Goal: Task Accomplishment & Management: Manage account settings

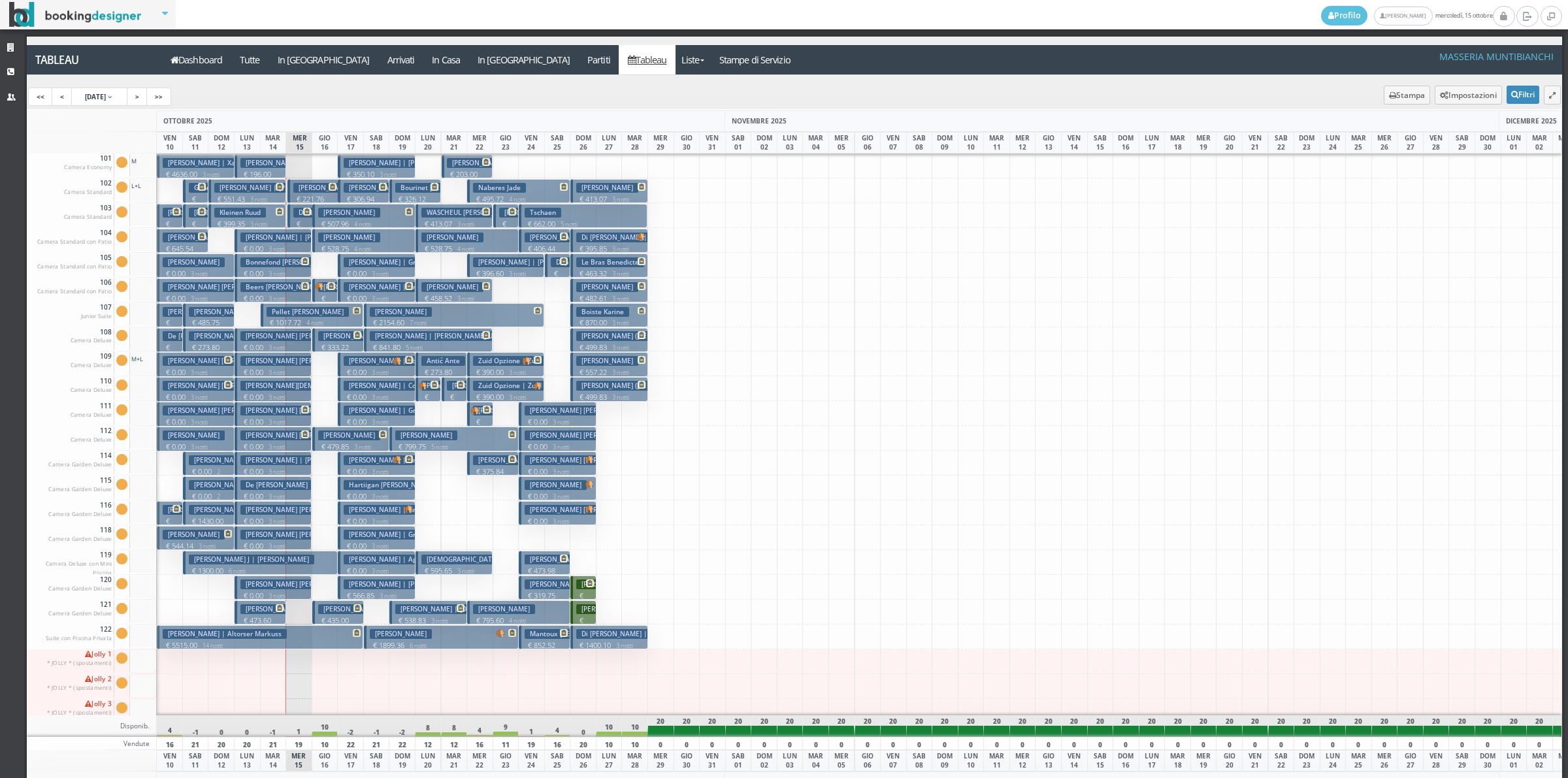
click at [258, 585] on h3 "Salamie Cheryl Anne | Aggiunta Vbt" at bounding box center [322, 584] width 164 height 10
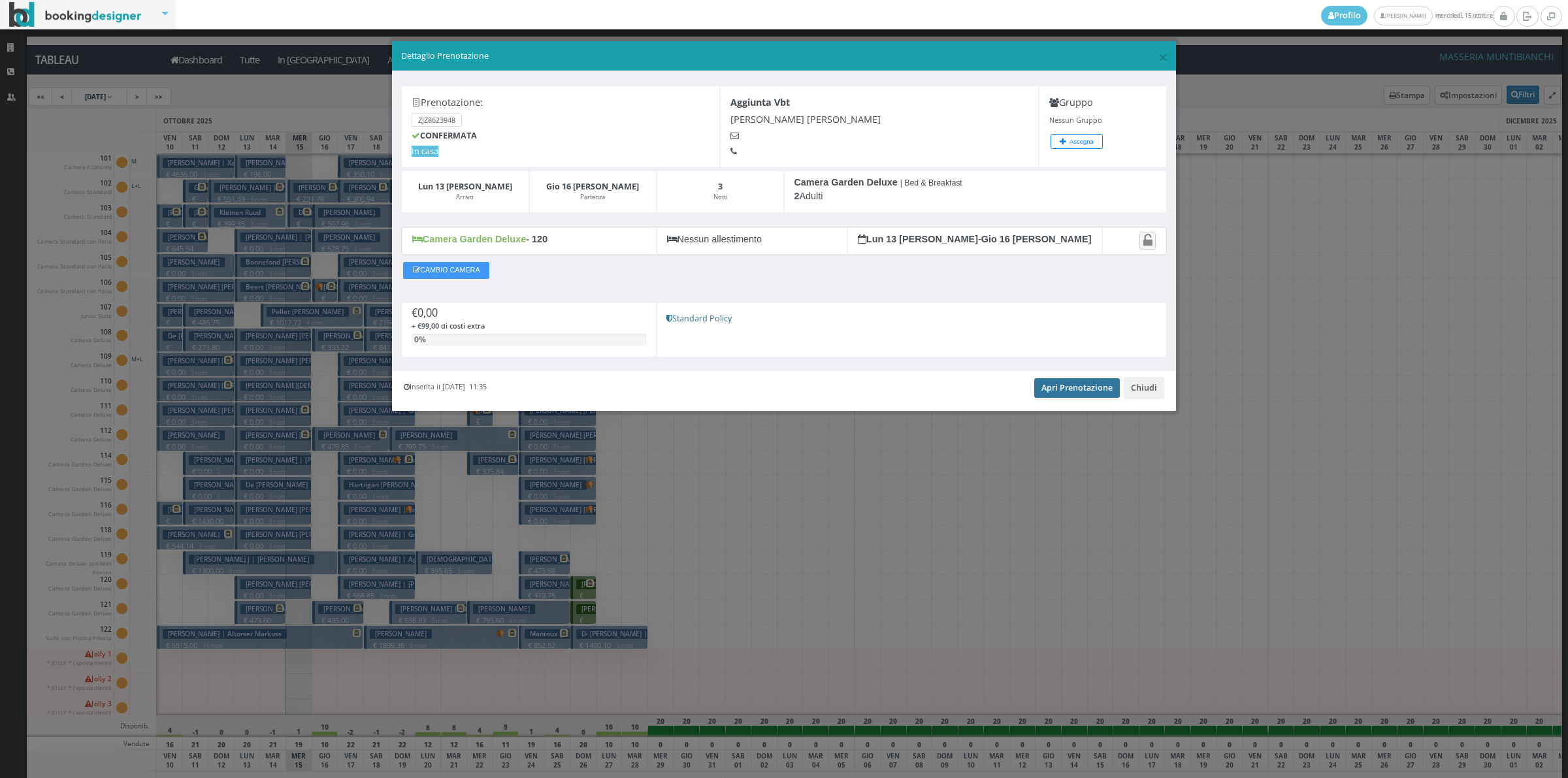
click at [1061, 390] on link "Apri Prenotazione" at bounding box center [1077, 389] width 86 height 20
click at [1157, 393] on button "Chiudi" at bounding box center [1143, 388] width 41 height 23
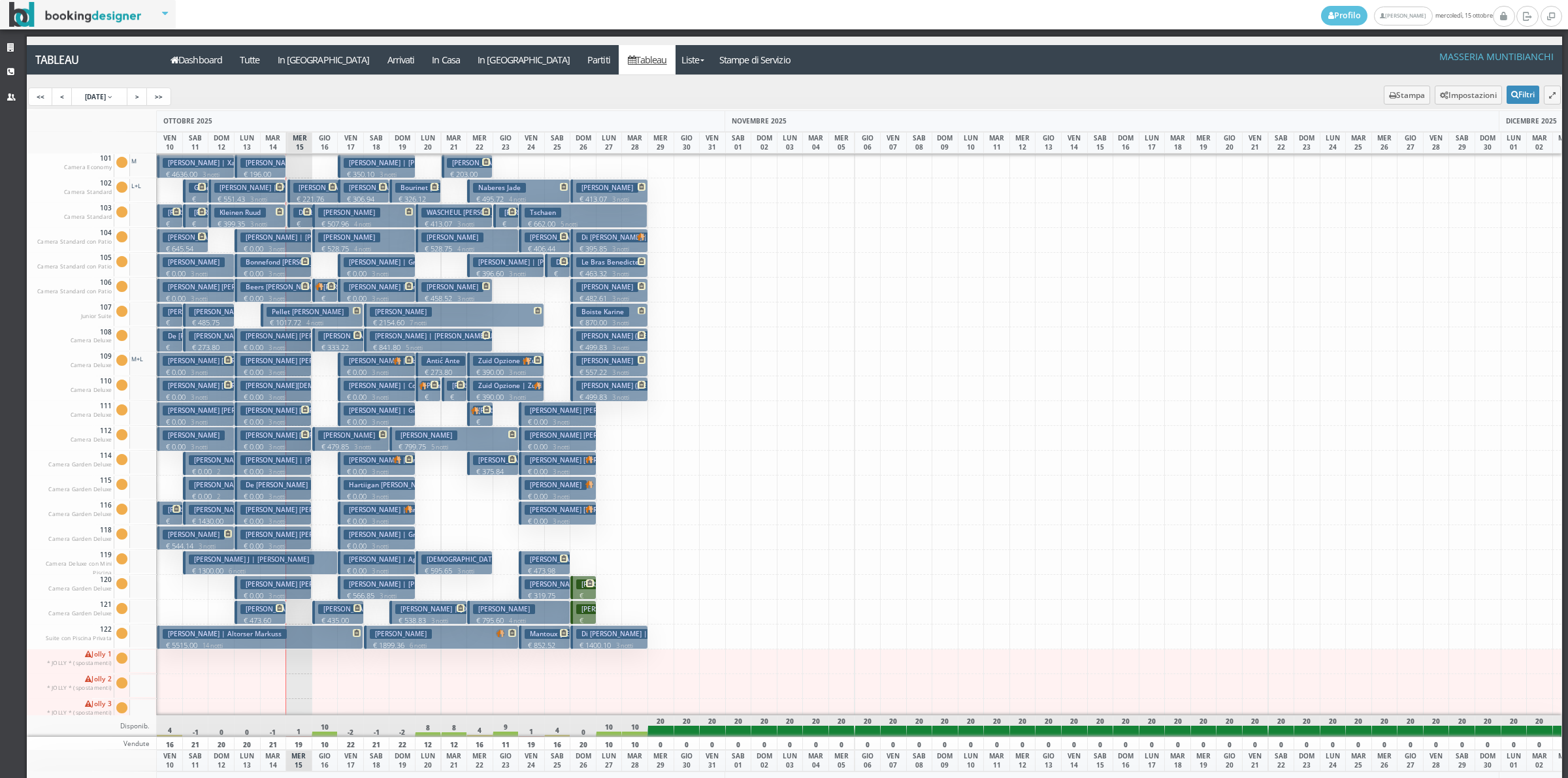
click at [297, 239] on h3 "Roberts Lina Querta | Roberts -Lina" at bounding box center [329, 237] width 177 height 10
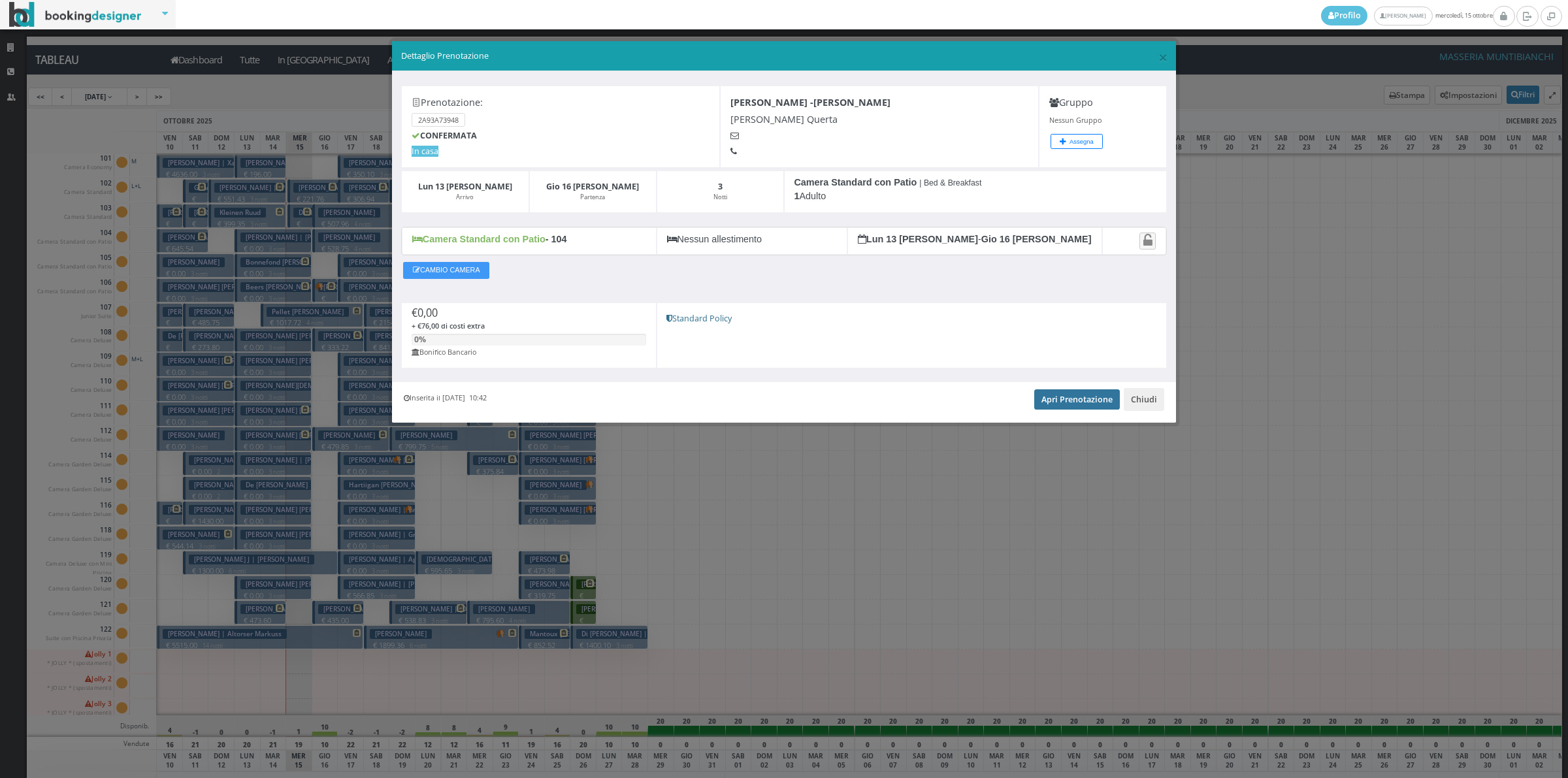
click at [1088, 409] on link "Apri Prenotazione" at bounding box center [1077, 399] width 86 height 20
click at [1130, 408] on button "Chiudi" at bounding box center [1143, 399] width 41 height 23
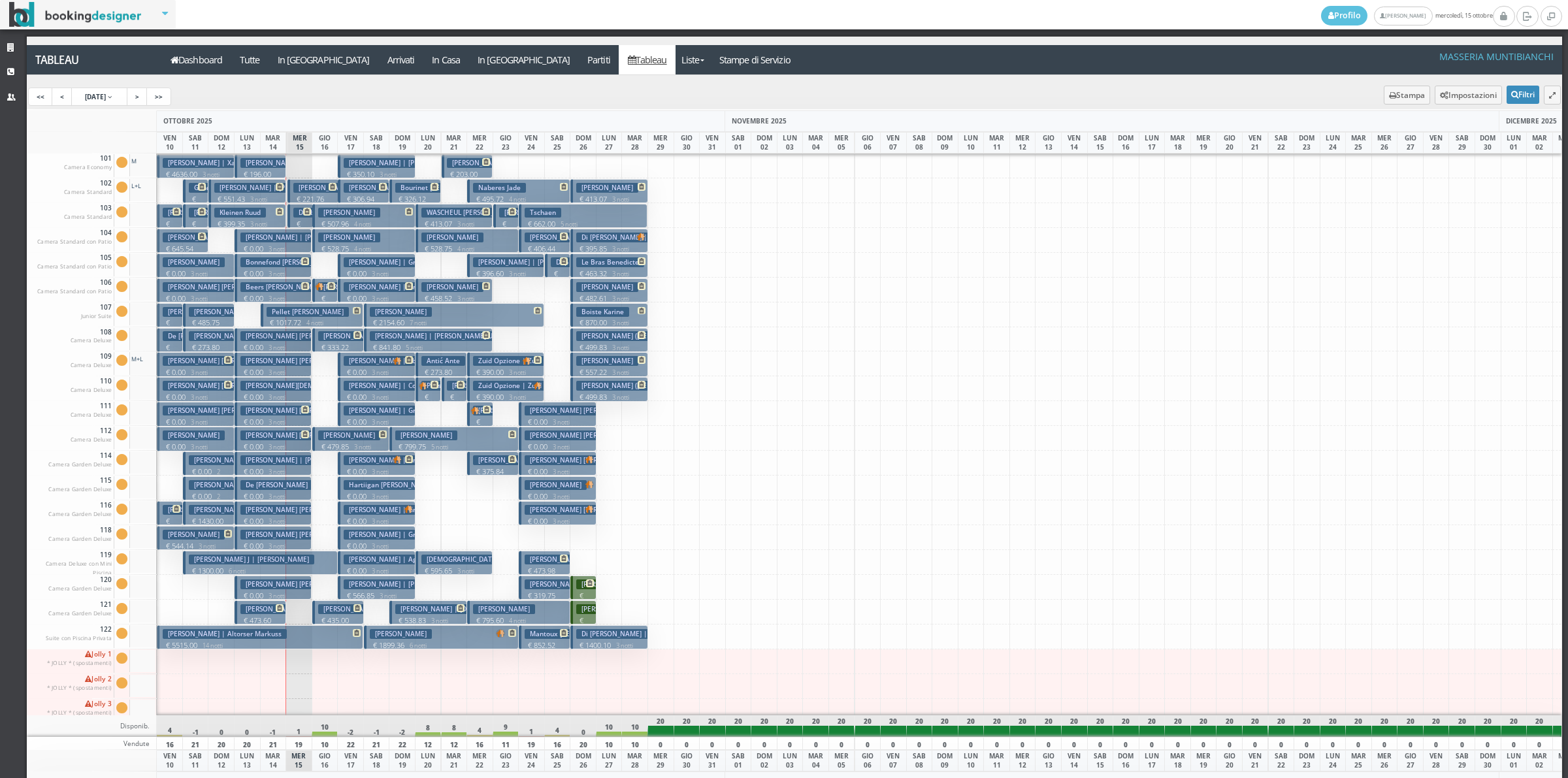
click at [275, 263] on h3 "Bonnefond Tiera Humphries | Stancill Tanita Bonnefond Tiera" at bounding box center [346, 262] width 211 height 10
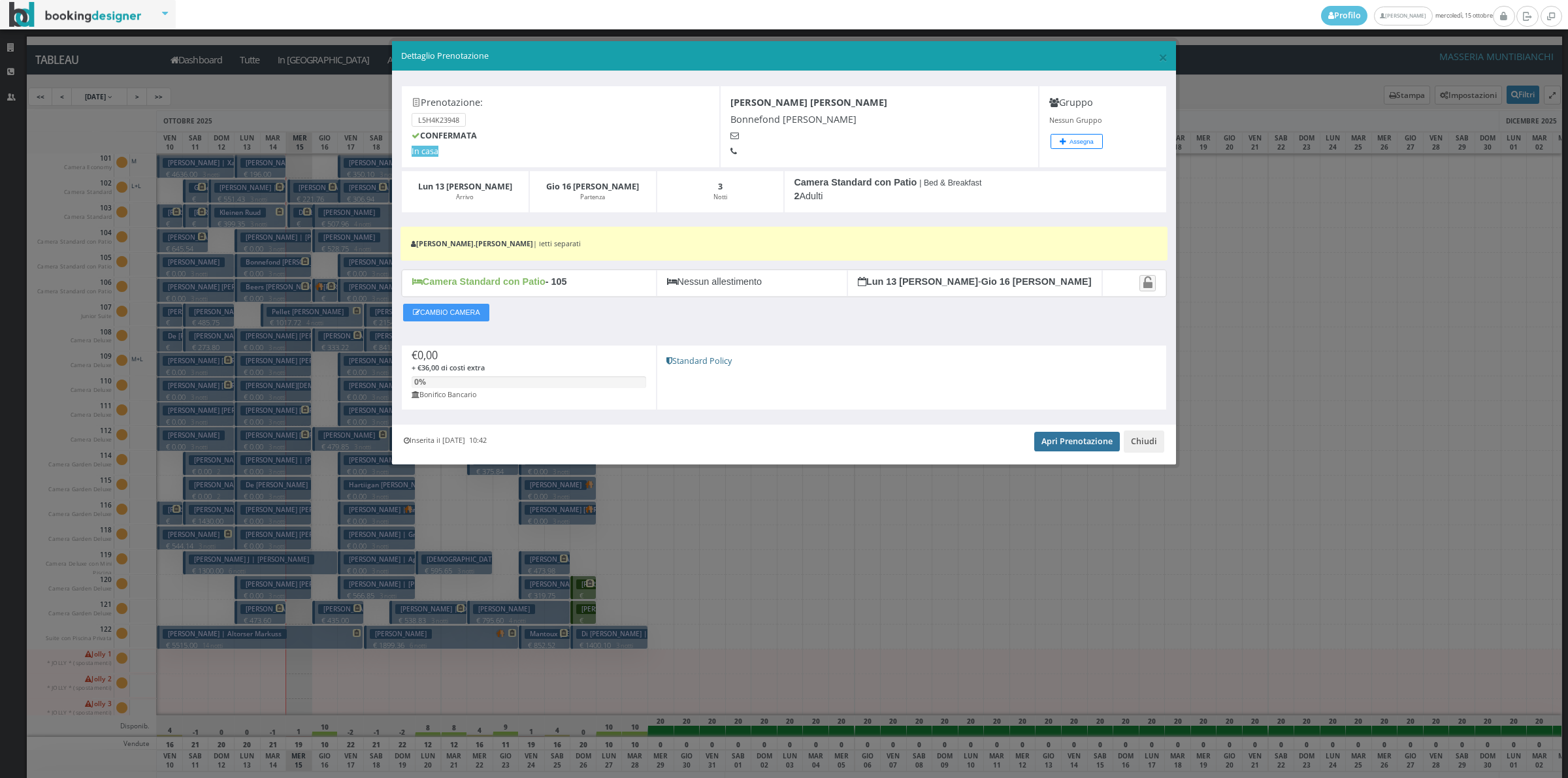
click at [1072, 452] on link "Apri Prenotazione" at bounding box center [1077, 442] width 86 height 20
click at [1131, 443] on button "Chiudi" at bounding box center [1143, 442] width 41 height 23
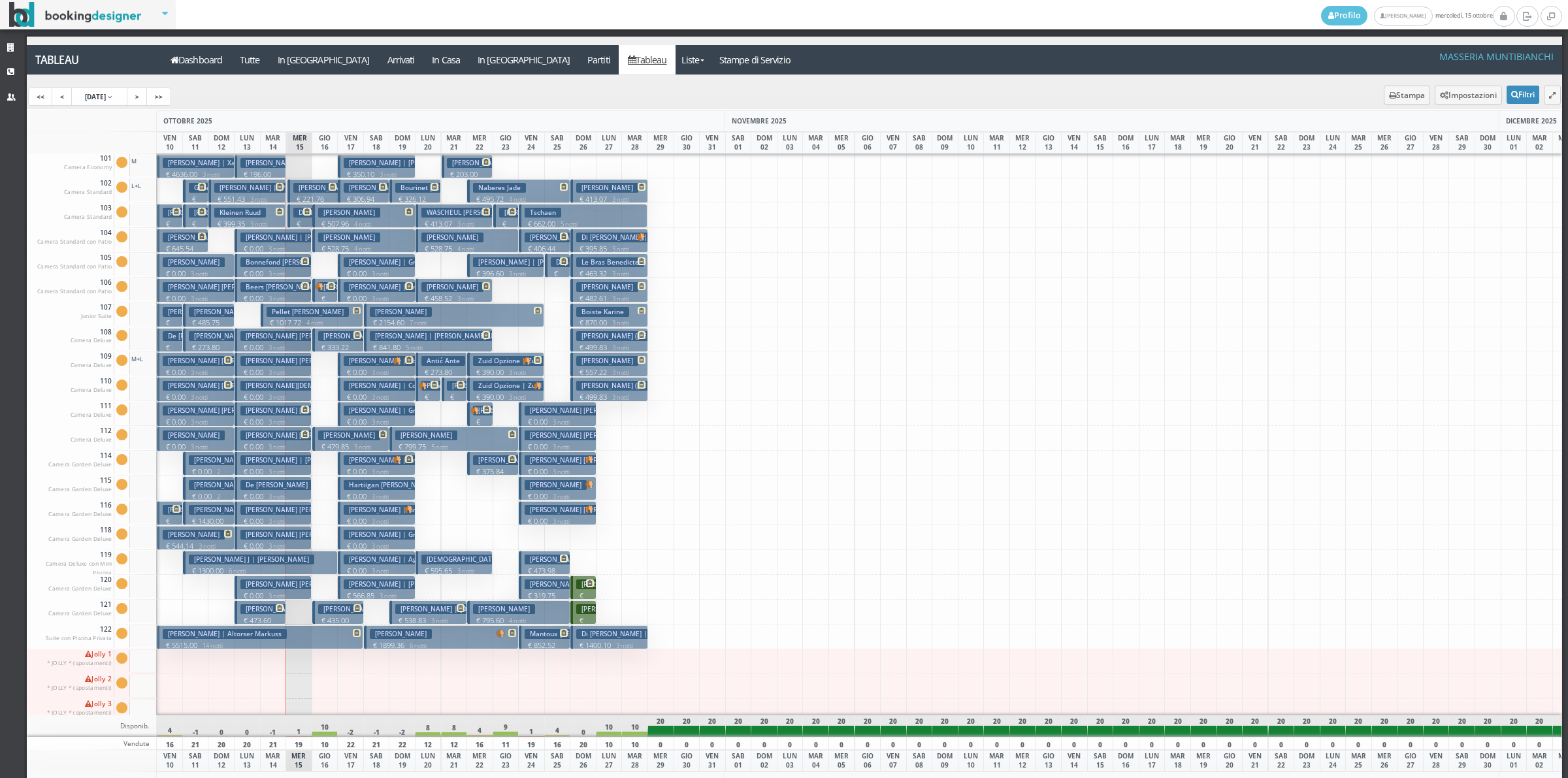
click at [302, 296] on p "€ 0.00 3 notti" at bounding box center [274, 299] width 67 height 11
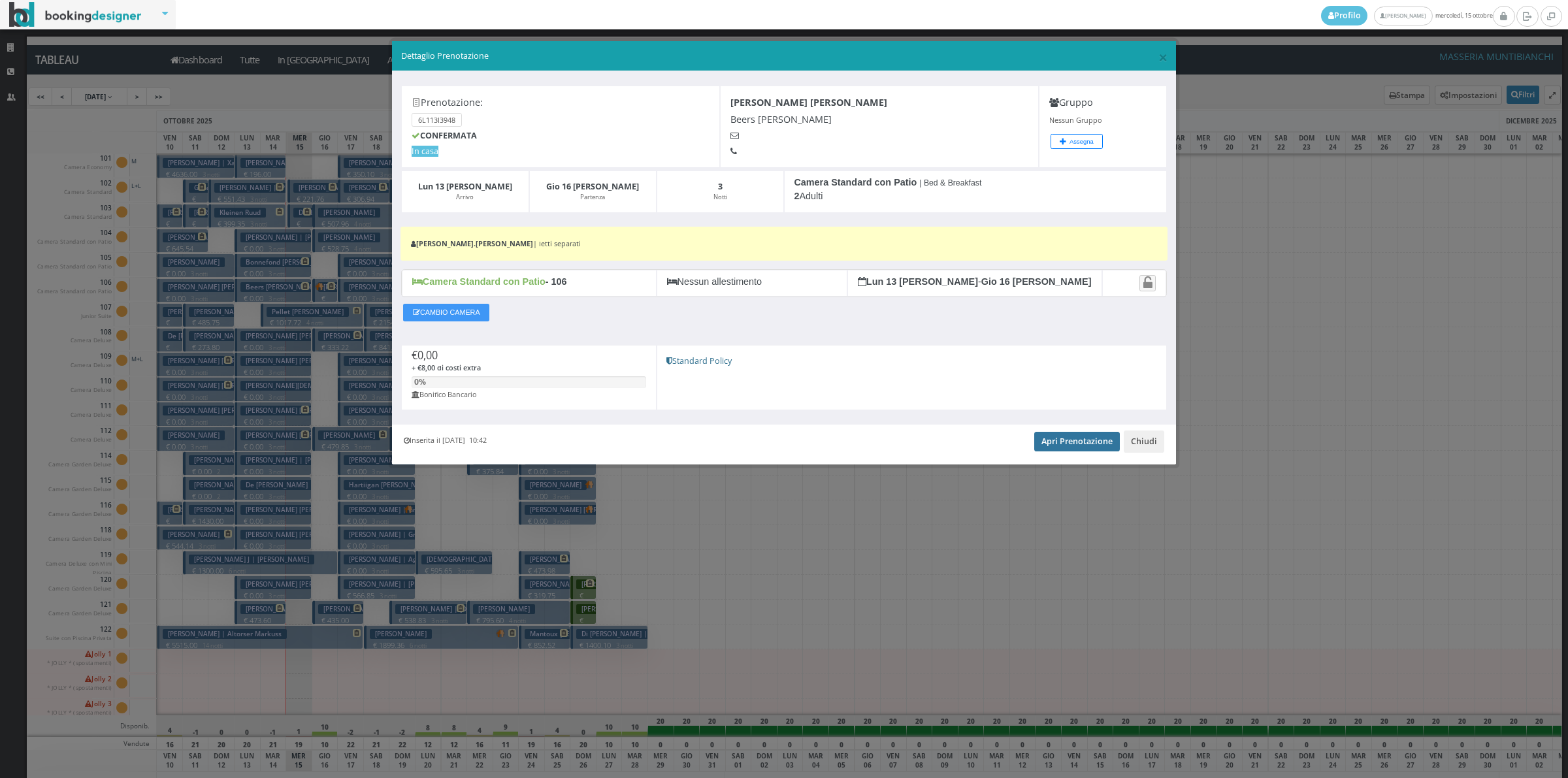
click at [1068, 445] on link "Apri Prenotazione" at bounding box center [1077, 442] width 86 height 20
click at [1136, 443] on button "Chiudi" at bounding box center [1143, 442] width 41 height 23
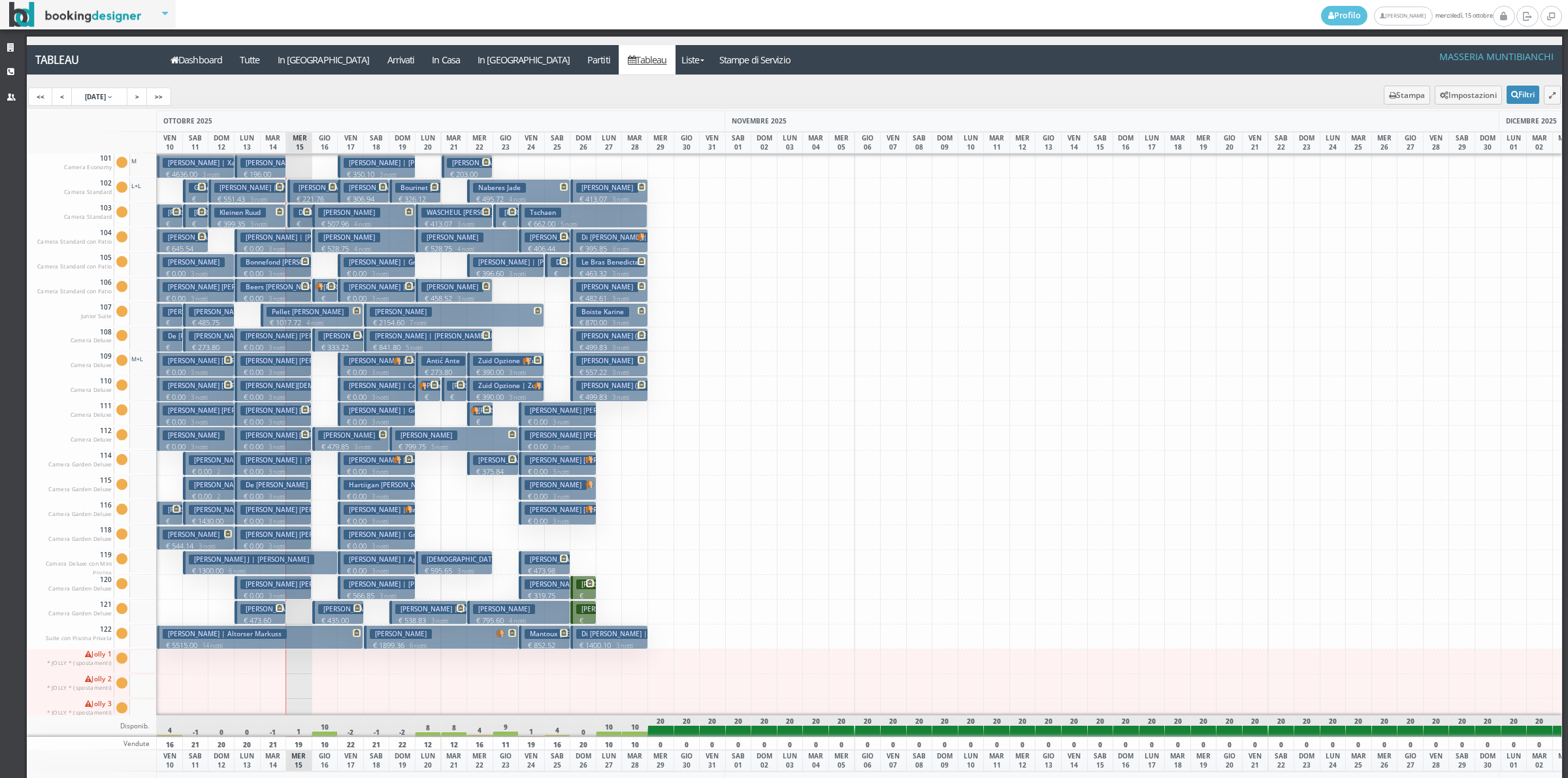
click at [282, 297] on small "3 notti" at bounding box center [274, 298] width 23 height 8
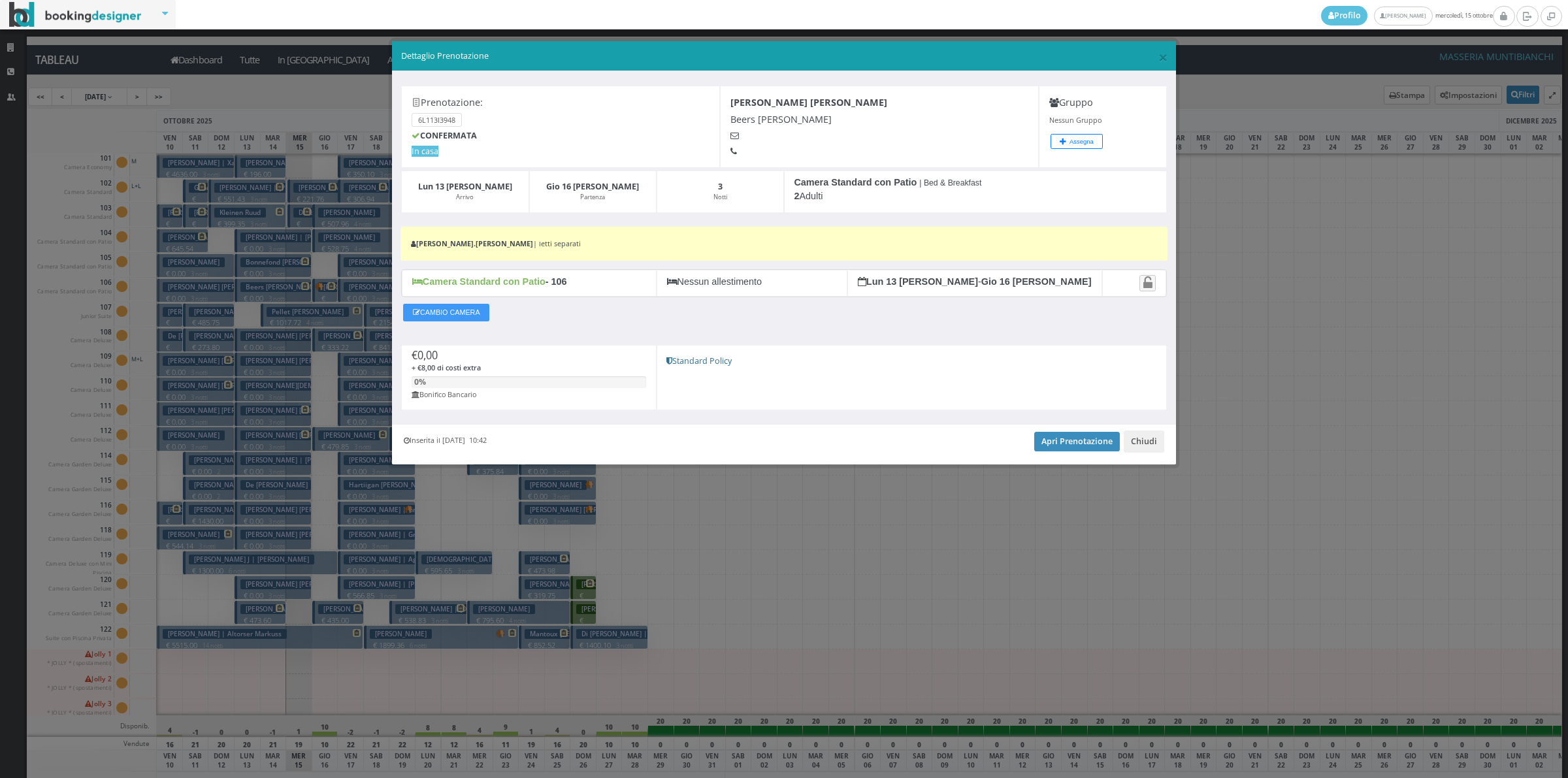
click at [1031, 441] on div "Inserita il 24 Feb 2025 10:42 Apri Prenotazione Chiudi" at bounding box center [784, 445] width 784 height 40
click at [1075, 439] on link "Apri Prenotazione" at bounding box center [1077, 442] width 86 height 20
click at [1157, 442] on button "Chiudi" at bounding box center [1143, 442] width 41 height 23
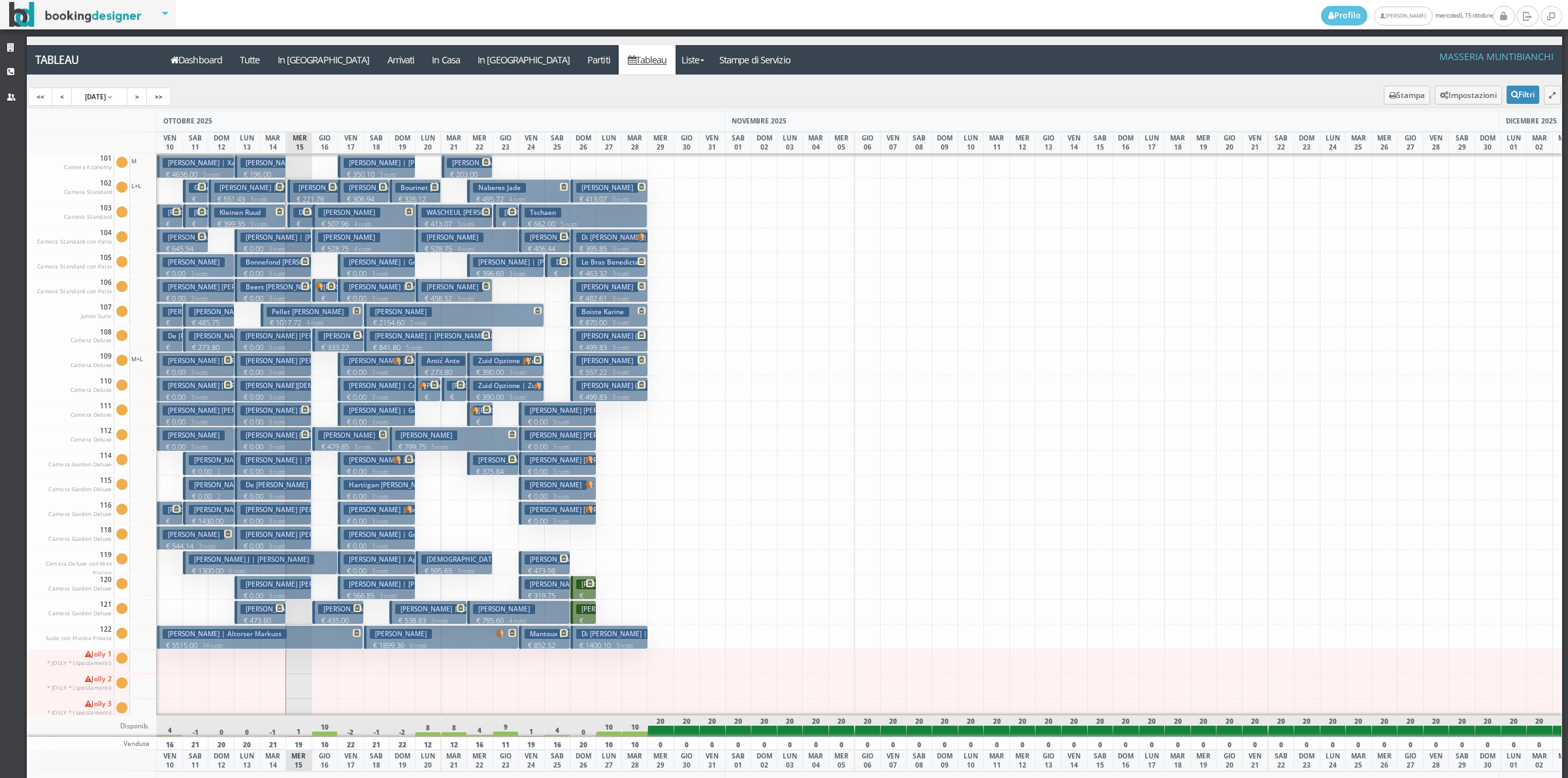
click at [277, 341] on h3 "[PERSON_NAME] [PERSON_NAME] | [PERSON_NAME]" at bounding box center [328, 336] width 175 height 10
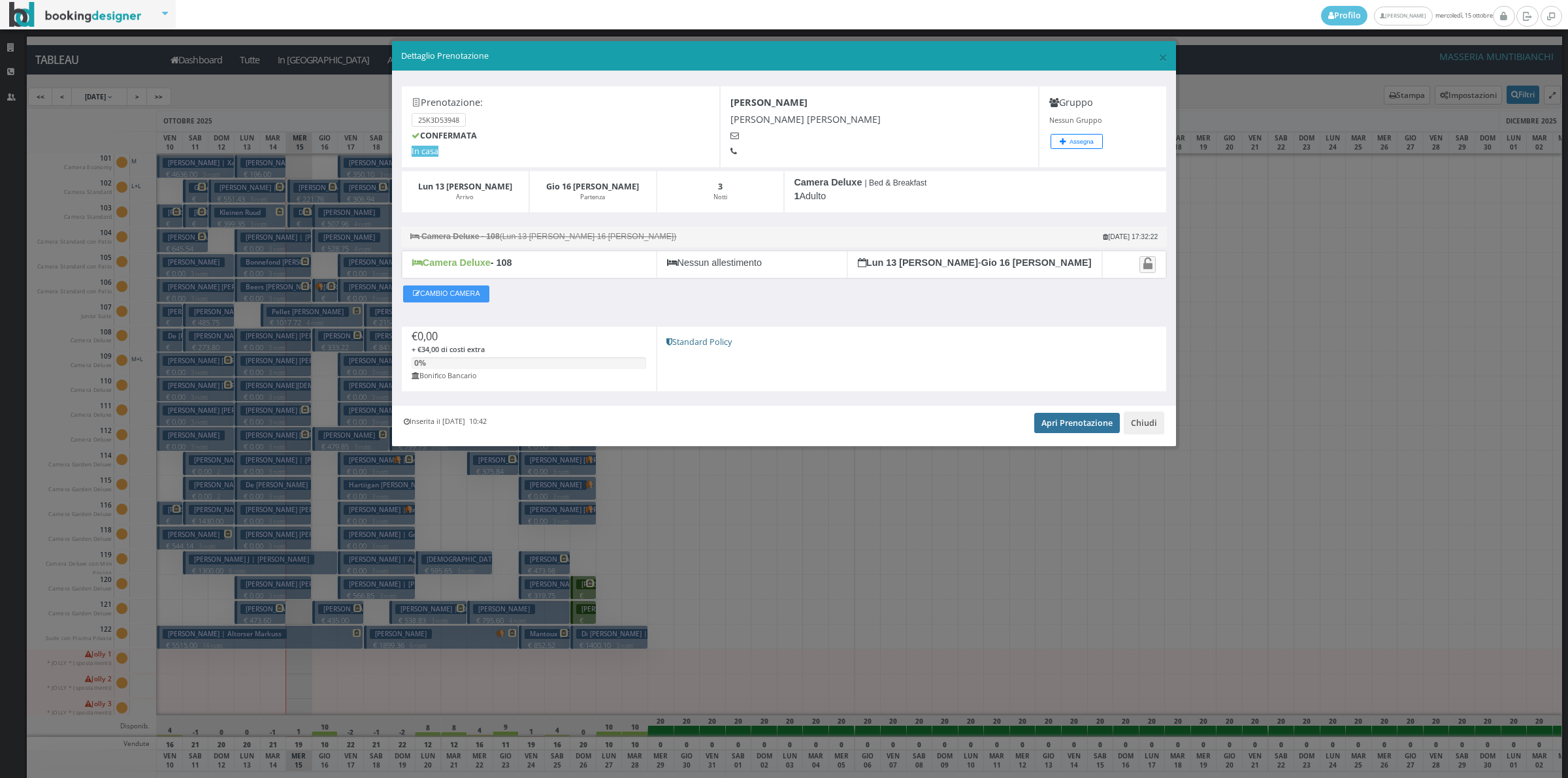
click at [1109, 431] on link "Apri Prenotazione" at bounding box center [1077, 423] width 86 height 20
click at [1150, 432] on button "Chiudi" at bounding box center [1143, 423] width 41 height 23
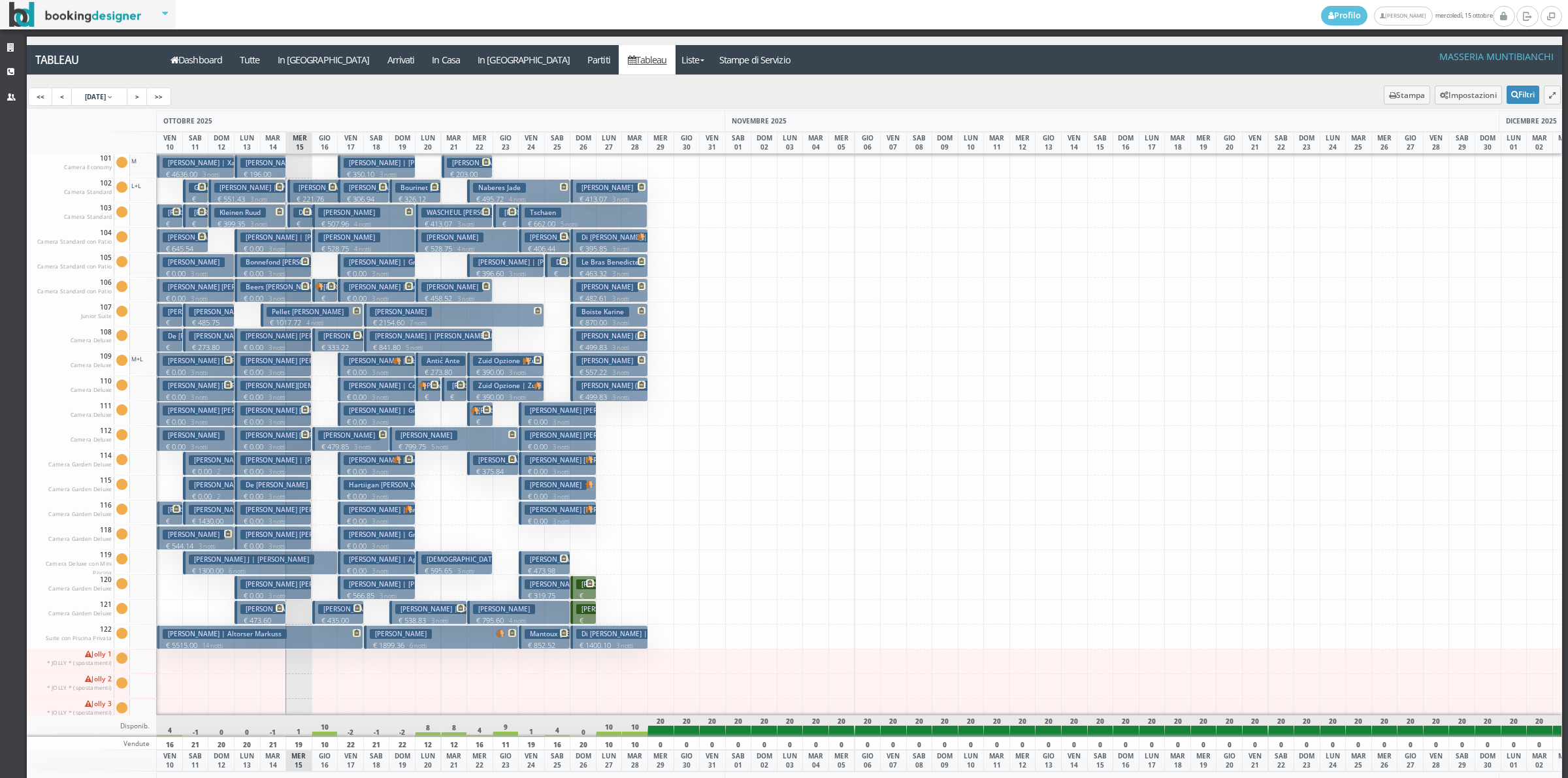
click at [282, 366] on h3 "[PERSON_NAME] [PERSON_NAME] | [PERSON_NAME]" at bounding box center [328, 361] width 175 height 10
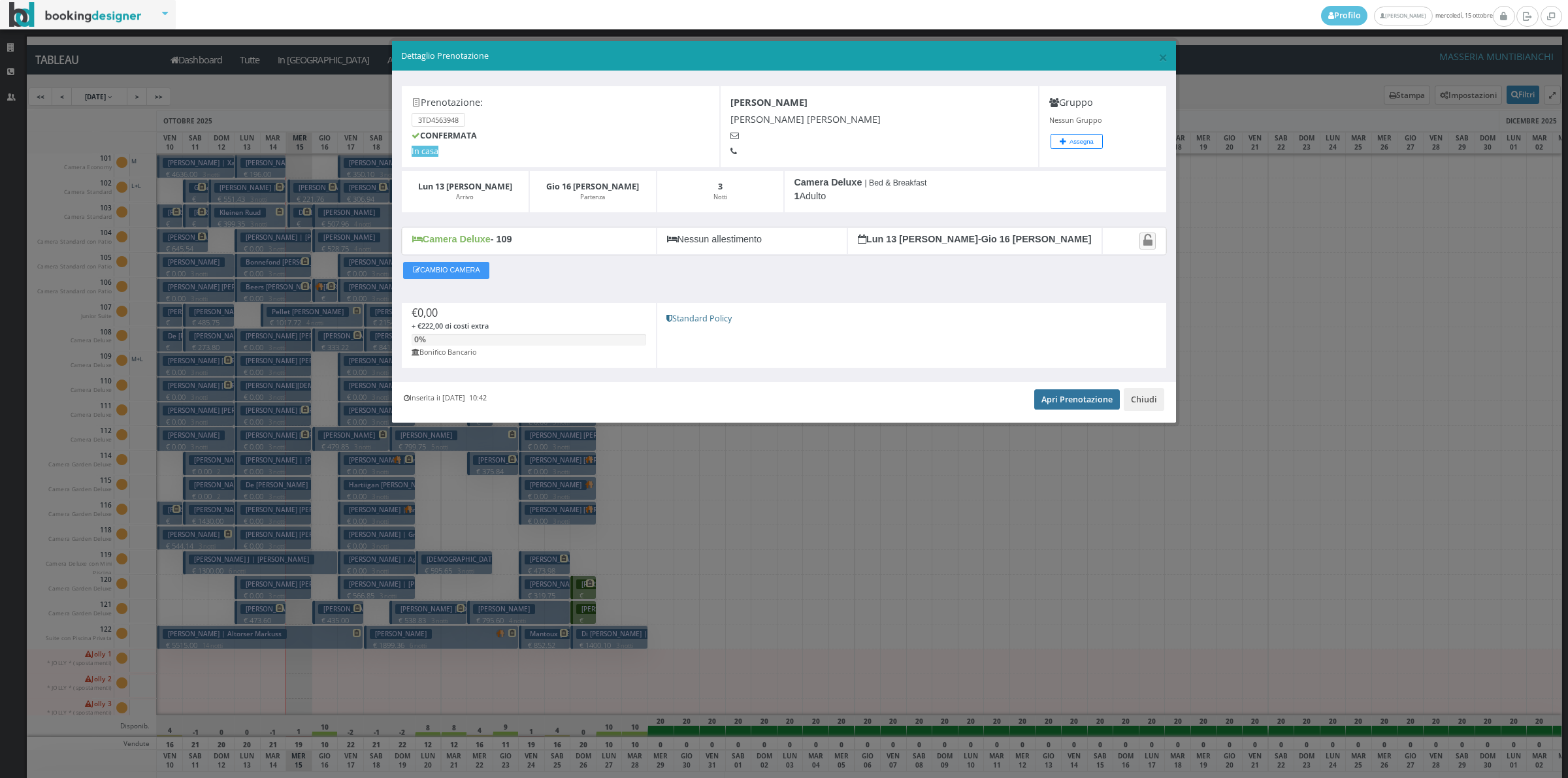
click at [1076, 398] on link "Apri Prenotazione" at bounding box center [1077, 399] width 86 height 20
click at [1143, 399] on button "Chiudi" at bounding box center [1143, 399] width 41 height 23
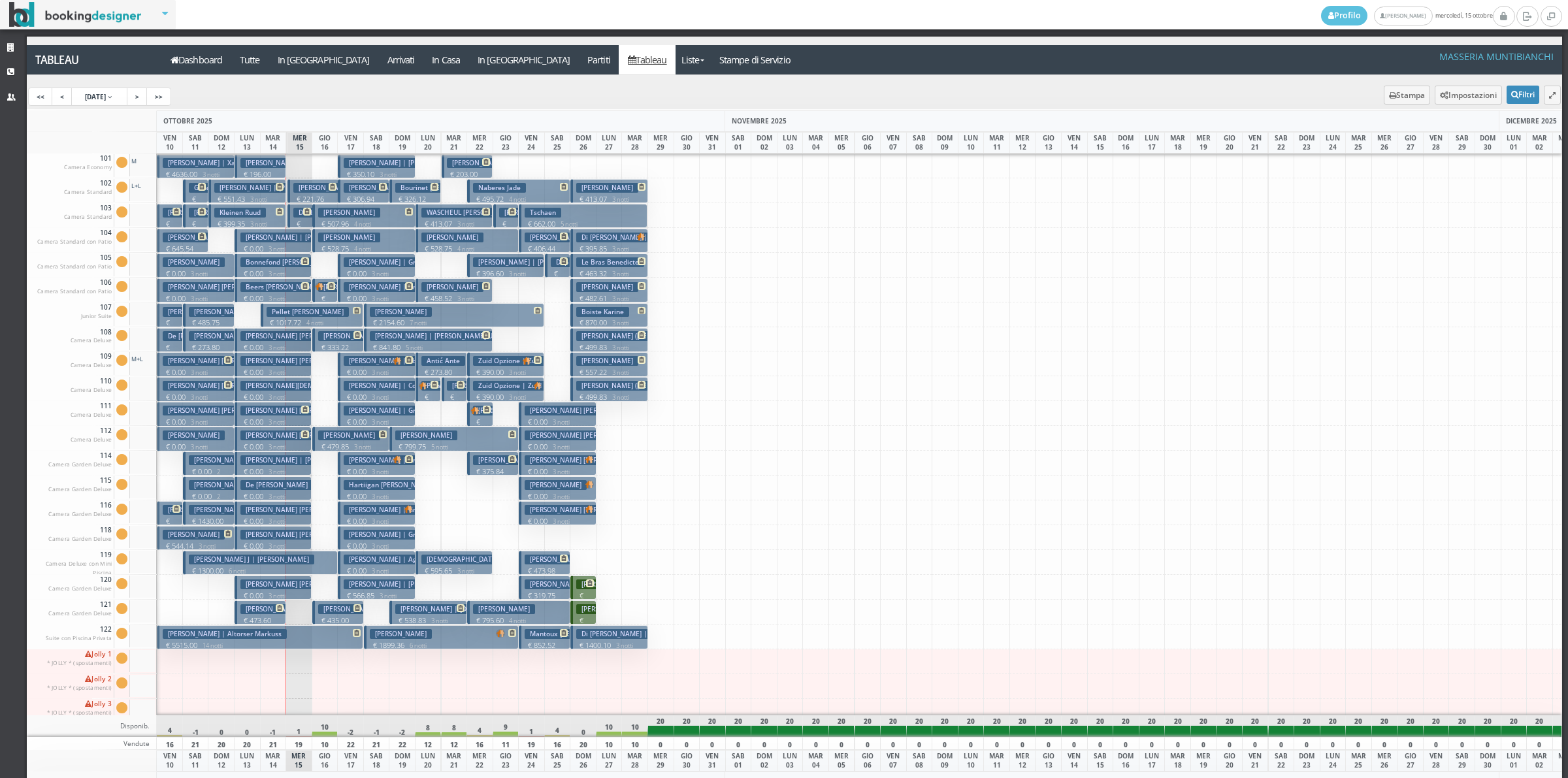
click at [275, 387] on h3 "[PERSON_NAME][DEMOGRAPHIC_DATA] | [PERSON_NAME]" at bounding box center [337, 386] width 193 height 10
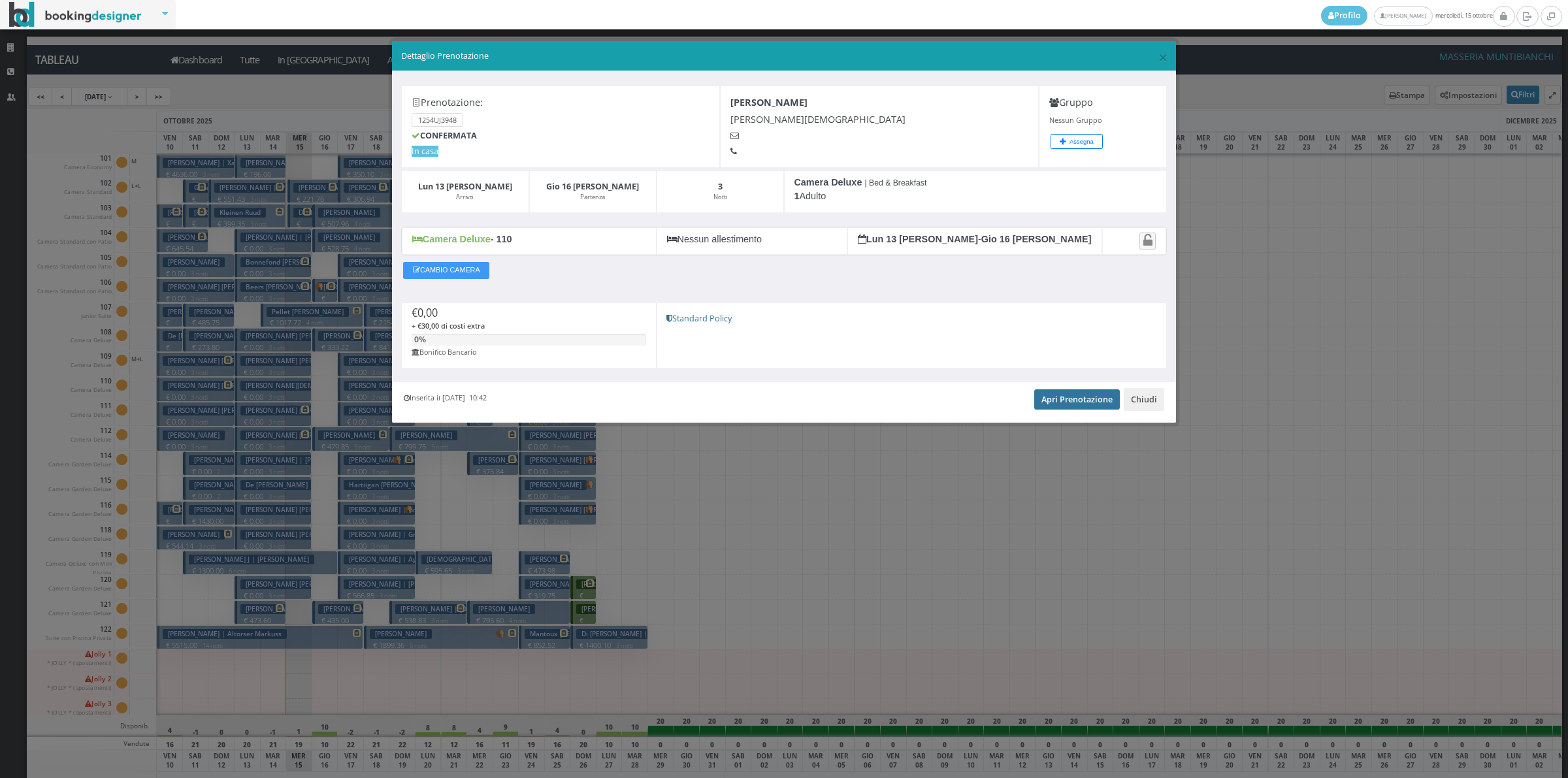
click at [1082, 396] on link "Apri Prenotazione" at bounding box center [1077, 399] width 86 height 20
click at [1136, 407] on button "Chiudi" at bounding box center [1143, 399] width 41 height 23
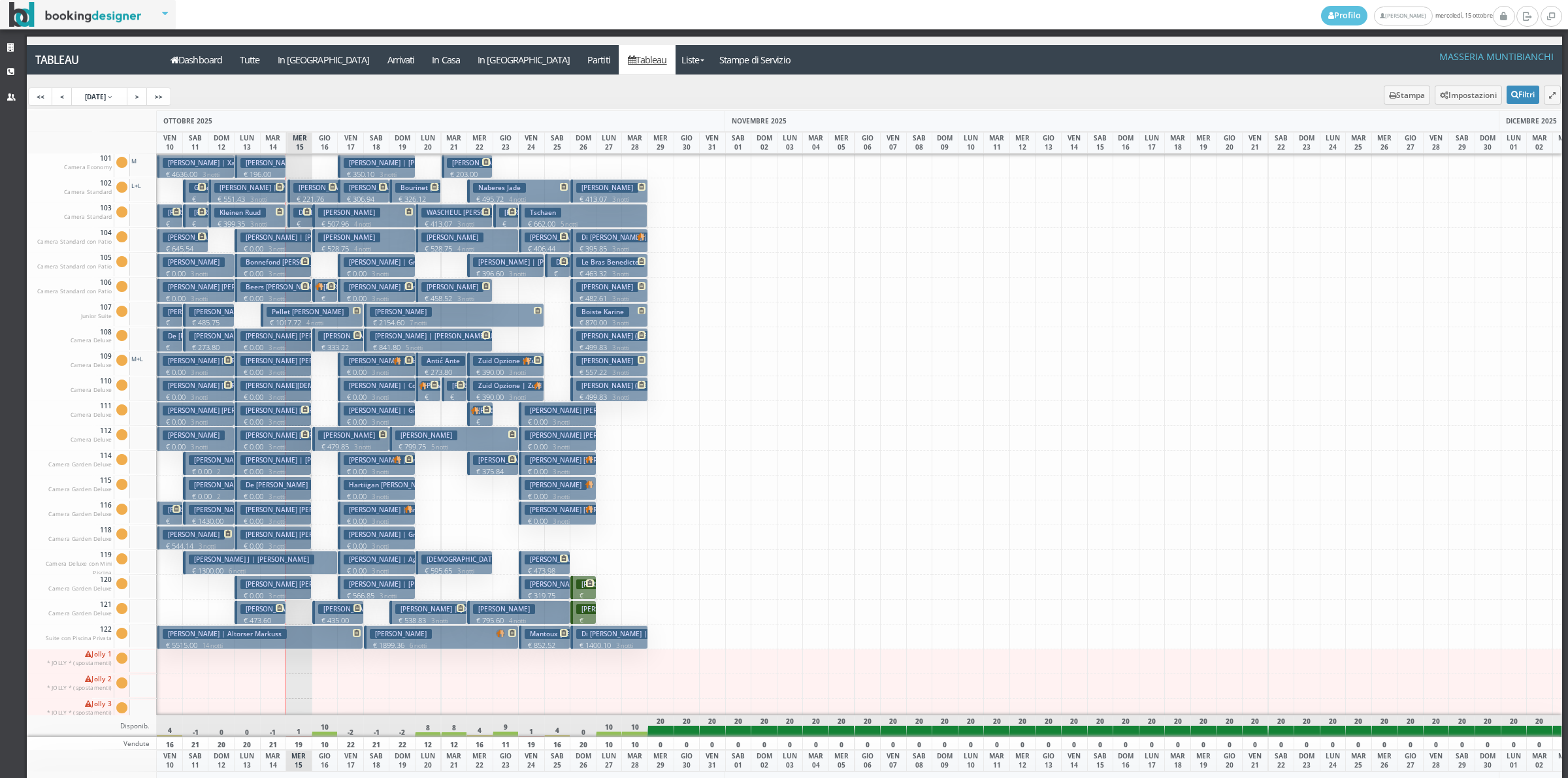
click at [279, 416] on h3 "[PERSON_NAME] [PERSON_NAME] | [PERSON_NAME] [PERSON_NAME]" at bounding box center [354, 410] width 229 height 10
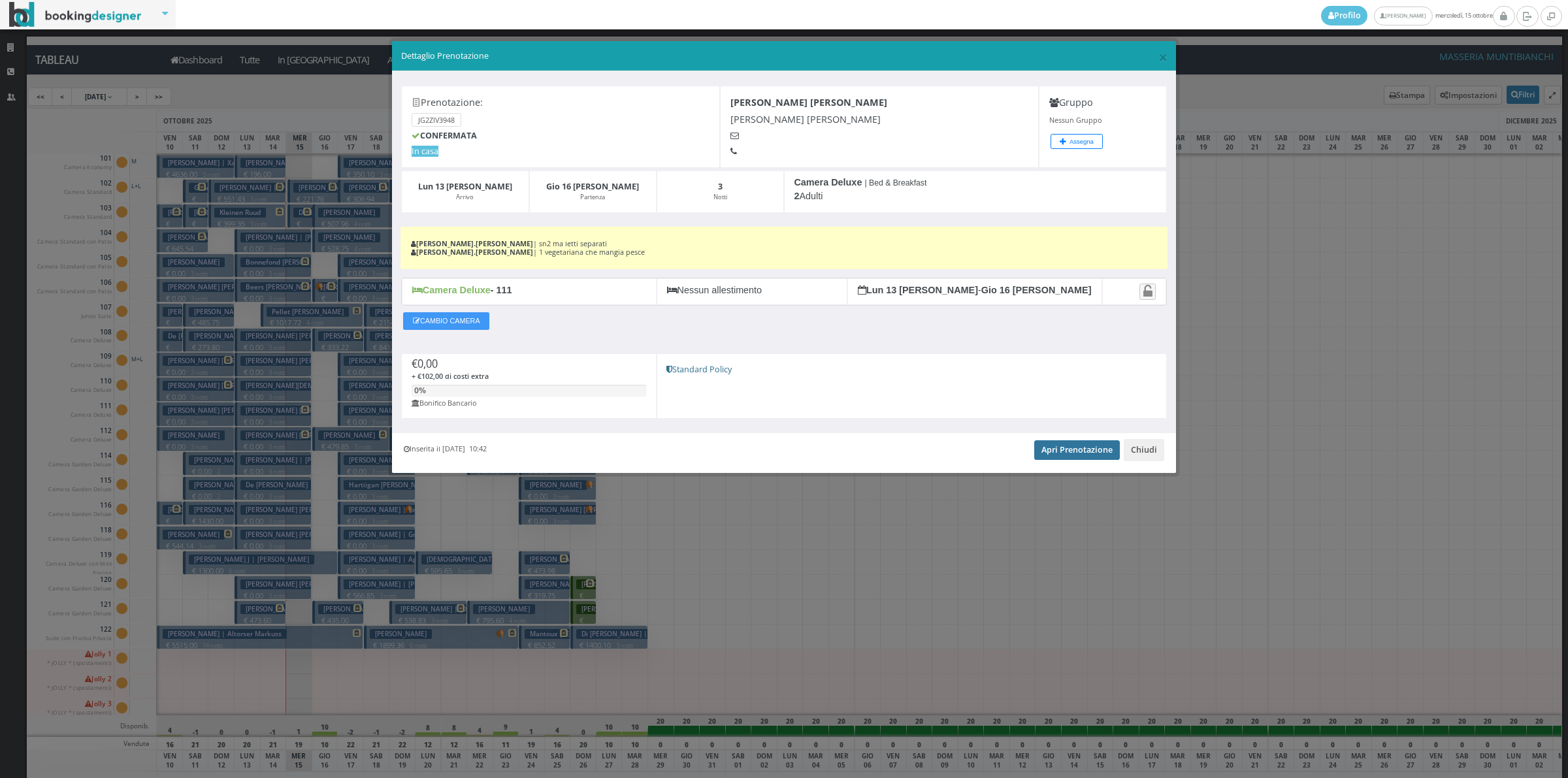
click at [1066, 459] on link "Apri Prenotazione" at bounding box center [1077, 450] width 86 height 20
click at [1143, 452] on button "Chiudi" at bounding box center [1143, 450] width 41 height 23
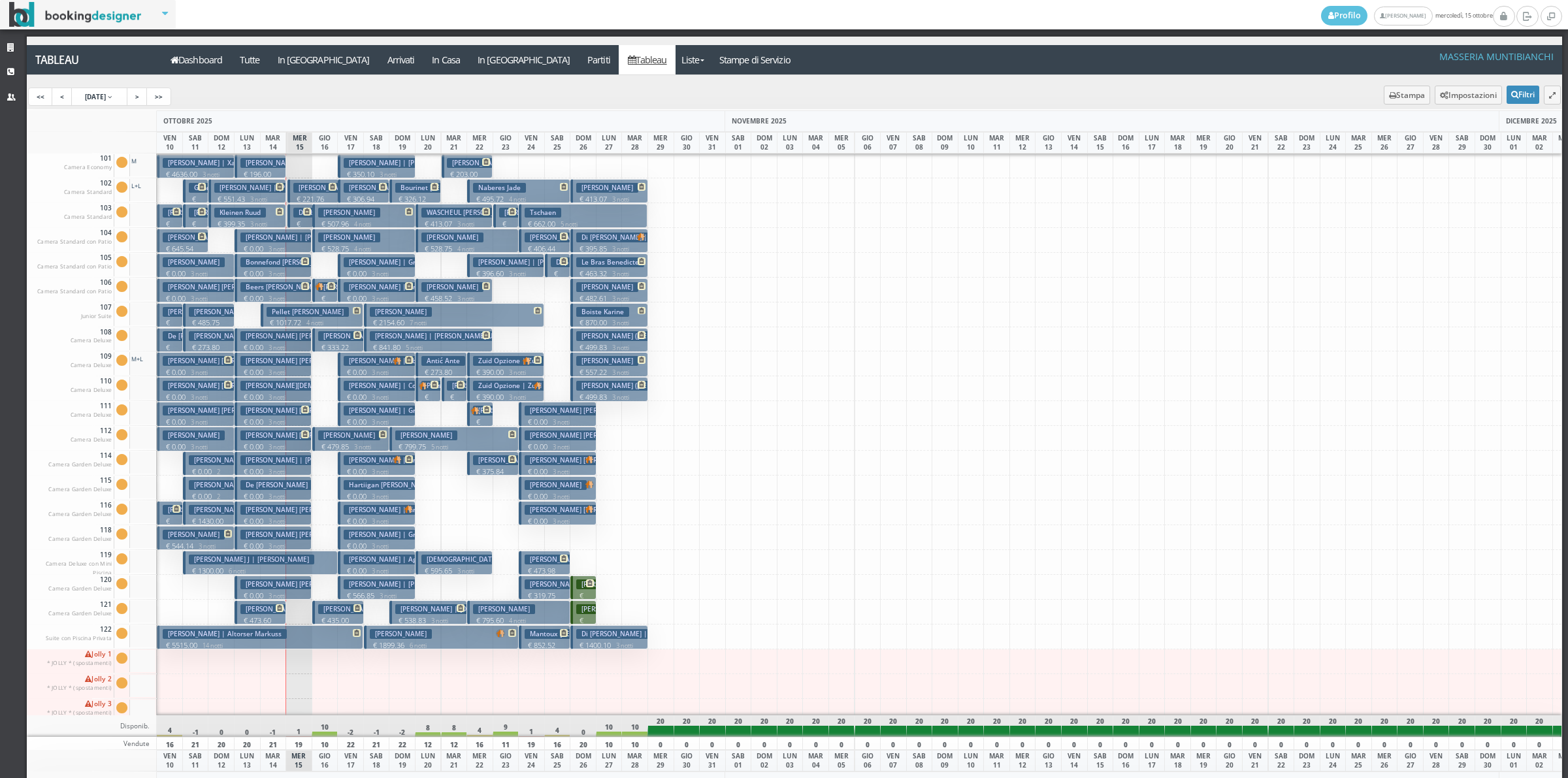
click at [254, 447] on p "€ 0.00 3 notti" at bounding box center [274, 447] width 67 height 11
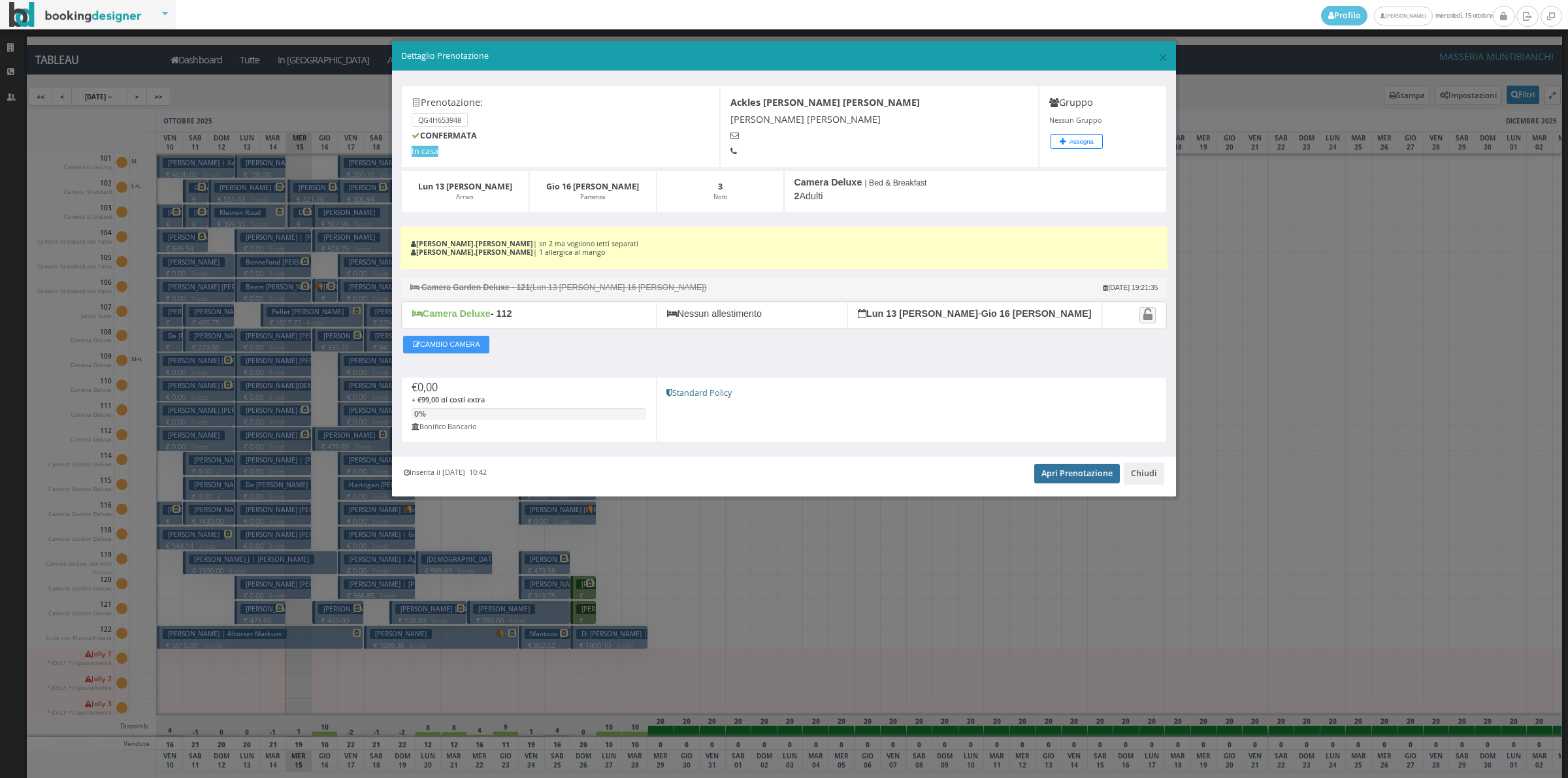
click at [1063, 473] on link "Apri Prenotazione" at bounding box center [1077, 473] width 86 height 20
click at [1142, 467] on button "Chiudi" at bounding box center [1143, 473] width 41 height 23
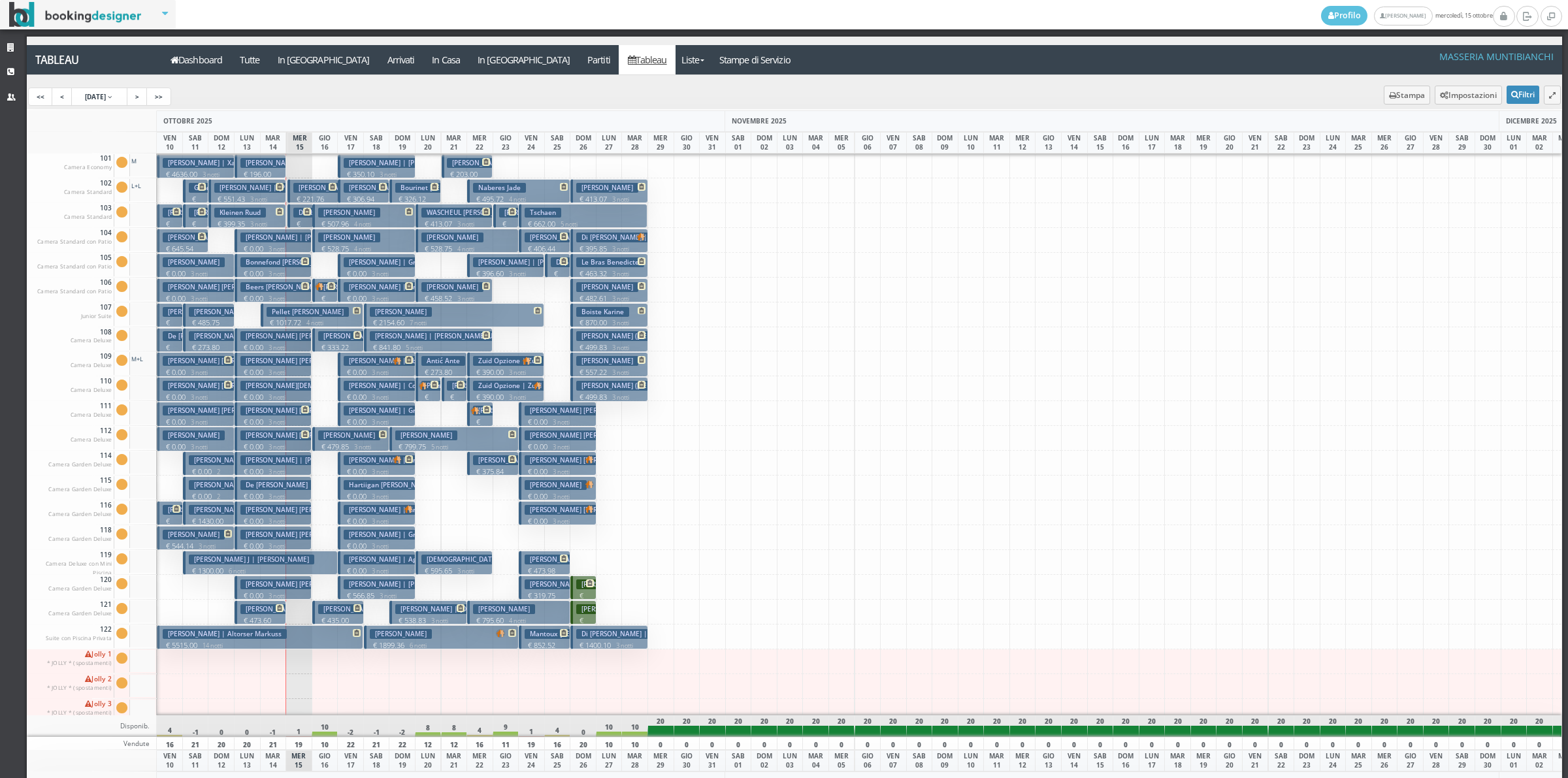
click at [255, 464] on h3 "[PERSON_NAME] | [PERSON_NAME] [PERSON_NAME] [PERSON_NAME]" at bounding box center [354, 460] width 229 height 10
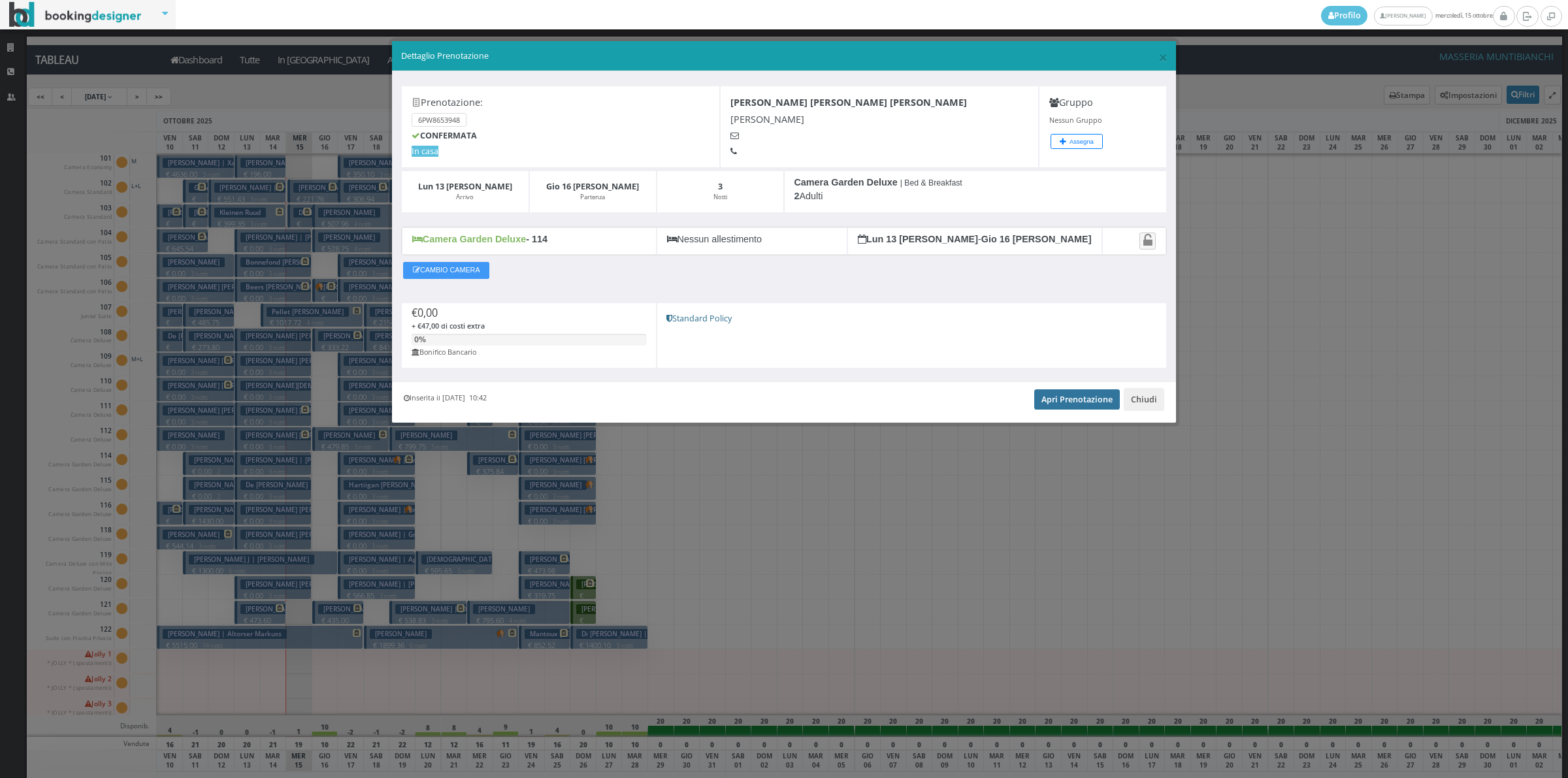
click at [1078, 399] on link "Apri Prenotazione" at bounding box center [1077, 399] width 86 height 20
click at [1148, 393] on button "Chiudi" at bounding box center [1143, 399] width 41 height 23
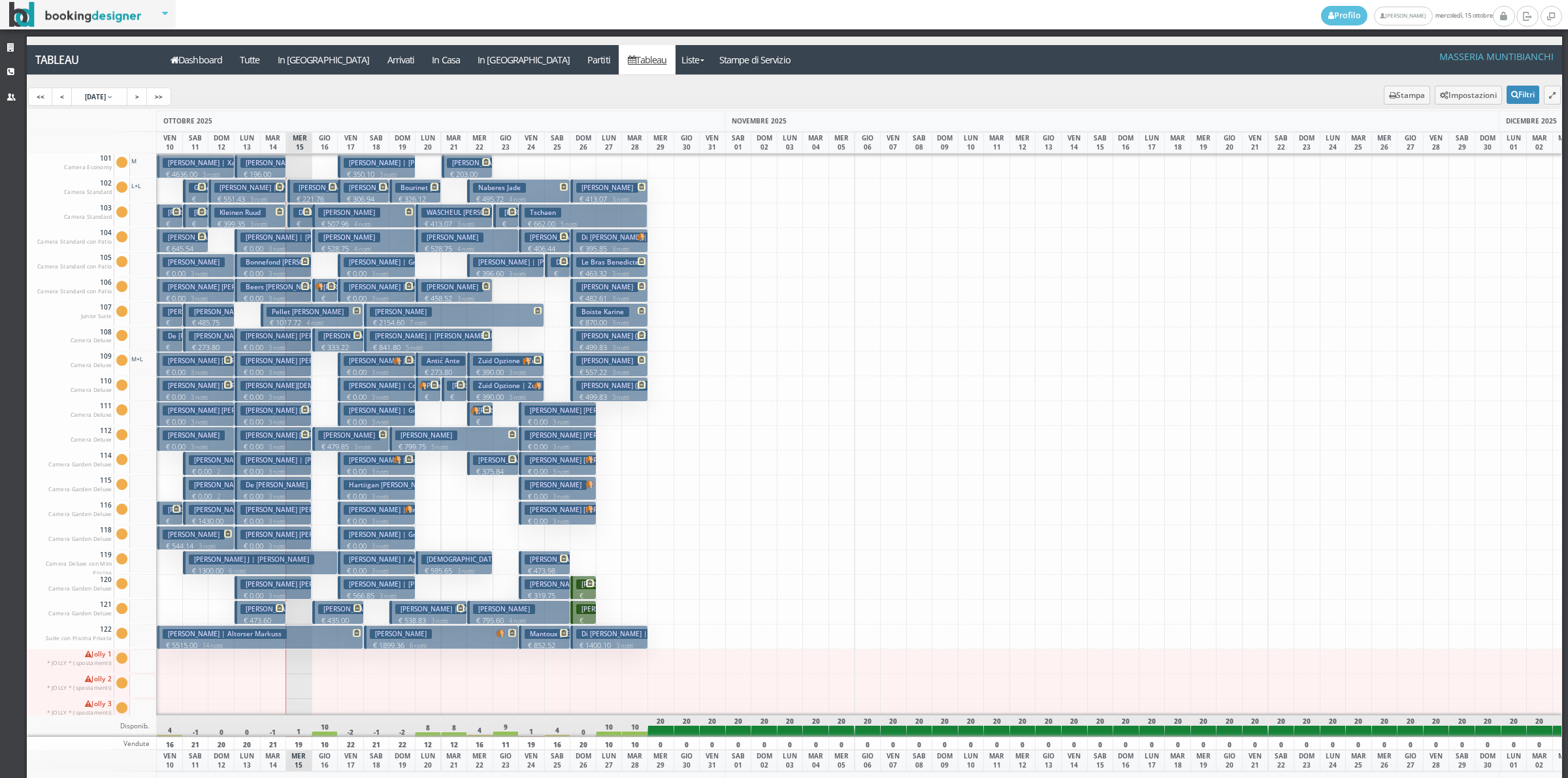
click at [273, 488] on h3 "De [PERSON_NAME] | De [PERSON_NAME] [PERSON_NAME]" at bounding box center [338, 485] width 196 height 10
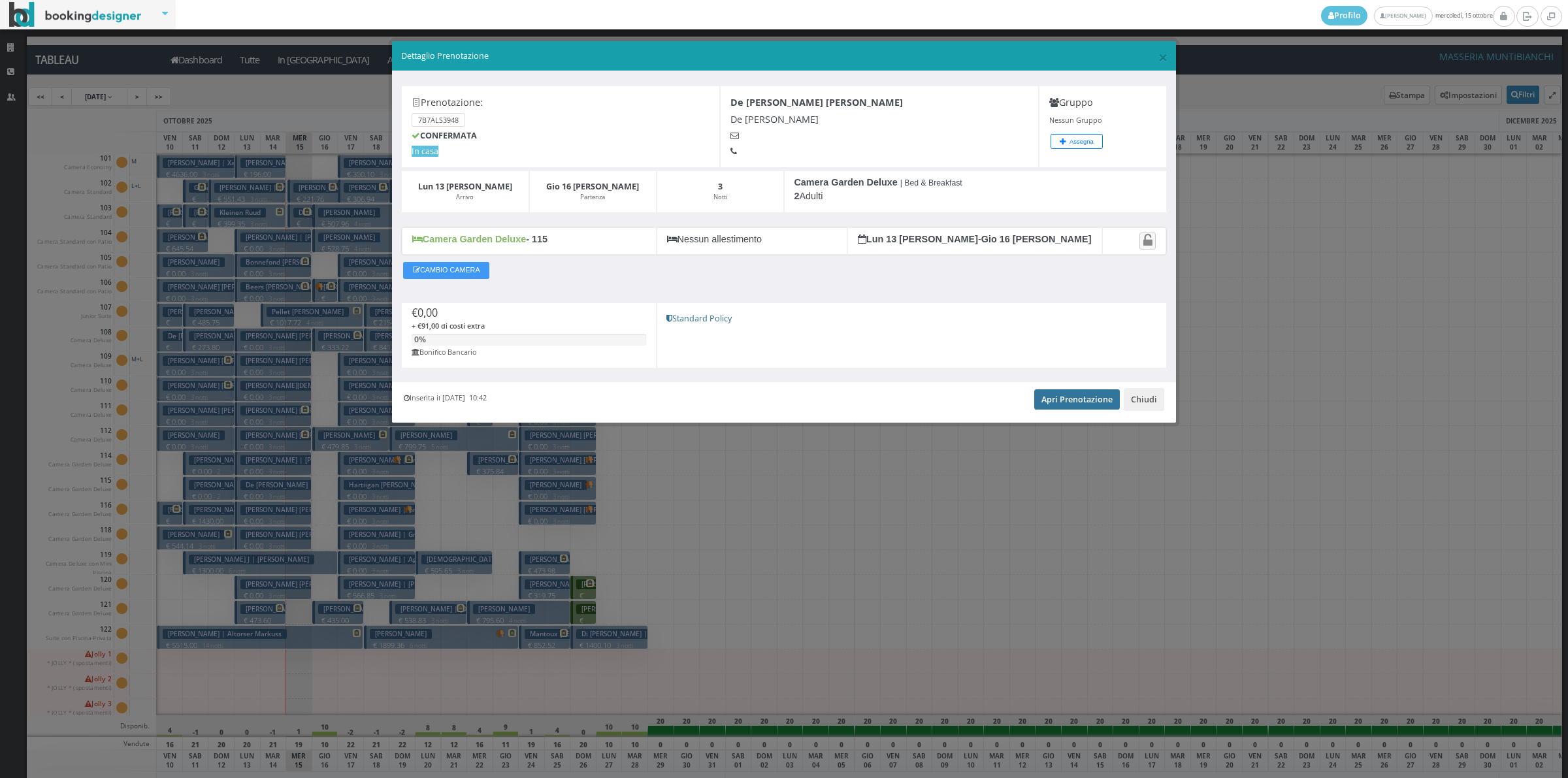
click at [1078, 400] on link "Apri Prenotazione" at bounding box center [1077, 399] width 86 height 20
click at [1131, 402] on button "Chiudi" at bounding box center [1143, 399] width 41 height 23
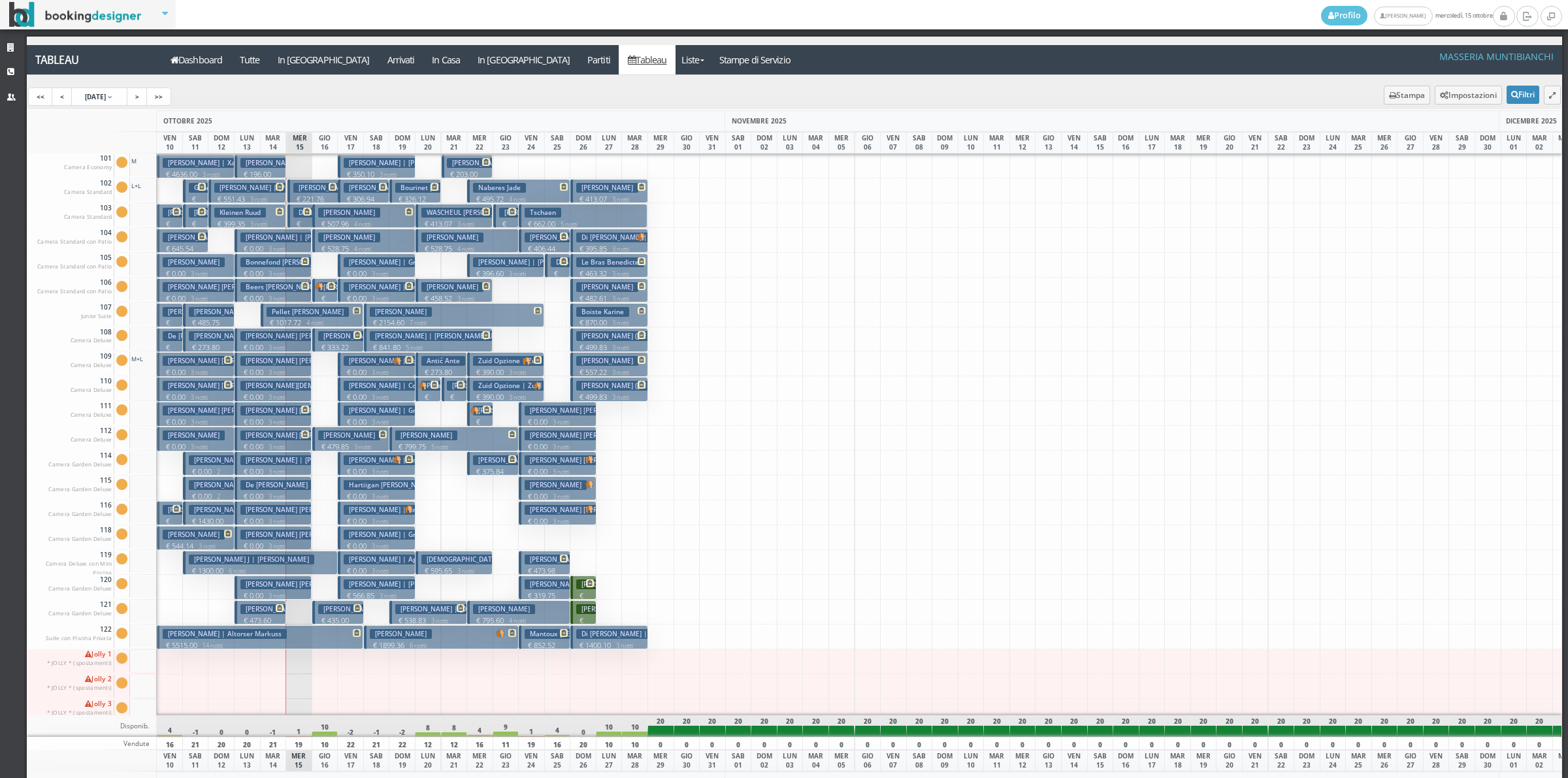
click at [265, 513] on h3 "[PERSON_NAME] [PERSON_NAME] | [PERSON_NAME] [PERSON_NAME]" at bounding box center [354, 510] width 229 height 10
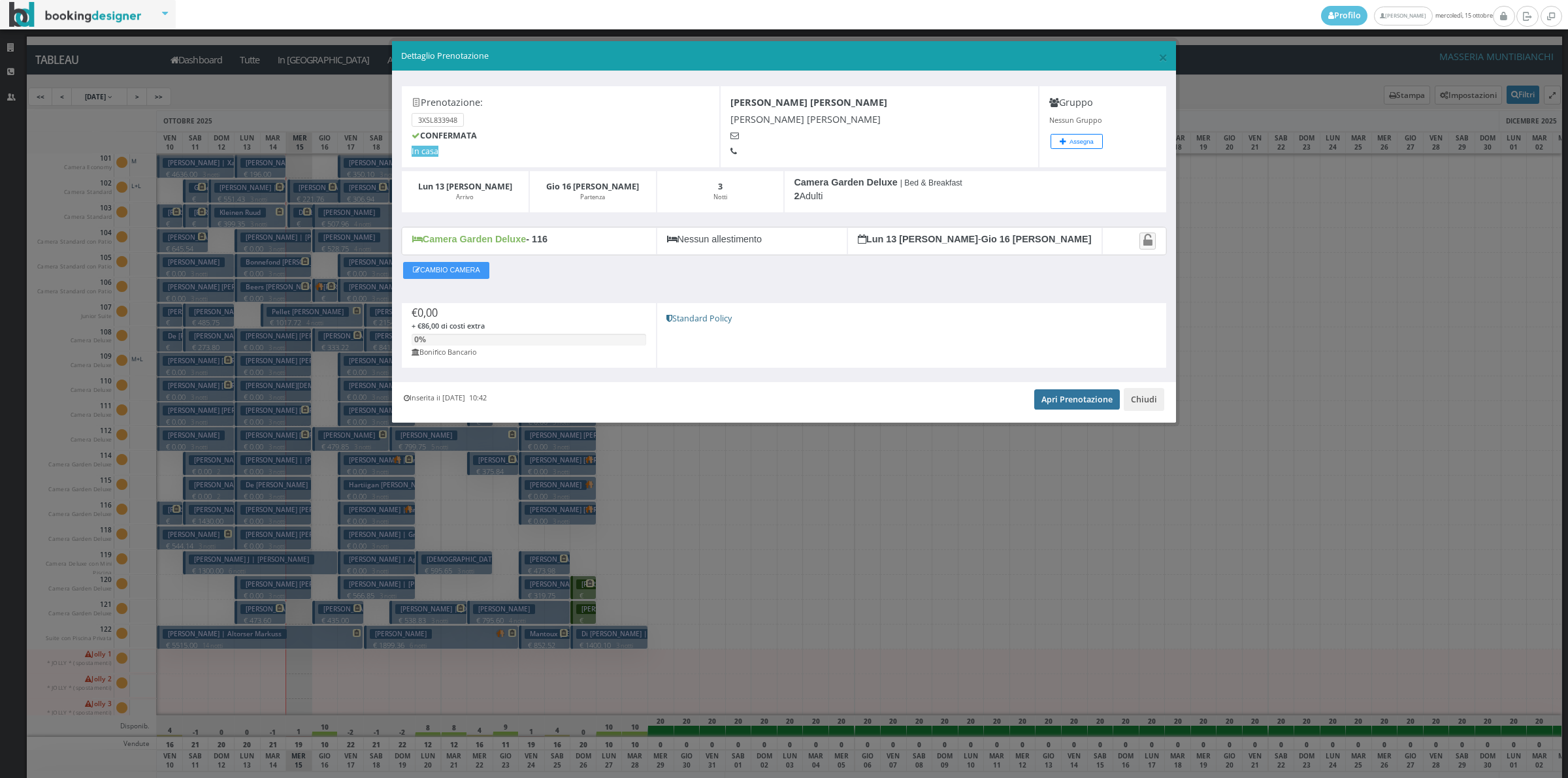
click at [1050, 400] on link "Apri Prenotazione" at bounding box center [1077, 399] width 86 height 20
click at [1147, 404] on button "Chiudi" at bounding box center [1143, 399] width 41 height 23
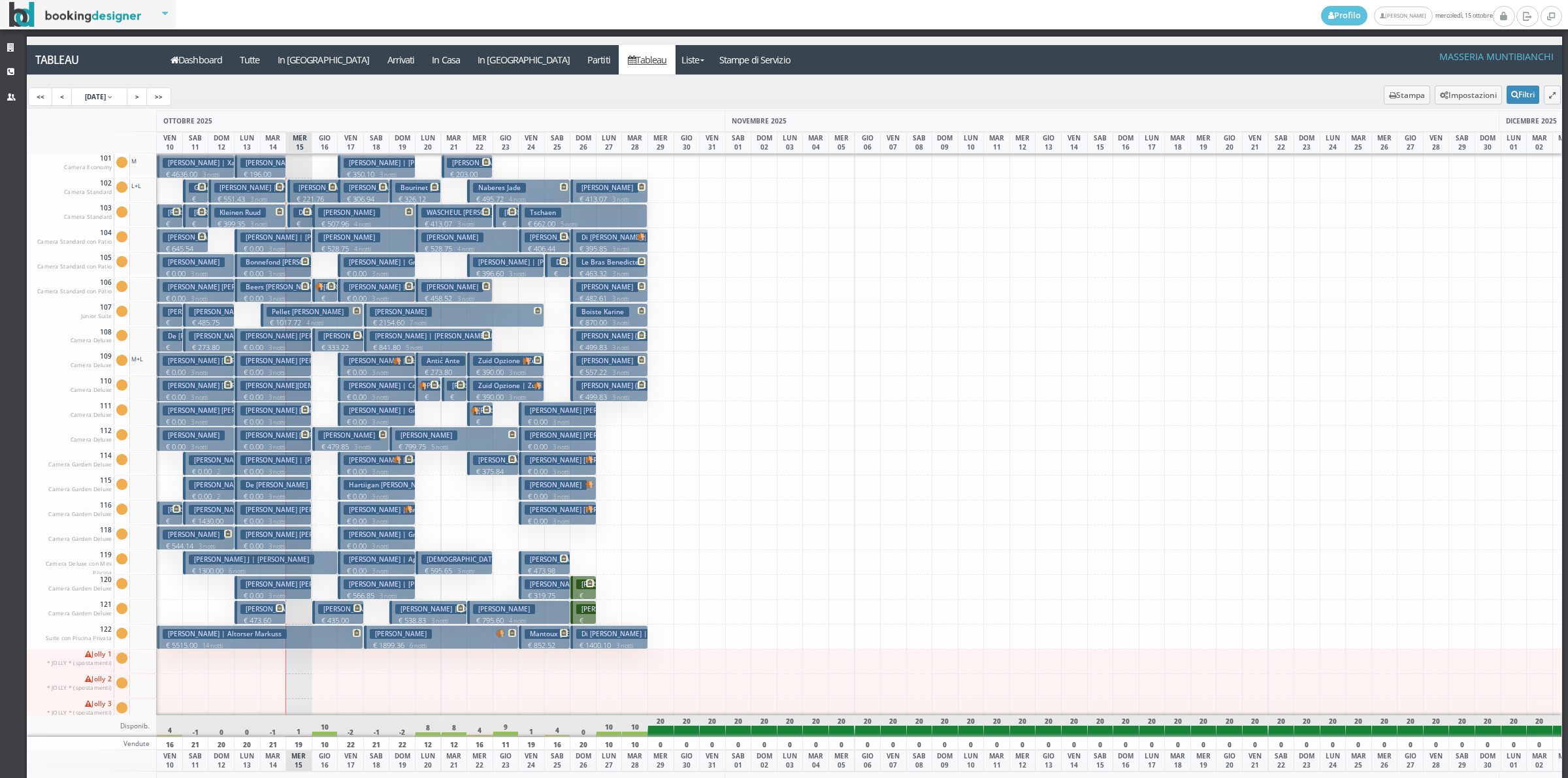
click at [272, 537] on h3 "[PERSON_NAME] [PERSON_NAME] | [PERSON_NAME] [PERSON_NAME]" at bounding box center [354, 534] width 229 height 10
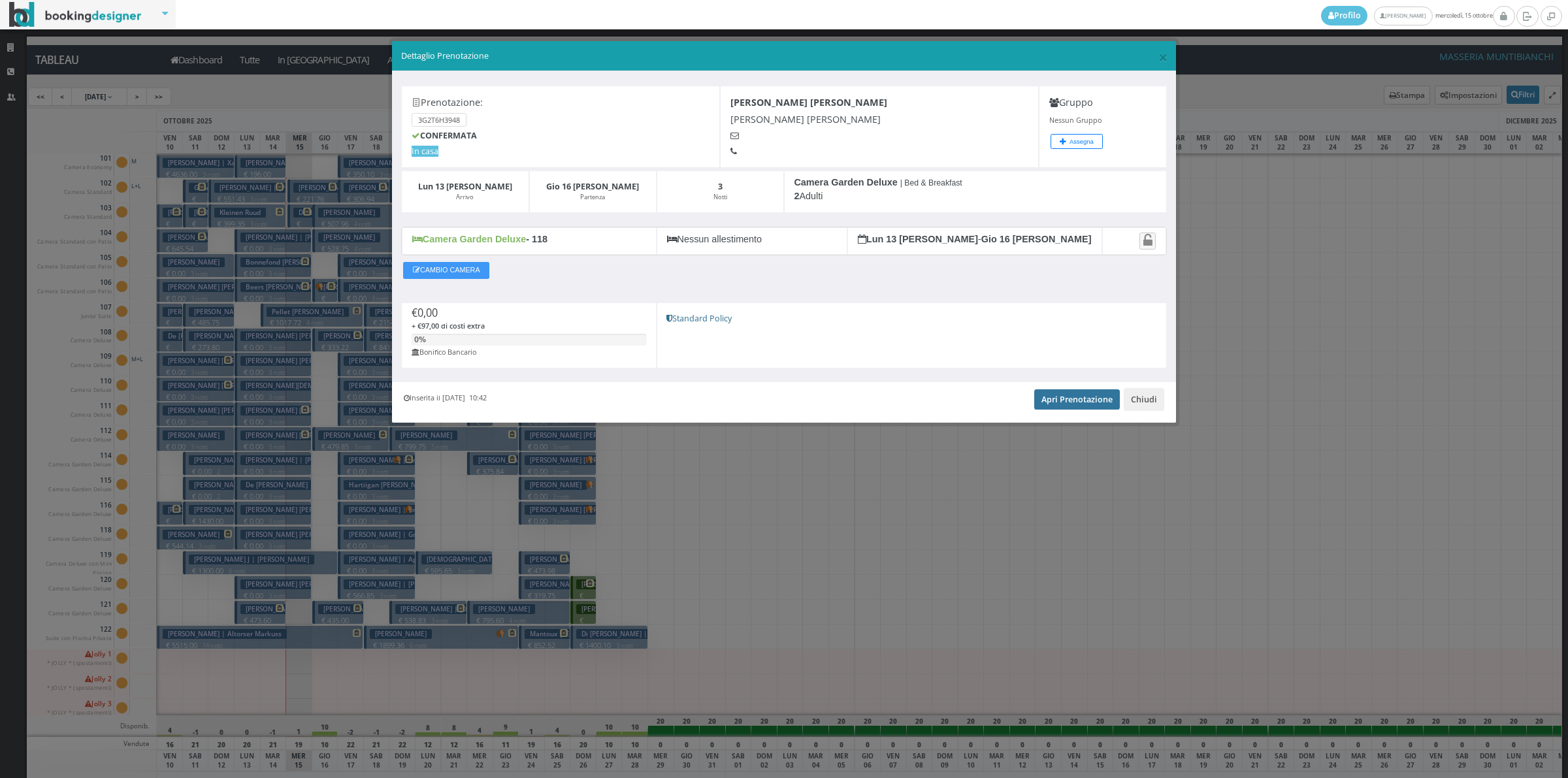
click at [1058, 408] on link "Apri Prenotazione" at bounding box center [1077, 399] width 86 height 20
click at [1157, 408] on button "Chiudi" at bounding box center [1143, 399] width 41 height 23
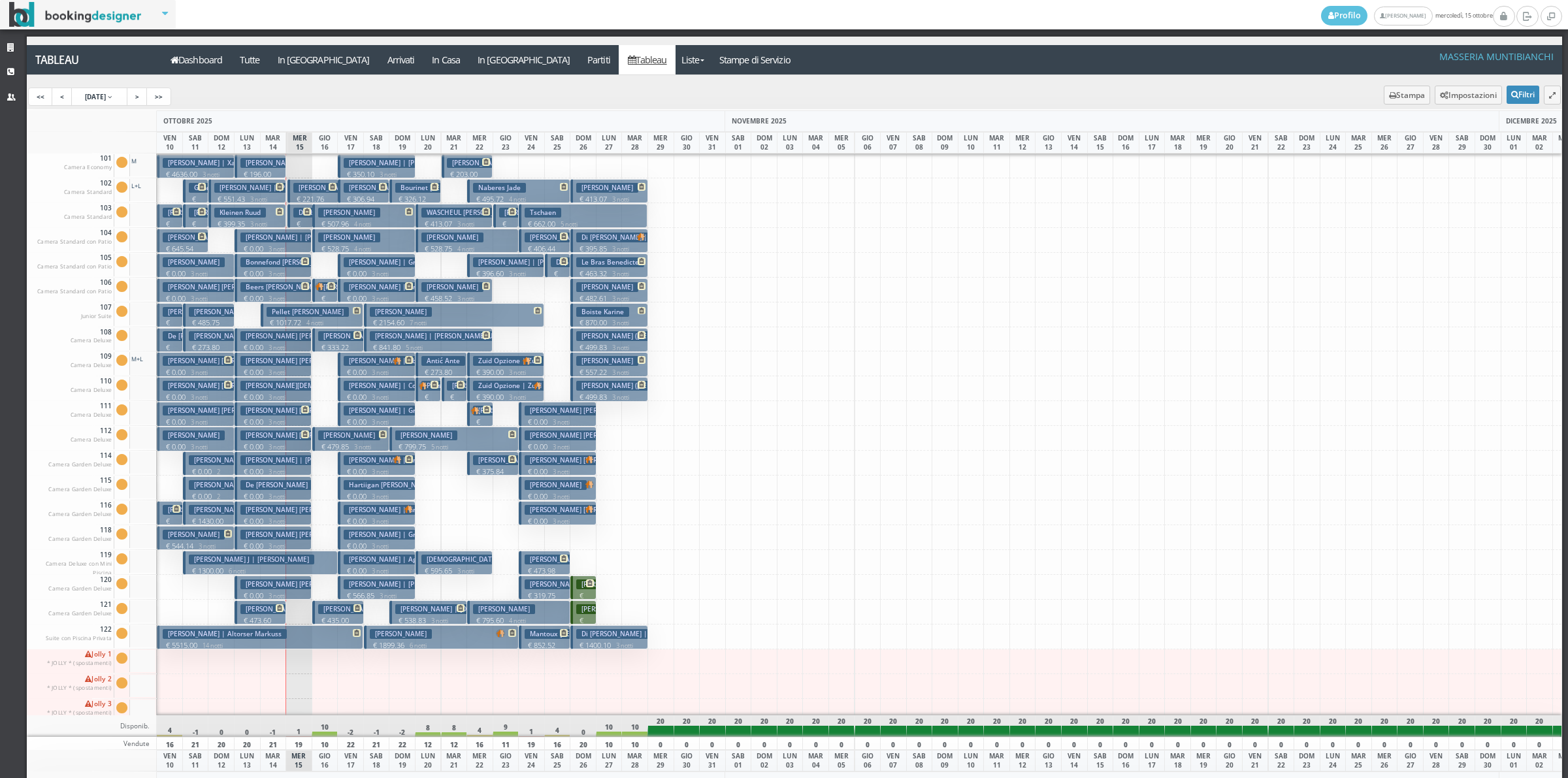
click at [265, 591] on p "€ 0.00 3 notti" at bounding box center [274, 596] width 67 height 11
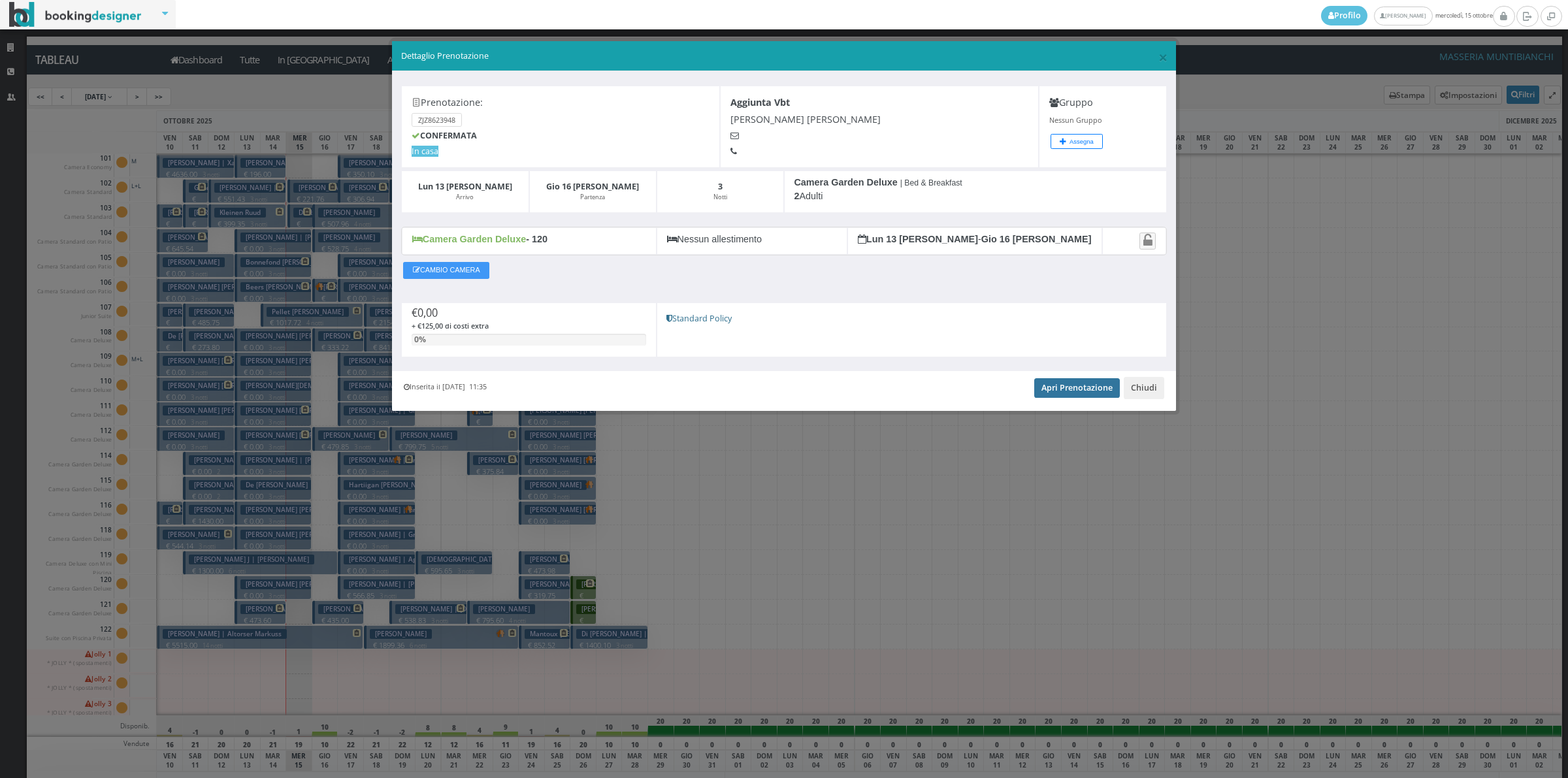
click at [1086, 398] on link "Apri Prenotazione" at bounding box center [1077, 389] width 86 height 20
click at [1138, 393] on button "Chiudi" at bounding box center [1143, 388] width 41 height 23
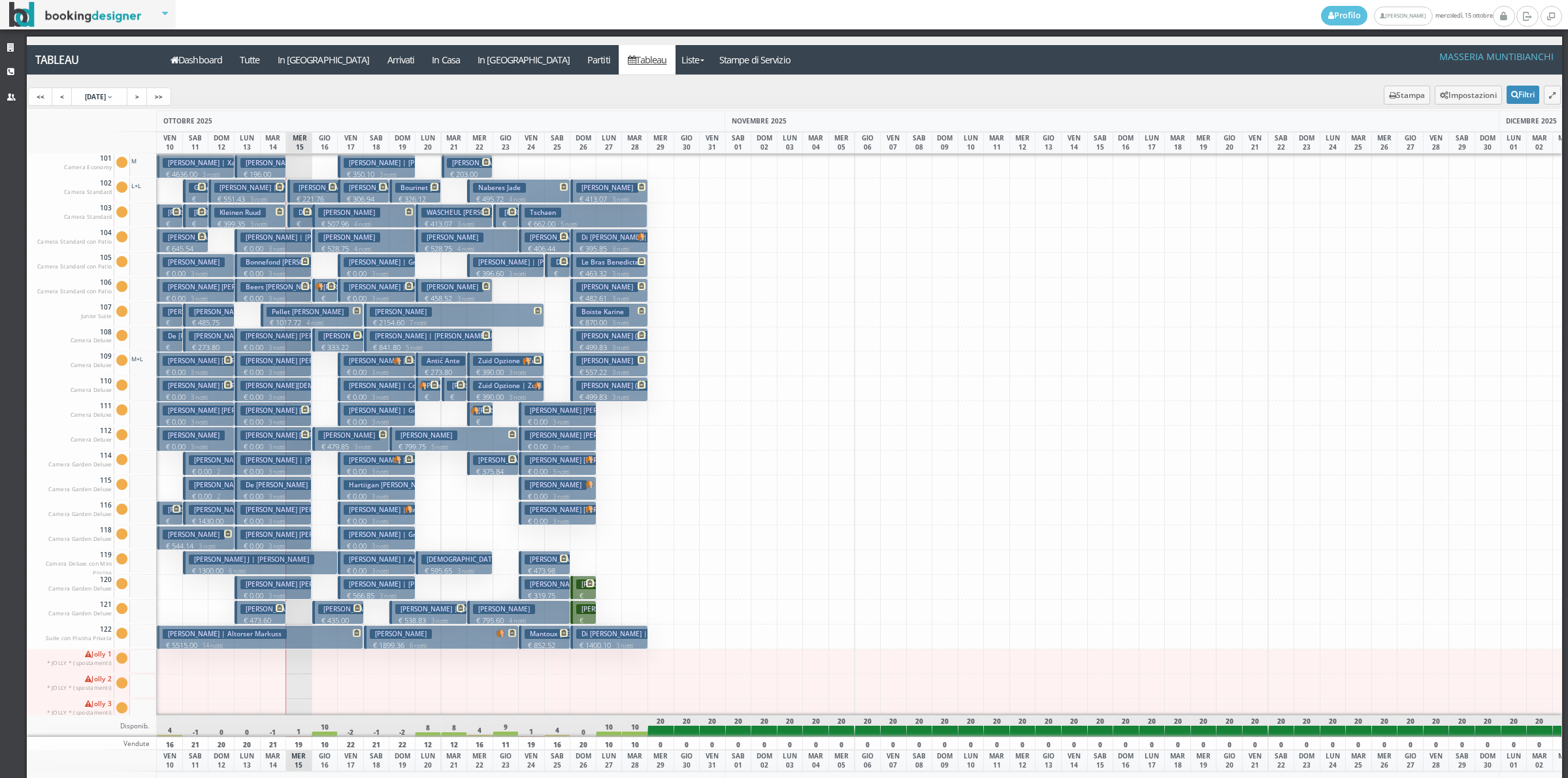
click at [325, 435] on h3 "Bonfillou Stephanie" at bounding box center [349, 436] width 62 height 10
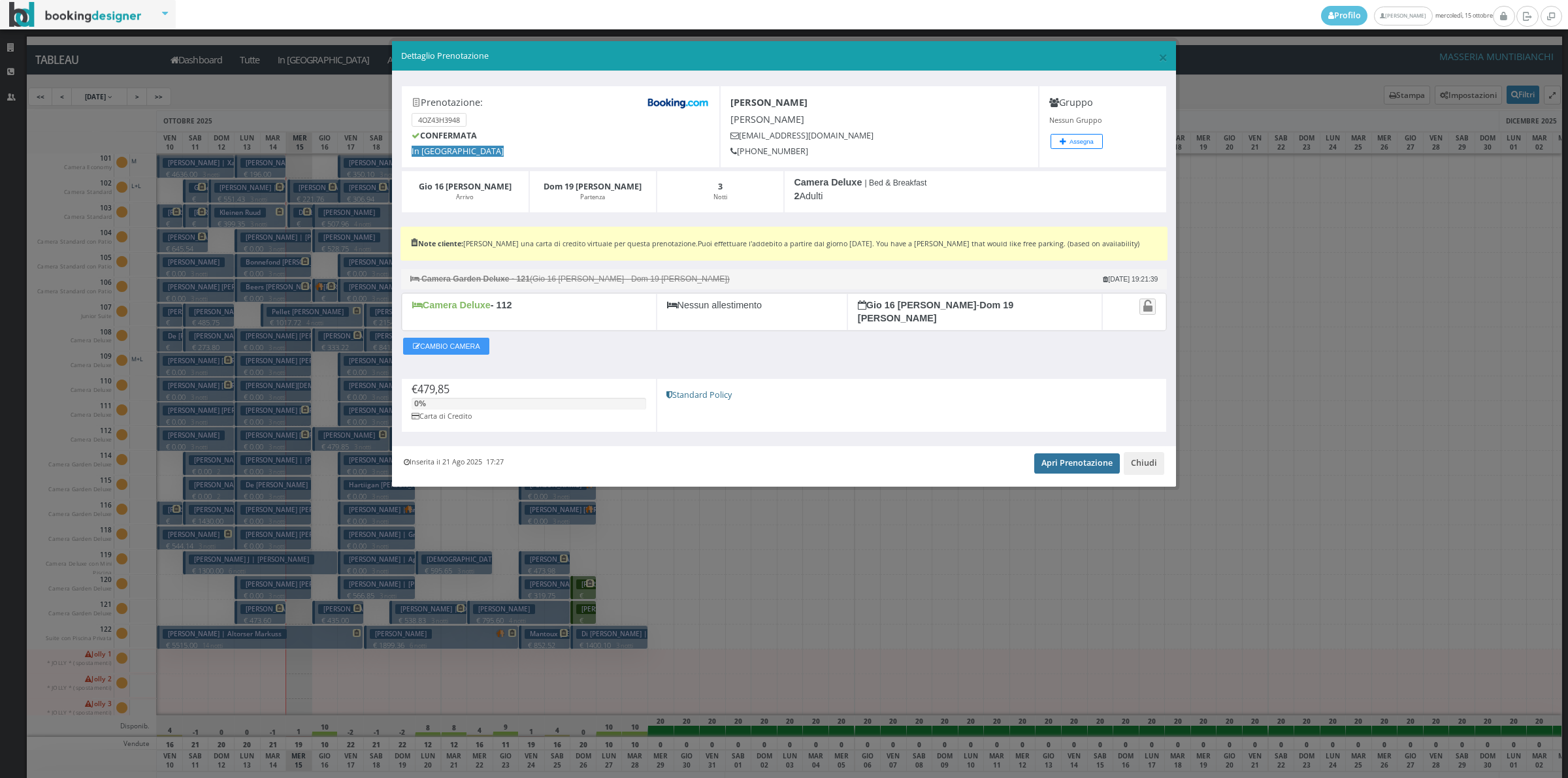
click at [1053, 455] on link "Apri Prenotazione" at bounding box center [1077, 464] width 86 height 20
click at [1142, 452] on button "Chiudi" at bounding box center [1143, 463] width 41 height 23
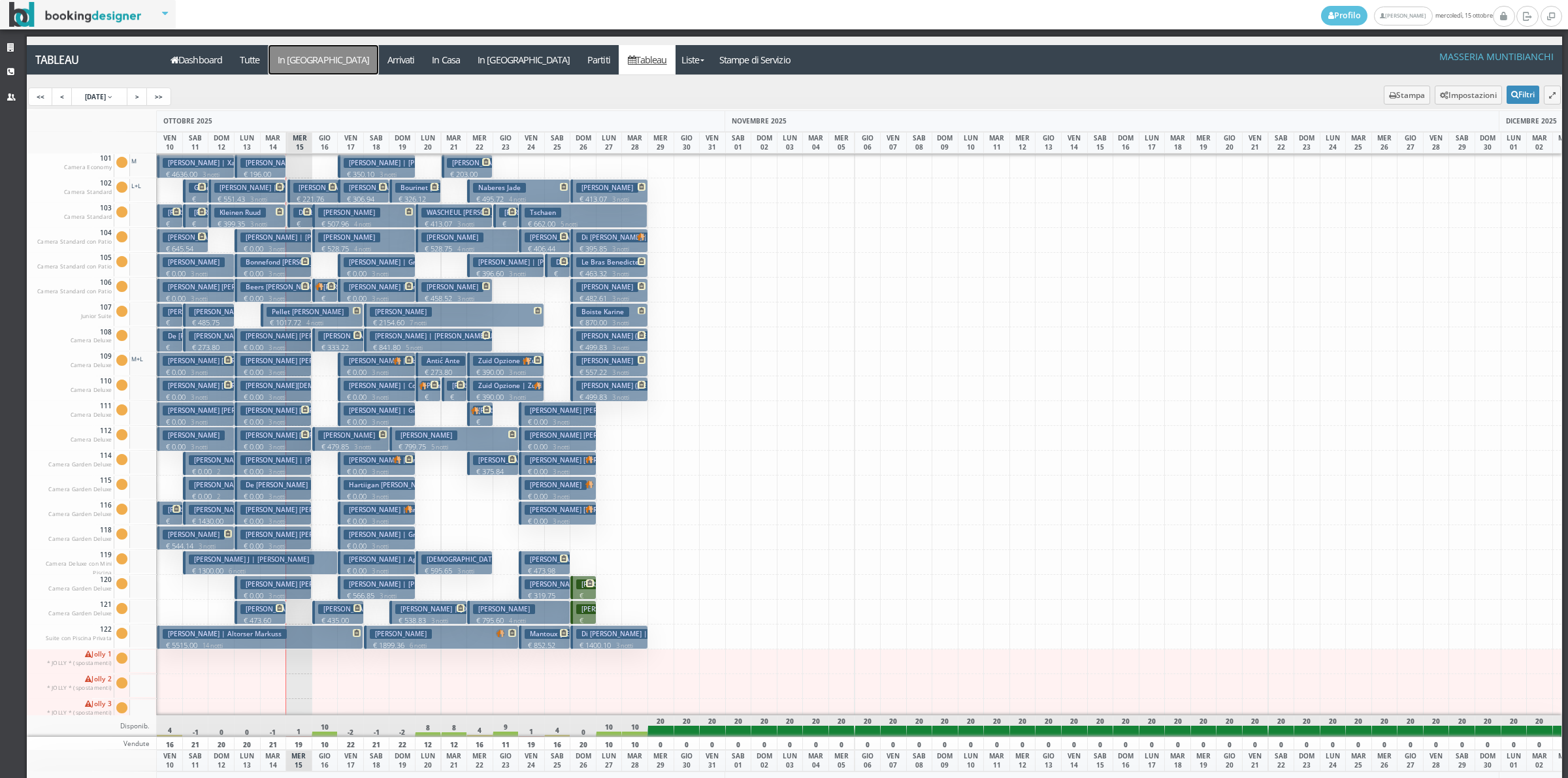
click at [297, 63] on a=pms-arrival-reservations"] "In [GEOGRAPHIC_DATA]" at bounding box center [322, 60] width 109 height 30
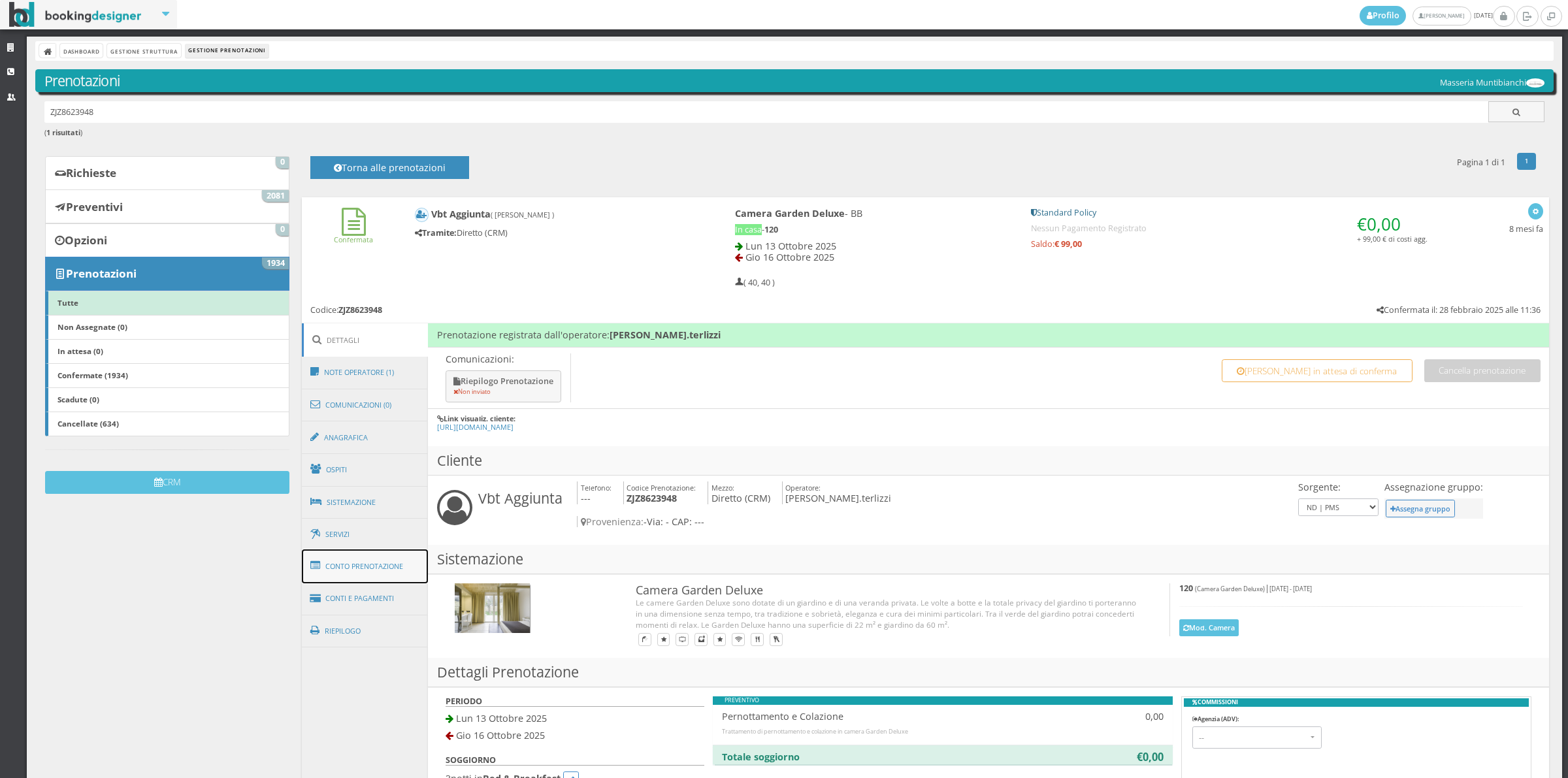
click at [376, 583] on link "Conto Prenotazione" at bounding box center [365, 567] width 126 height 34
click at [397, 576] on link "Conto Prenotazione" at bounding box center [365, 567] width 126 height 34
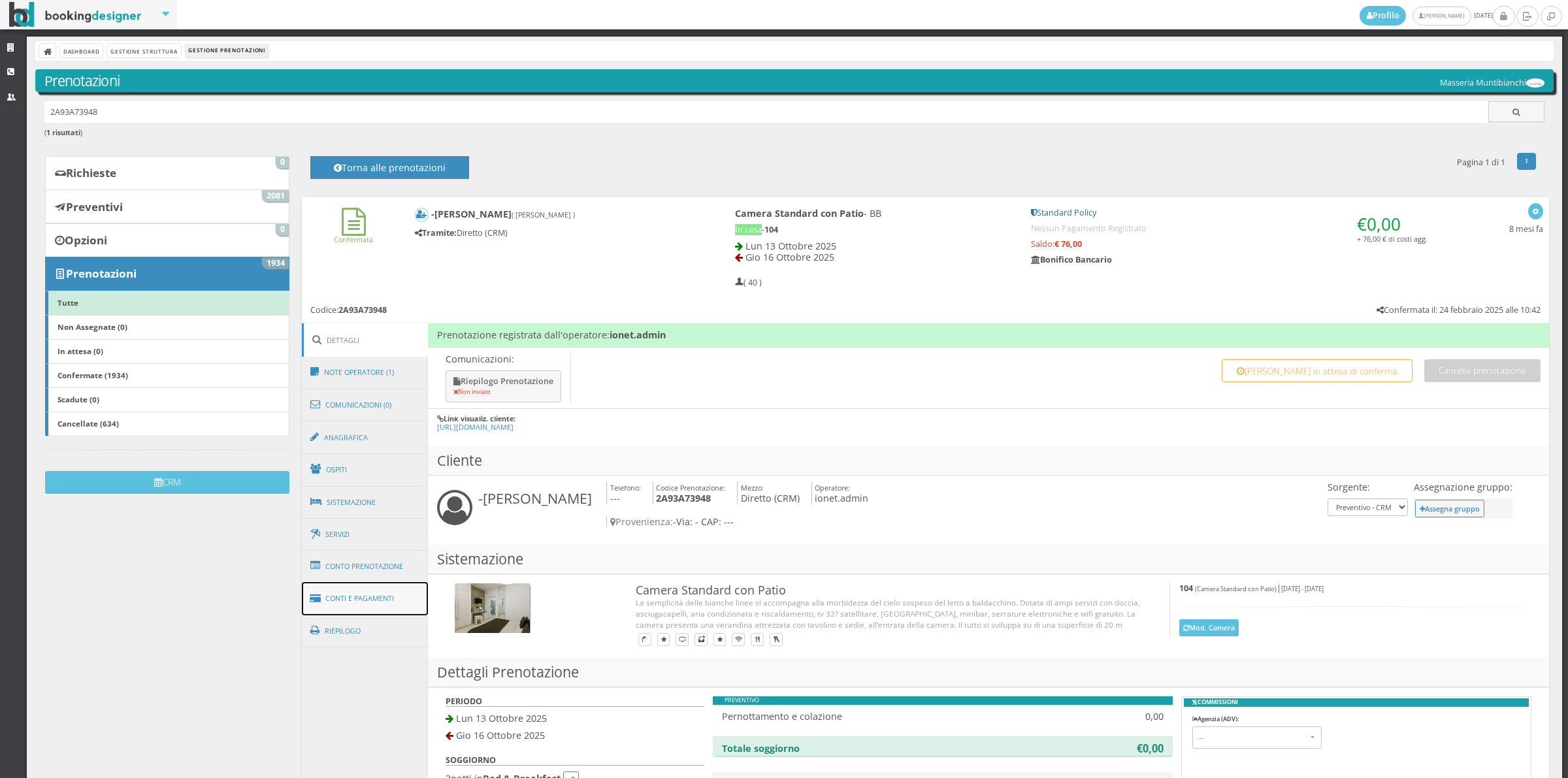
click at [353, 600] on link "Conti e Pagamenti" at bounding box center [365, 598] width 126 height 33
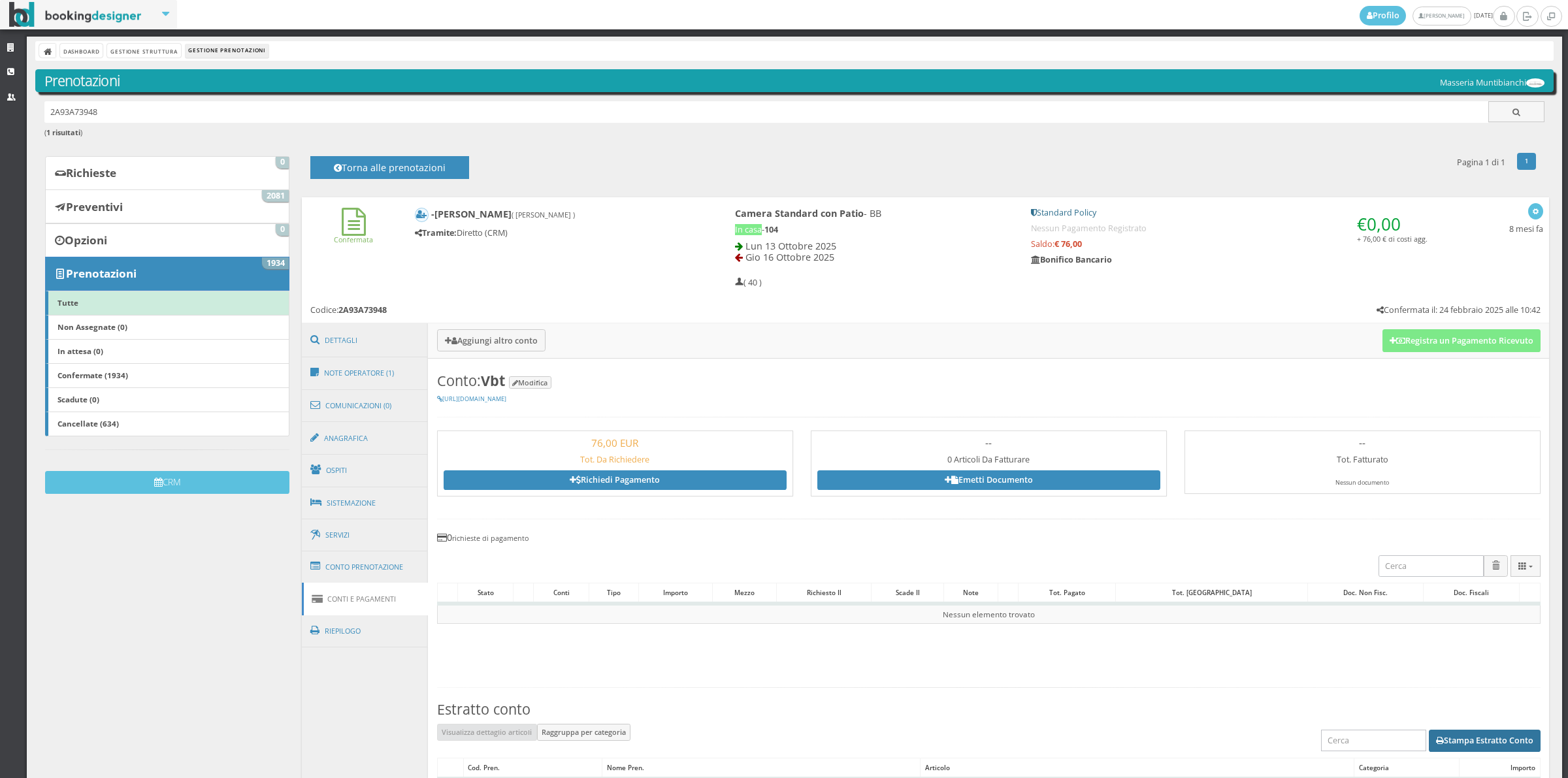
click at [1473, 738] on button "Stampa Estratto Conto" at bounding box center [1484, 741] width 112 height 23
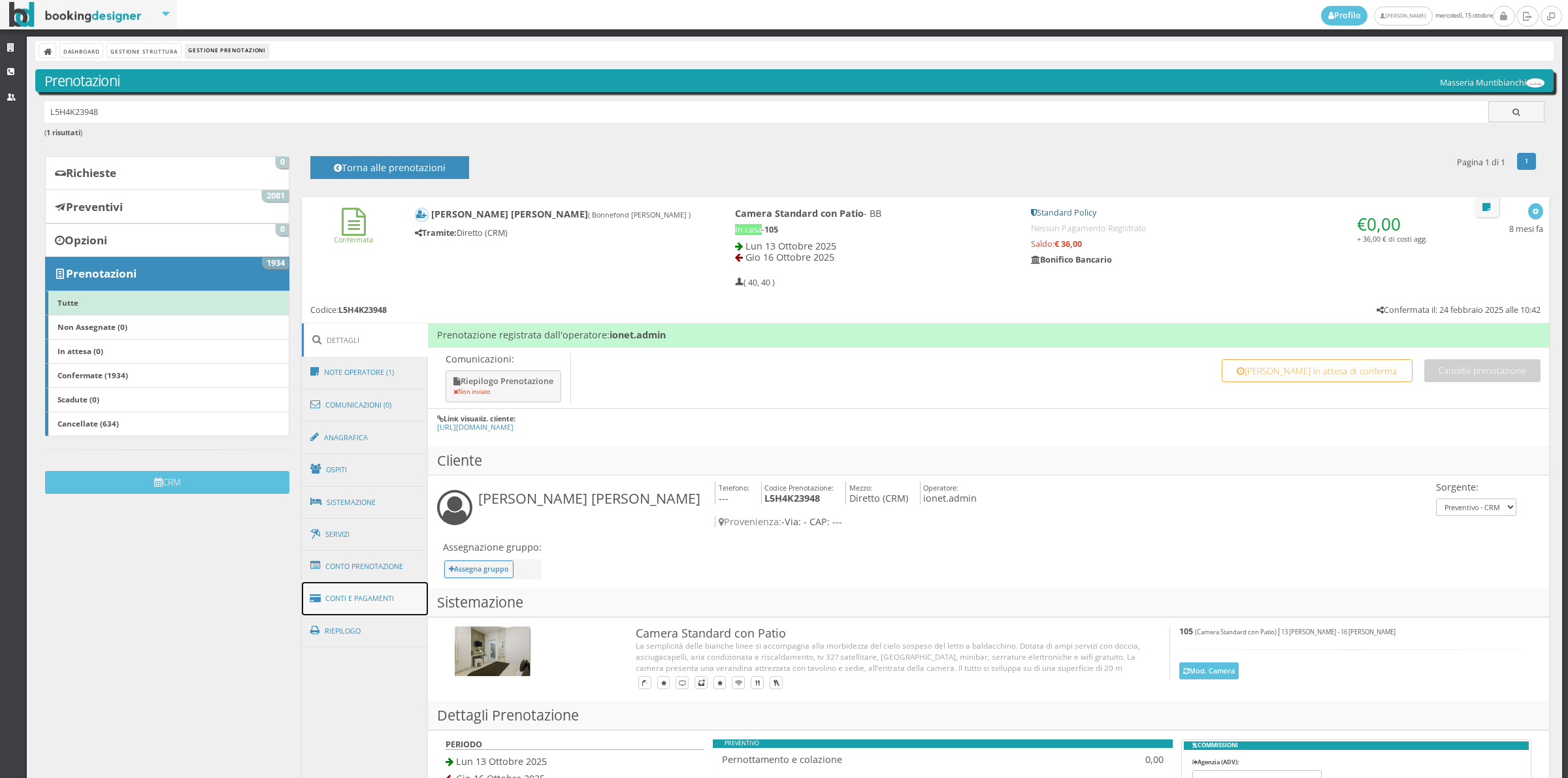
click at [383, 596] on link "Conti e Pagamenti" at bounding box center [365, 598] width 126 height 33
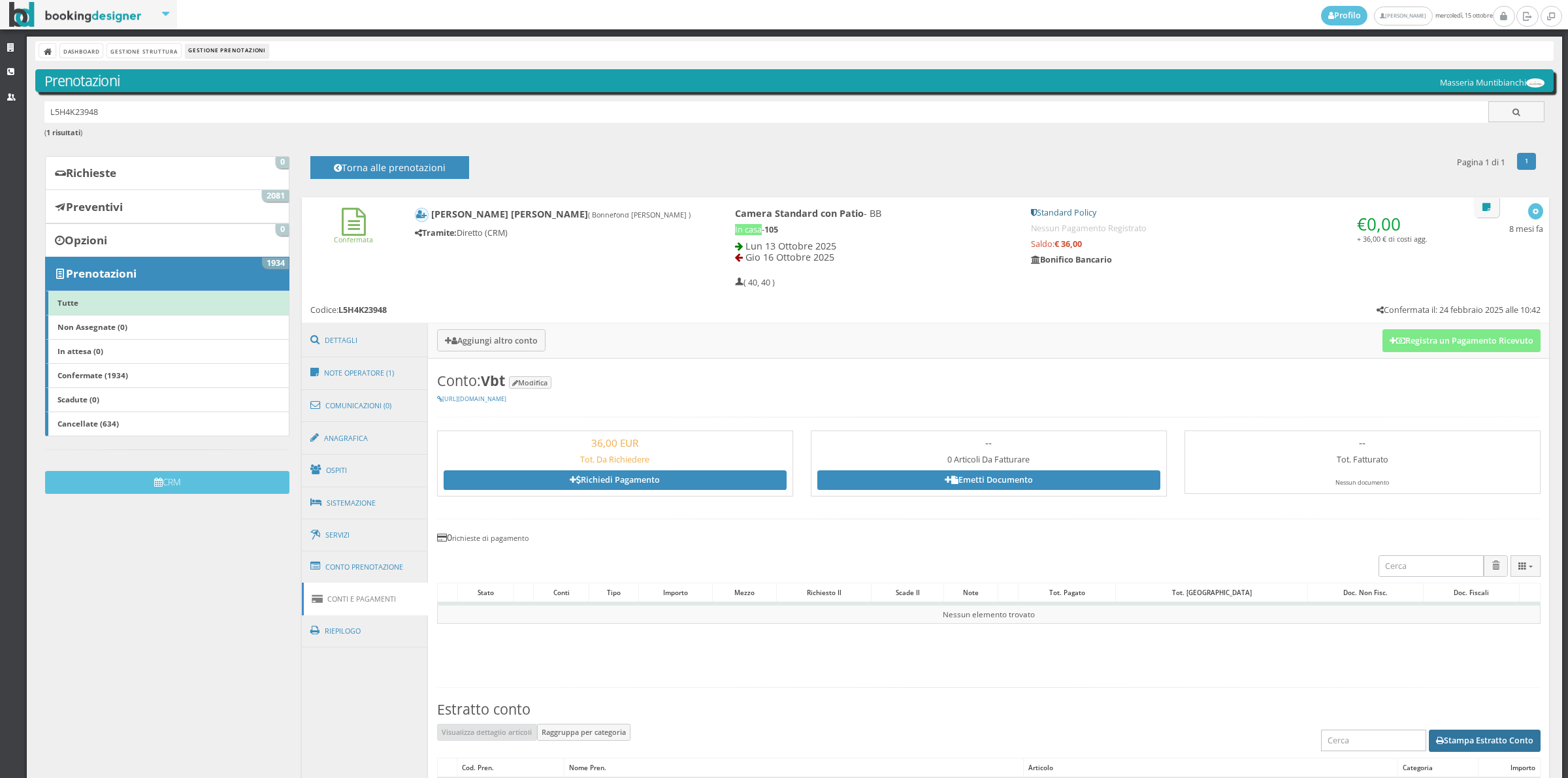
click at [1442, 742] on button "Stampa Estratto Conto" at bounding box center [1484, 741] width 112 height 23
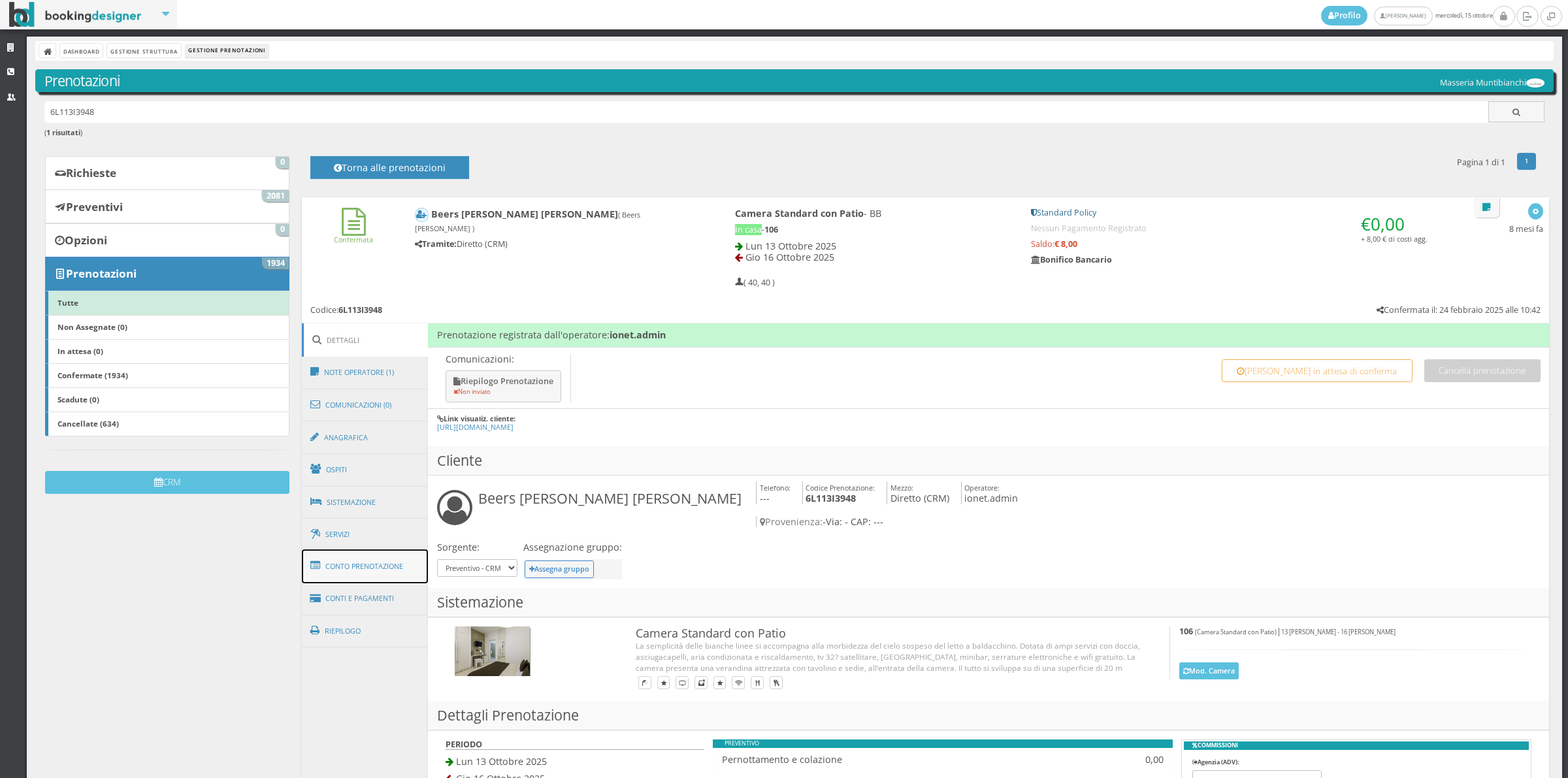
click at [360, 563] on link "Conto Prenotazione" at bounding box center [365, 567] width 126 height 34
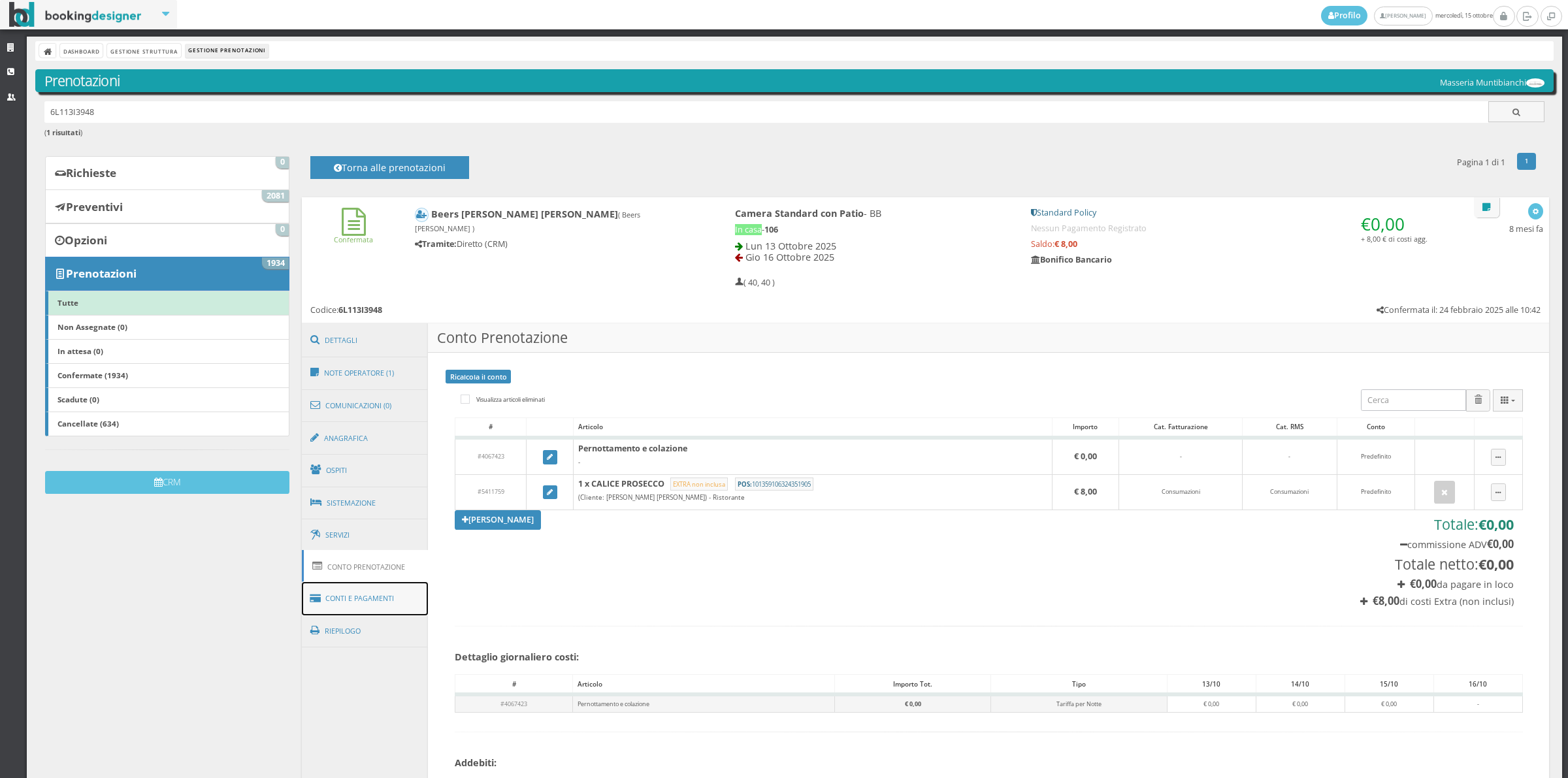
click at [363, 600] on link "Conti e Pagamenti" at bounding box center [365, 598] width 126 height 33
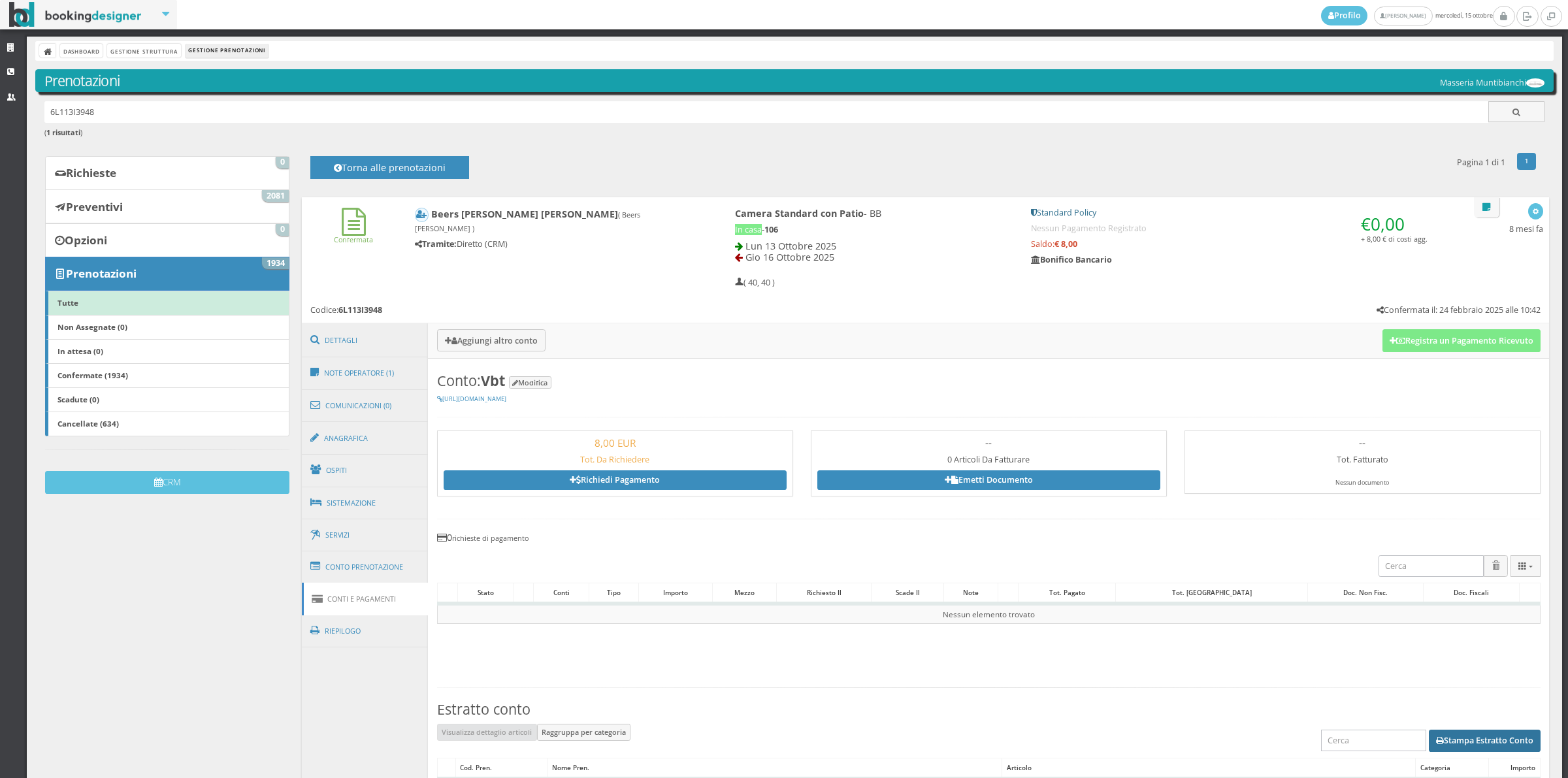
click at [1497, 743] on button "Stampa Estratto Conto" at bounding box center [1484, 741] width 112 height 23
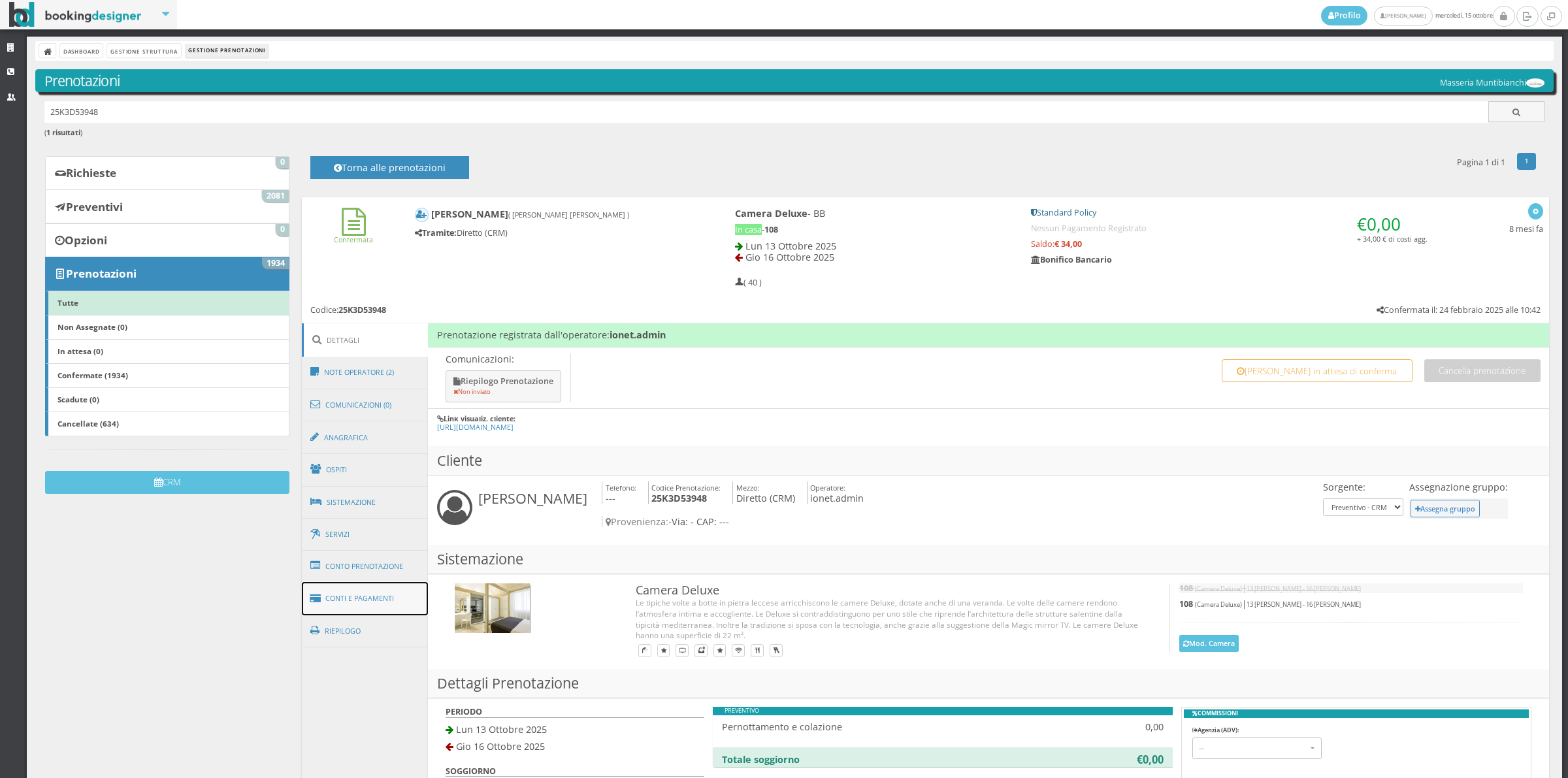
click at [386, 594] on link "Conti e Pagamenti" at bounding box center [365, 598] width 126 height 33
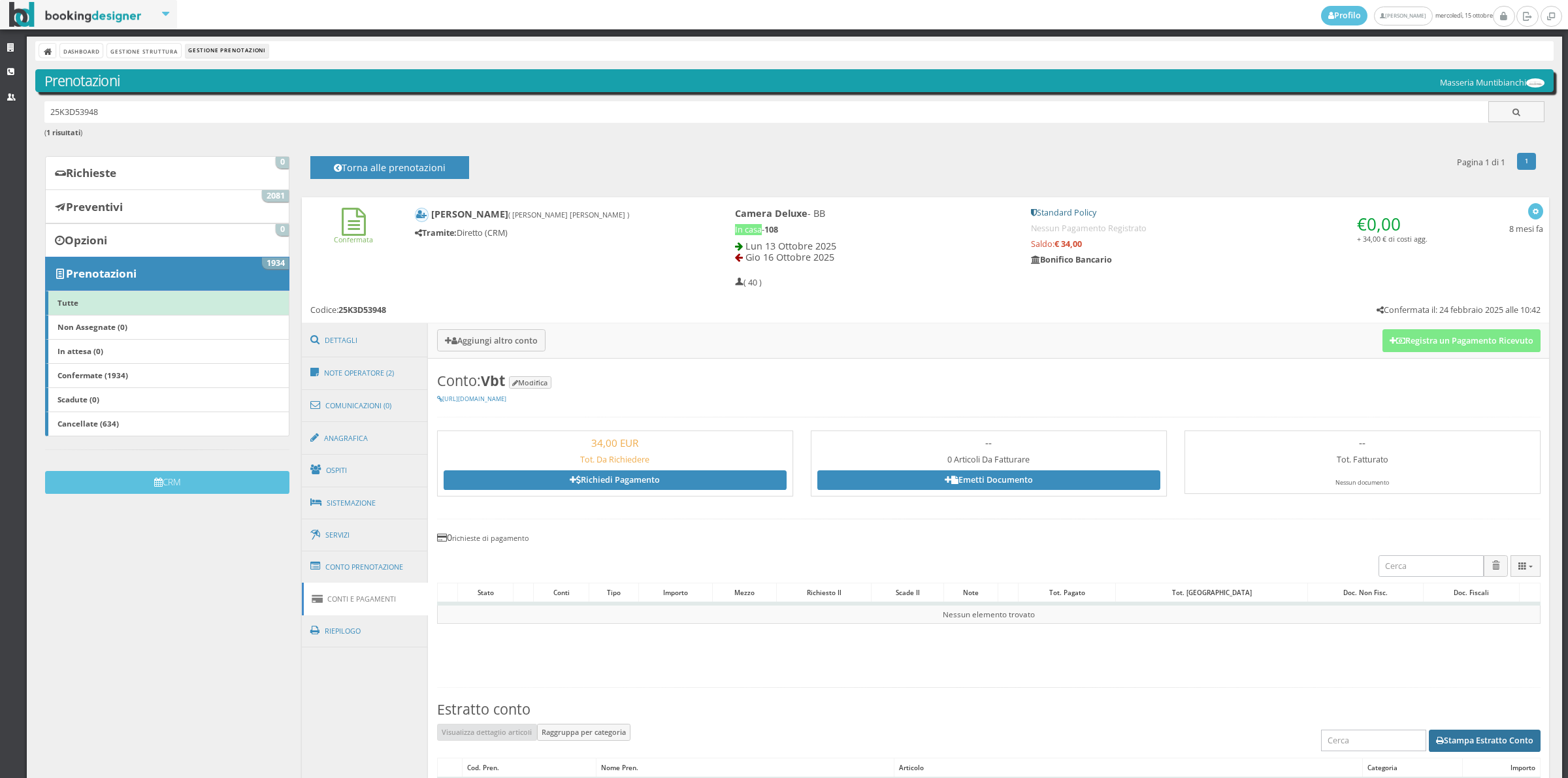
click at [1469, 738] on button "Stampa Estratto Conto" at bounding box center [1484, 741] width 112 height 23
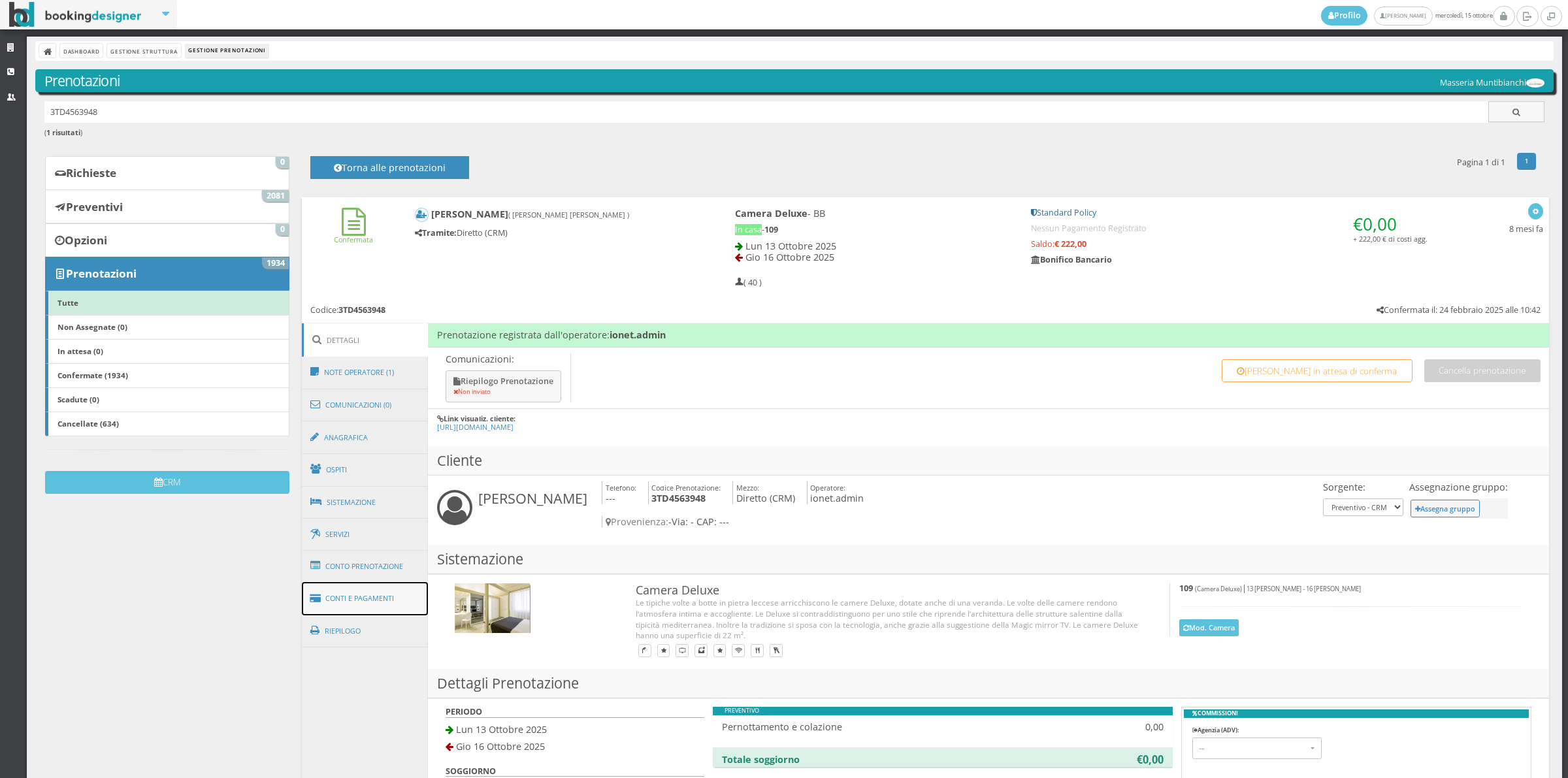
click at [378, 595] on link "Conti e Pagamenti" at bounding box center [365, 598] width 126 height 33
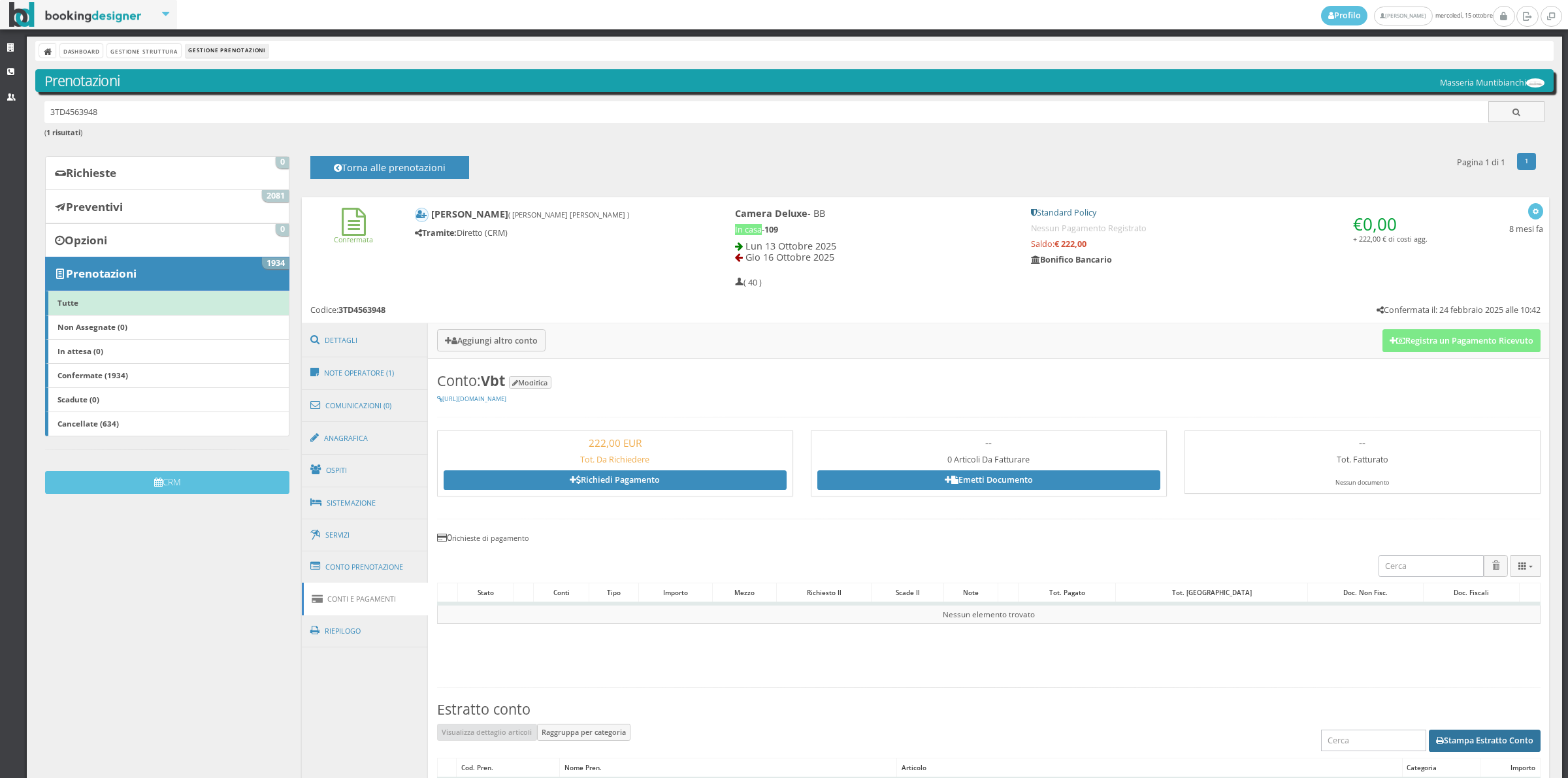
click at [1447, 736] on button "Stampa Estratto Conto" at bounding box center [1484, 741] width 112 height 23
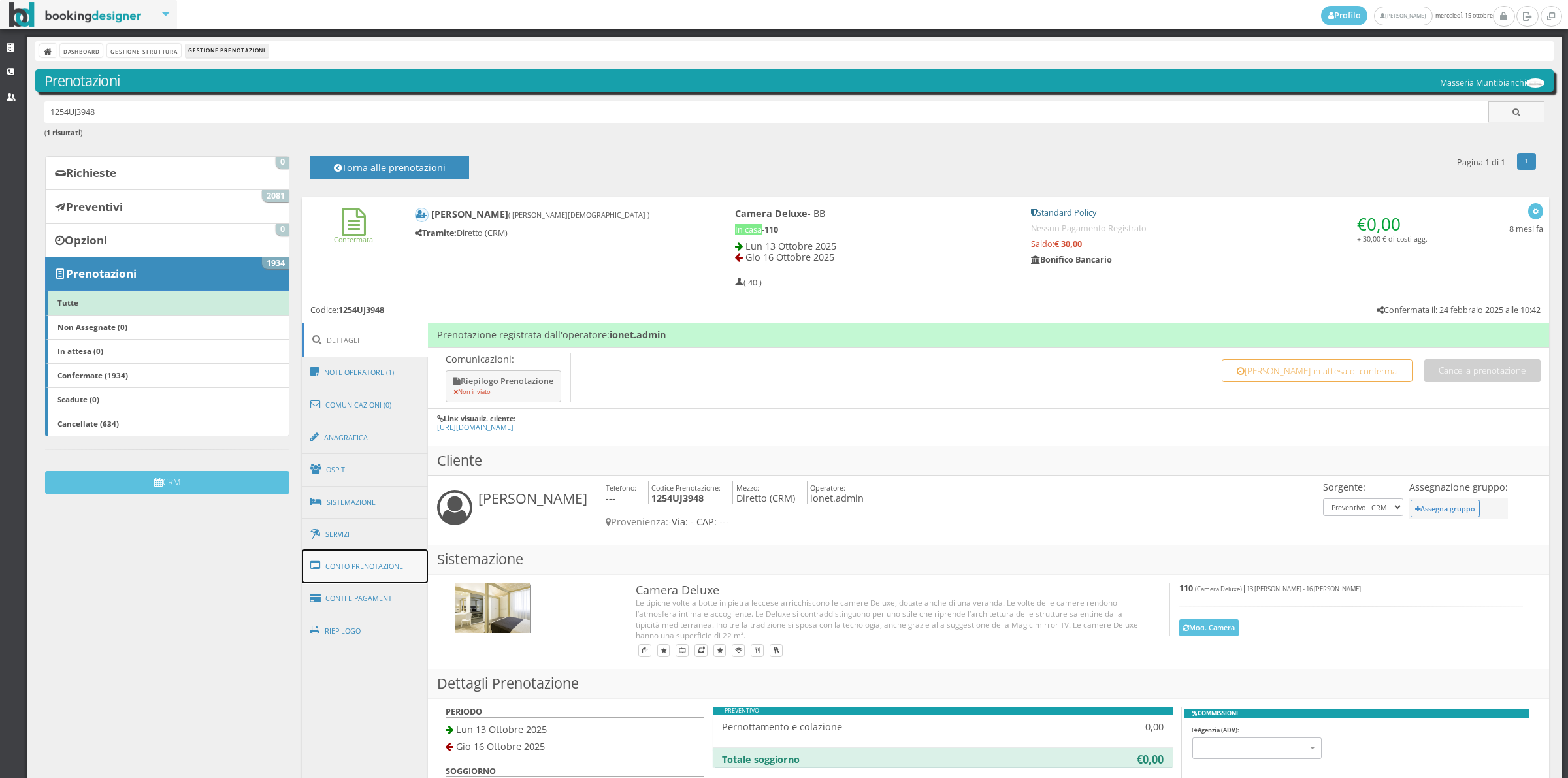
click at [406, 582] on link "Conto Prenotazione" at bounding box center [365, 567] width 126 height 34
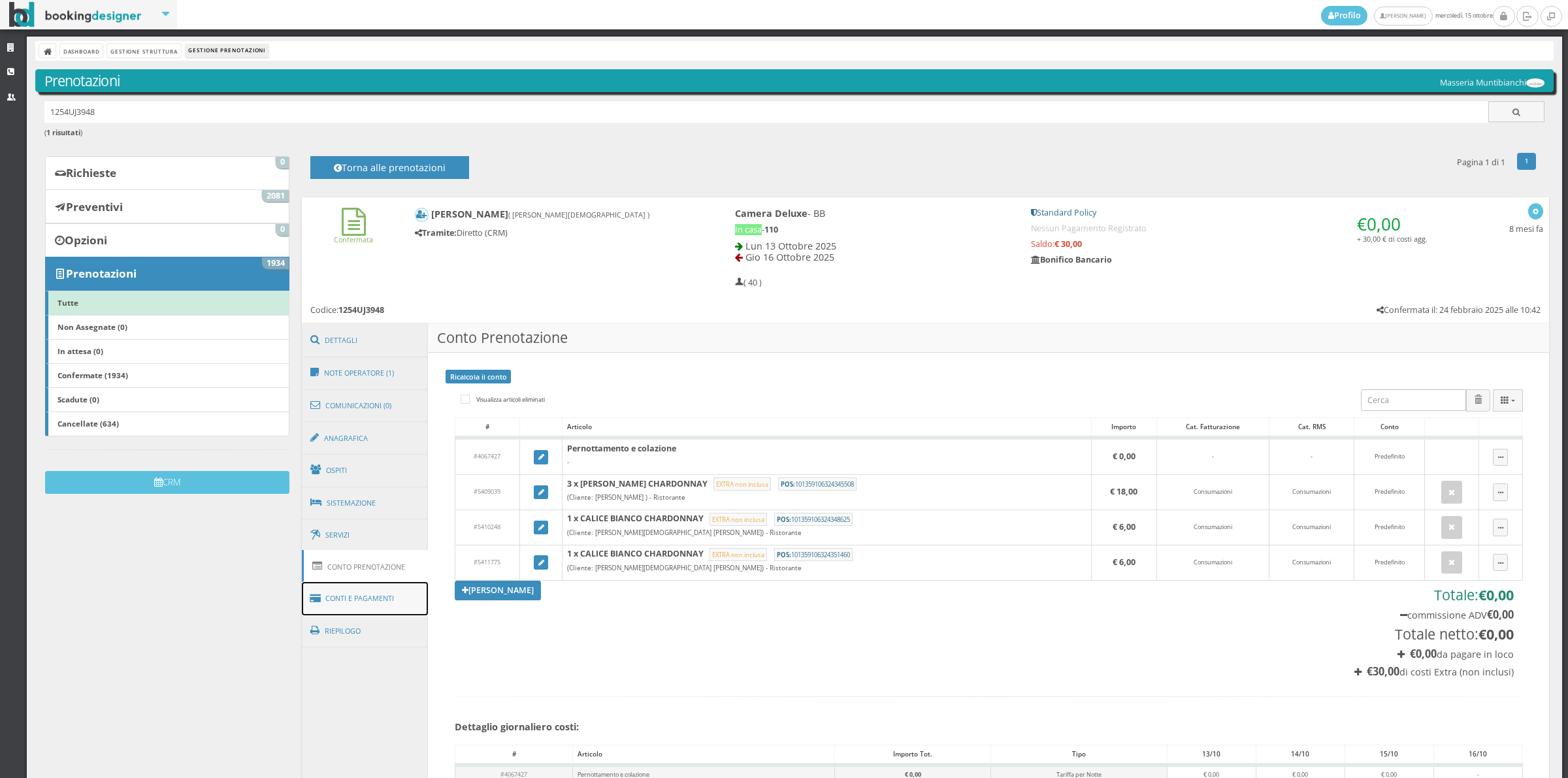
click at [405, 605] on link "Conti e Pagamenti" at bounding box center [365, 598] width 126 height 33
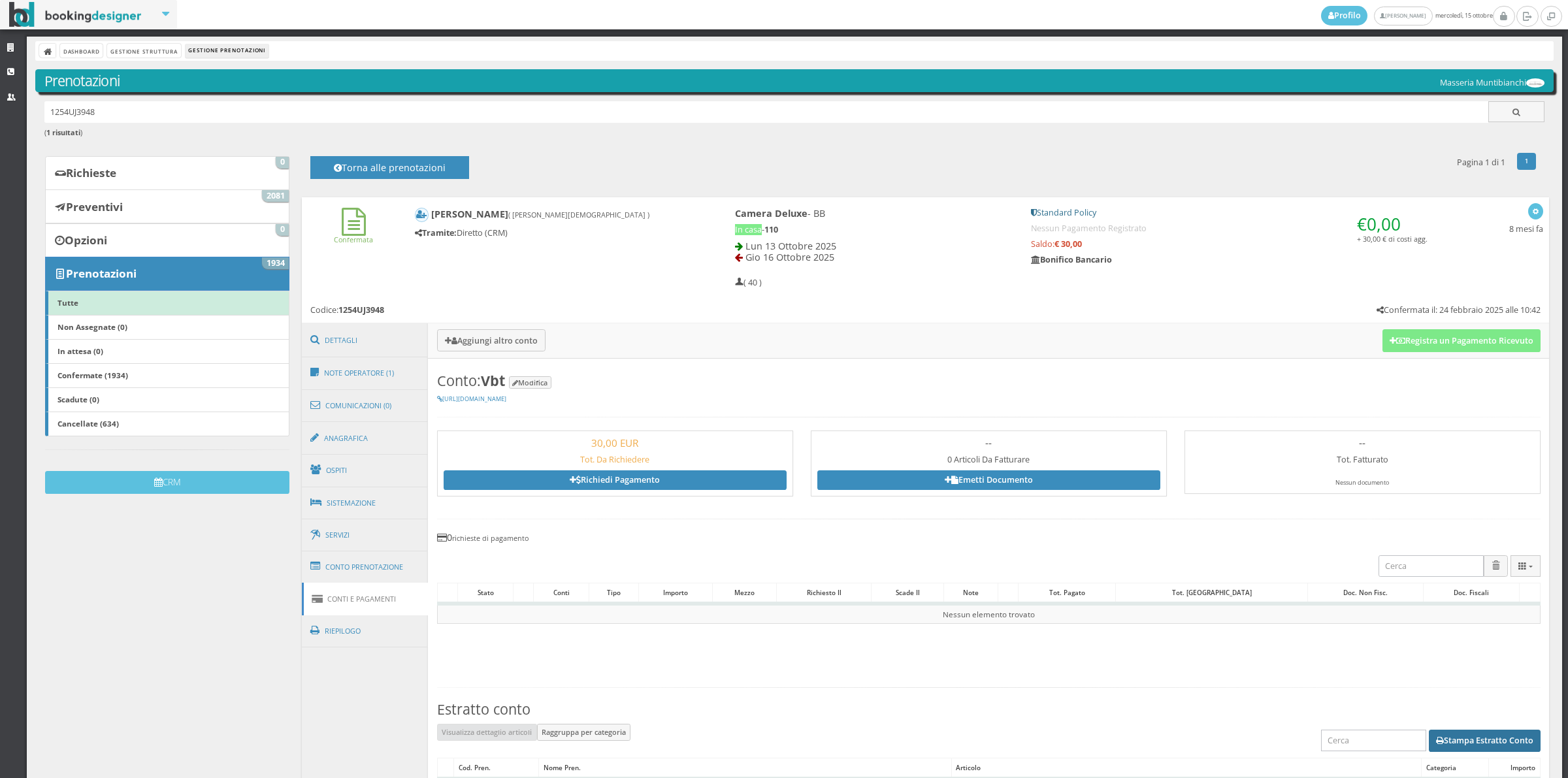
click at [1471, 736] on button "Stampa Estratto Conto" at bounding box center [1484, 741] width 112 height 23
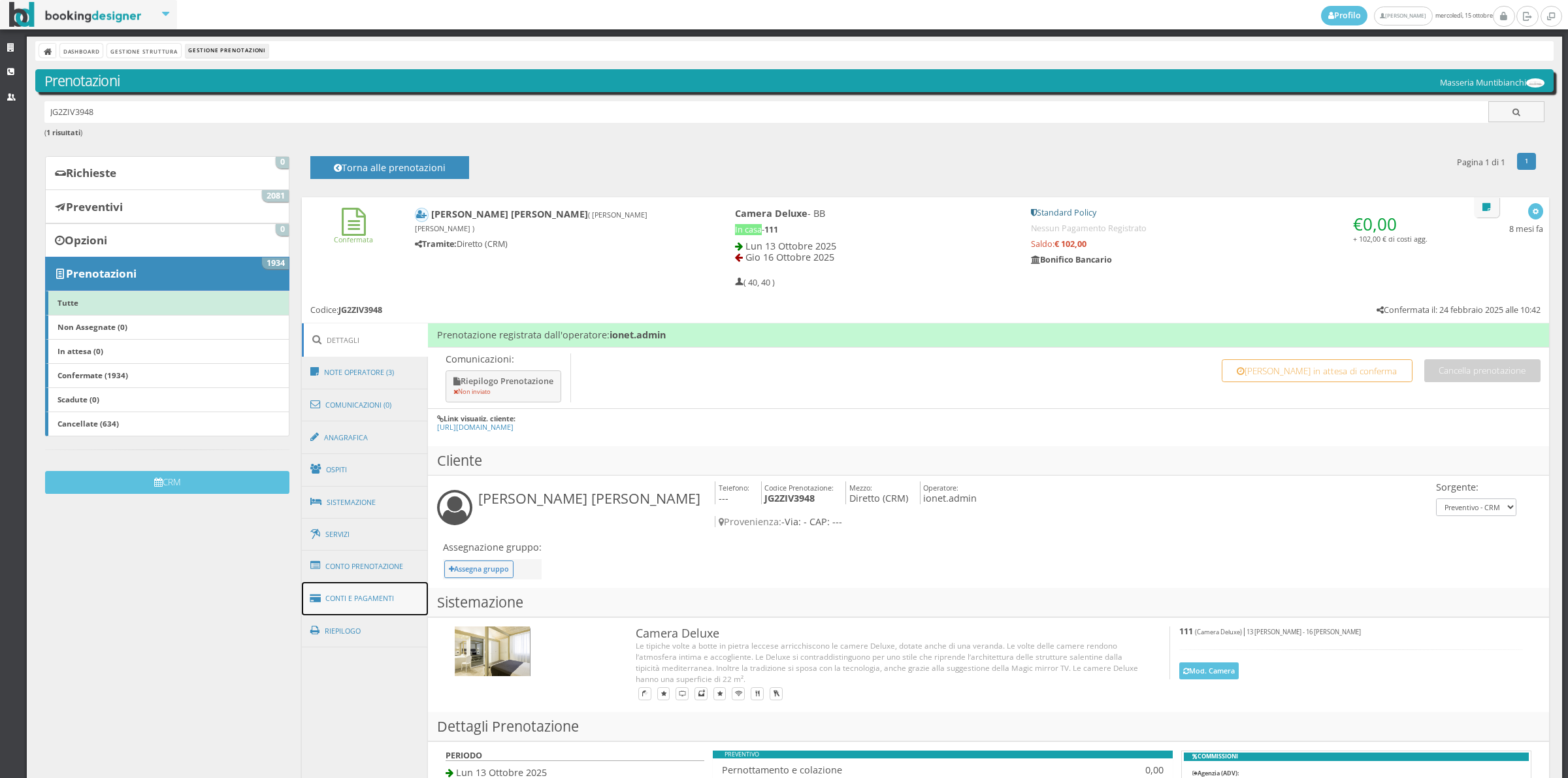
click at [346, 591] on link "Conti e Pagamenti" at bounding box center [365, 598] width 126 height 33
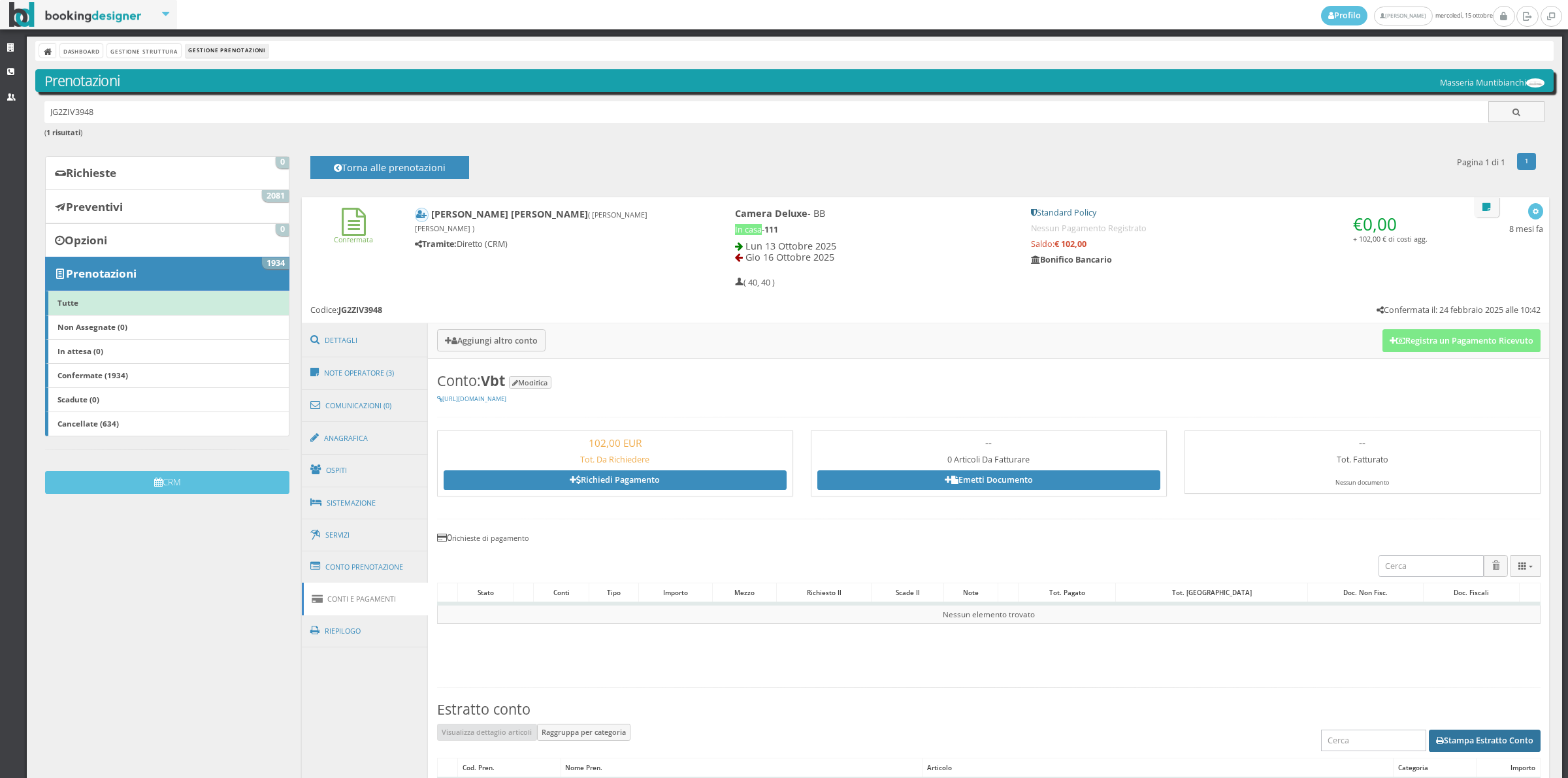
click at [1477, 748] on button "Stampa Estratto Conto" at bounding box center [1484, 741] width 112 height 23
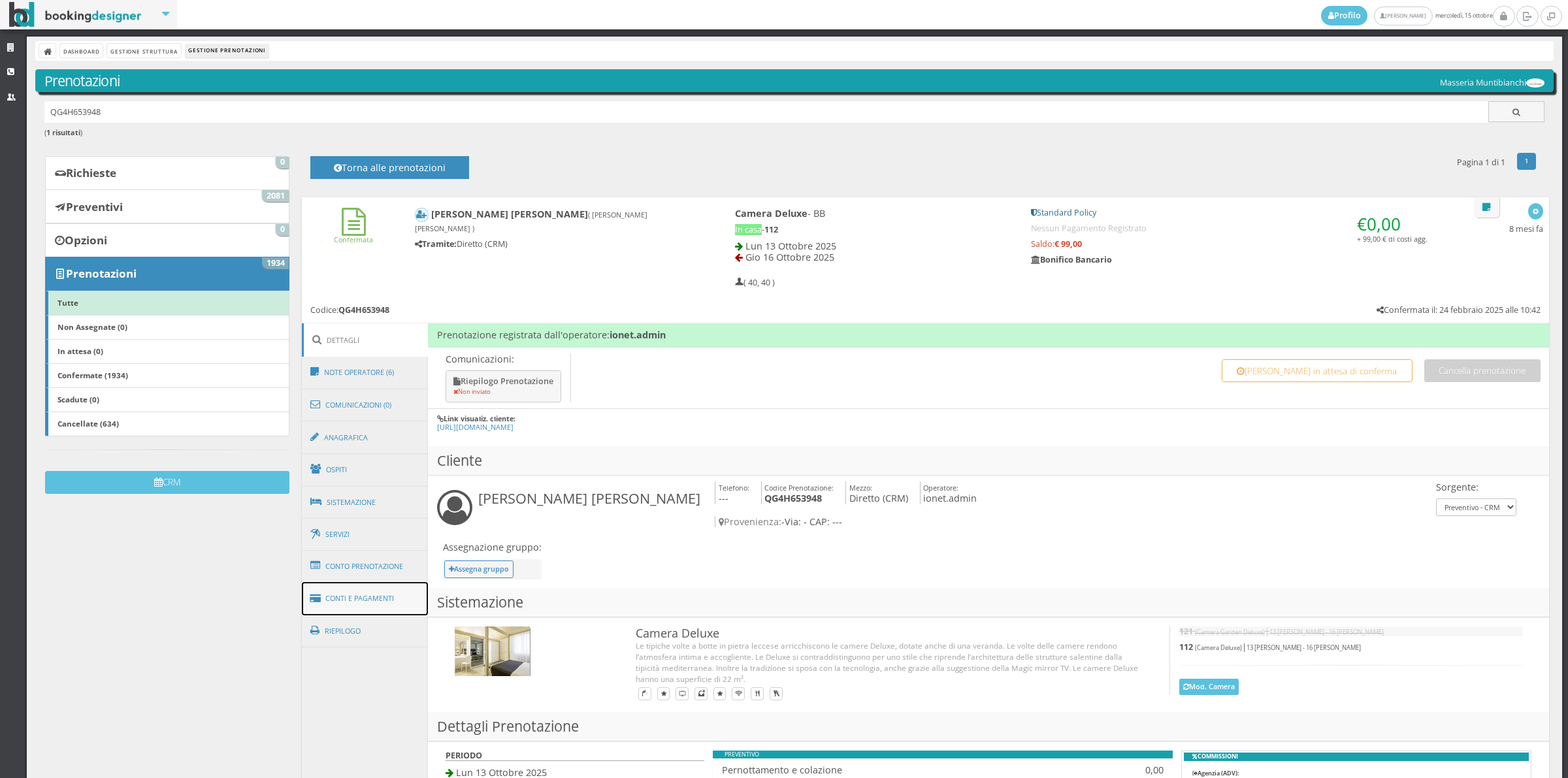
click at [358, 594] on link "Conti e Pagamenti" at bounding box center [365, 598] width 126 height 33
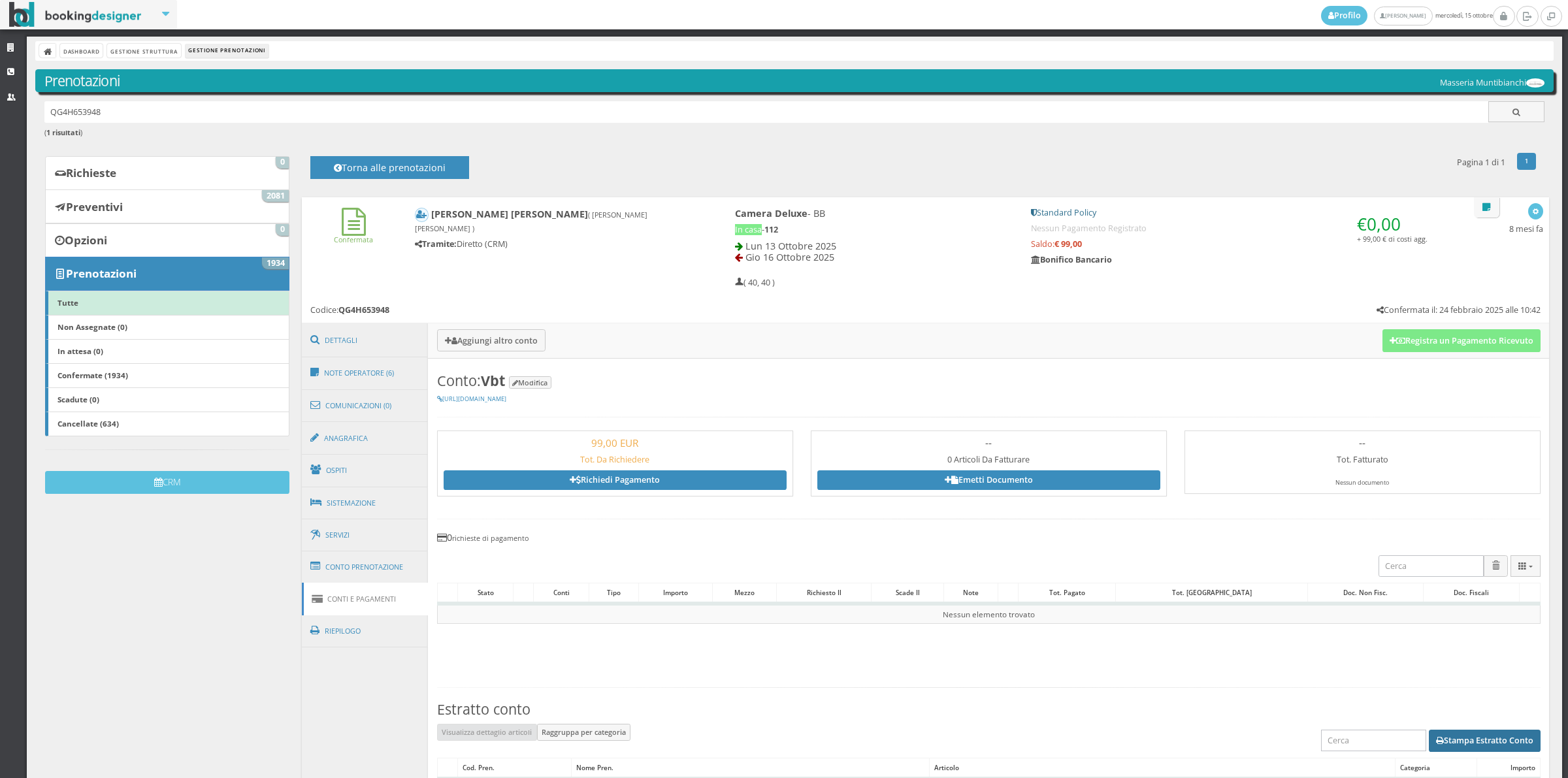
click at [1495, 739] on button "Stampa Estratto Conto" at bounding box center [1484, 741] width 112 height 23
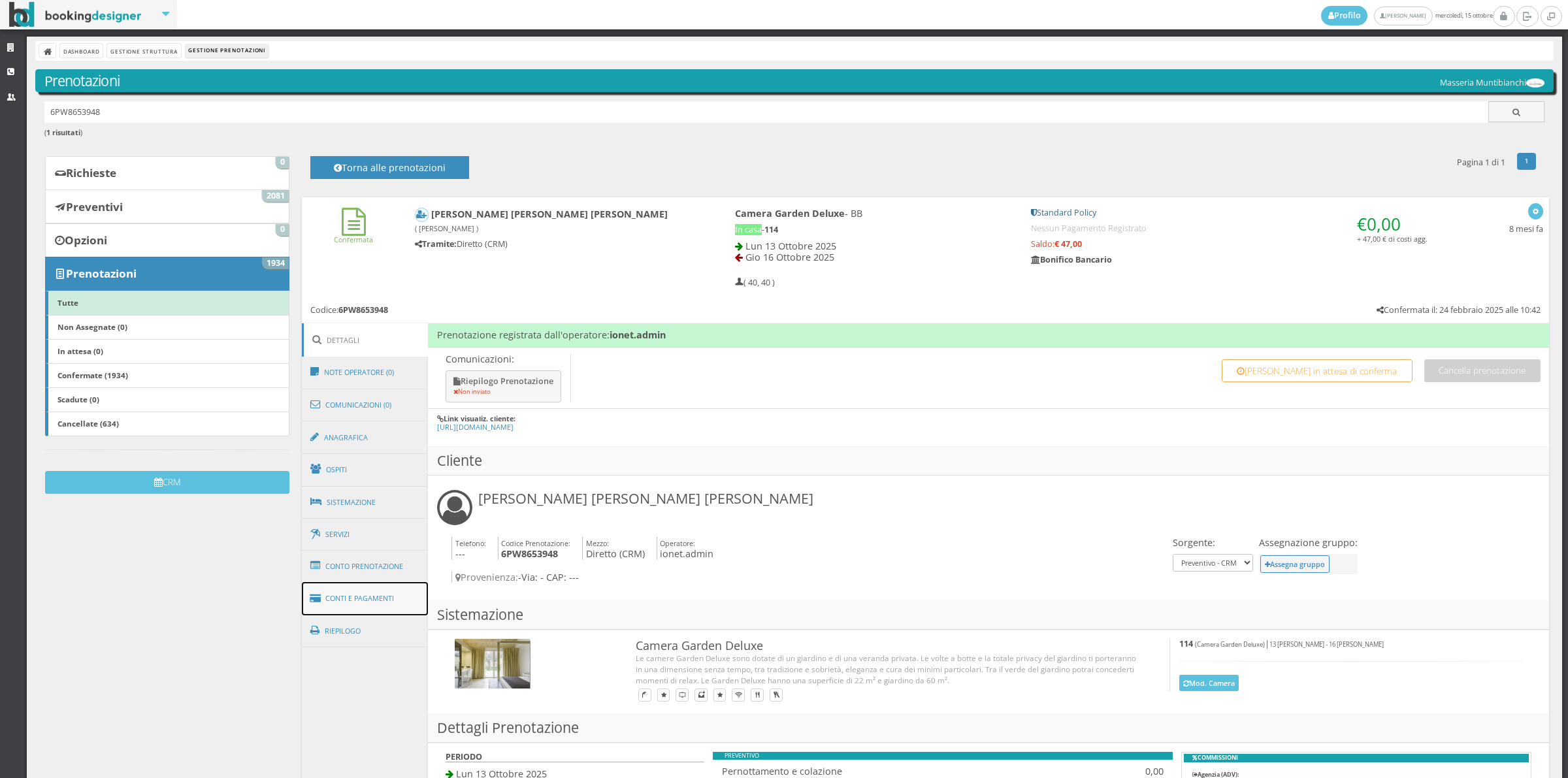
click at [372, 599] on link "Conti e Pagamenti" at bounding box center [365, 598] width 126 height 33
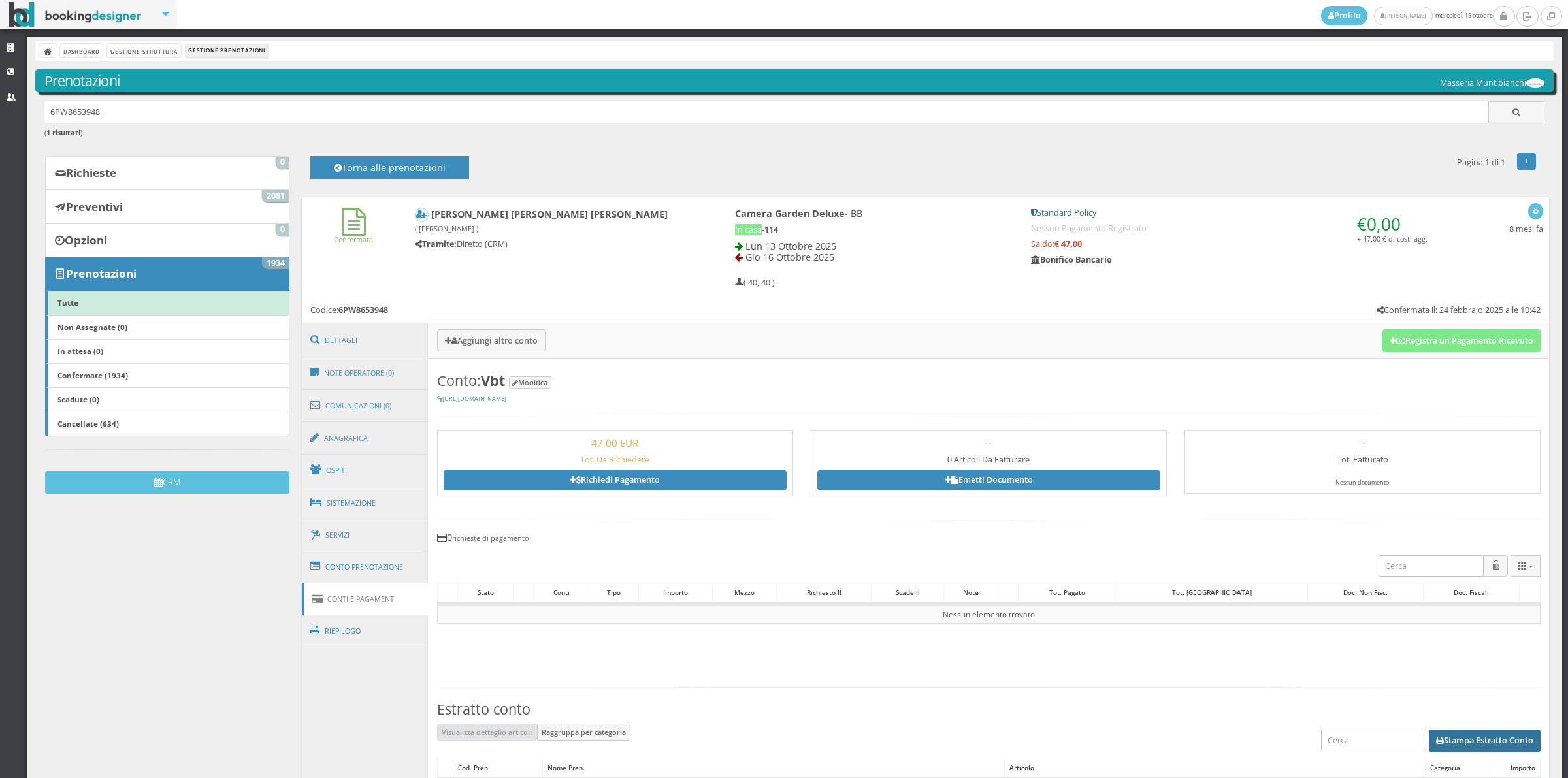
click at [1489, 749] on button "Stampa Estratto Conto" at bounding box center [1484, 741] width 112 height 23
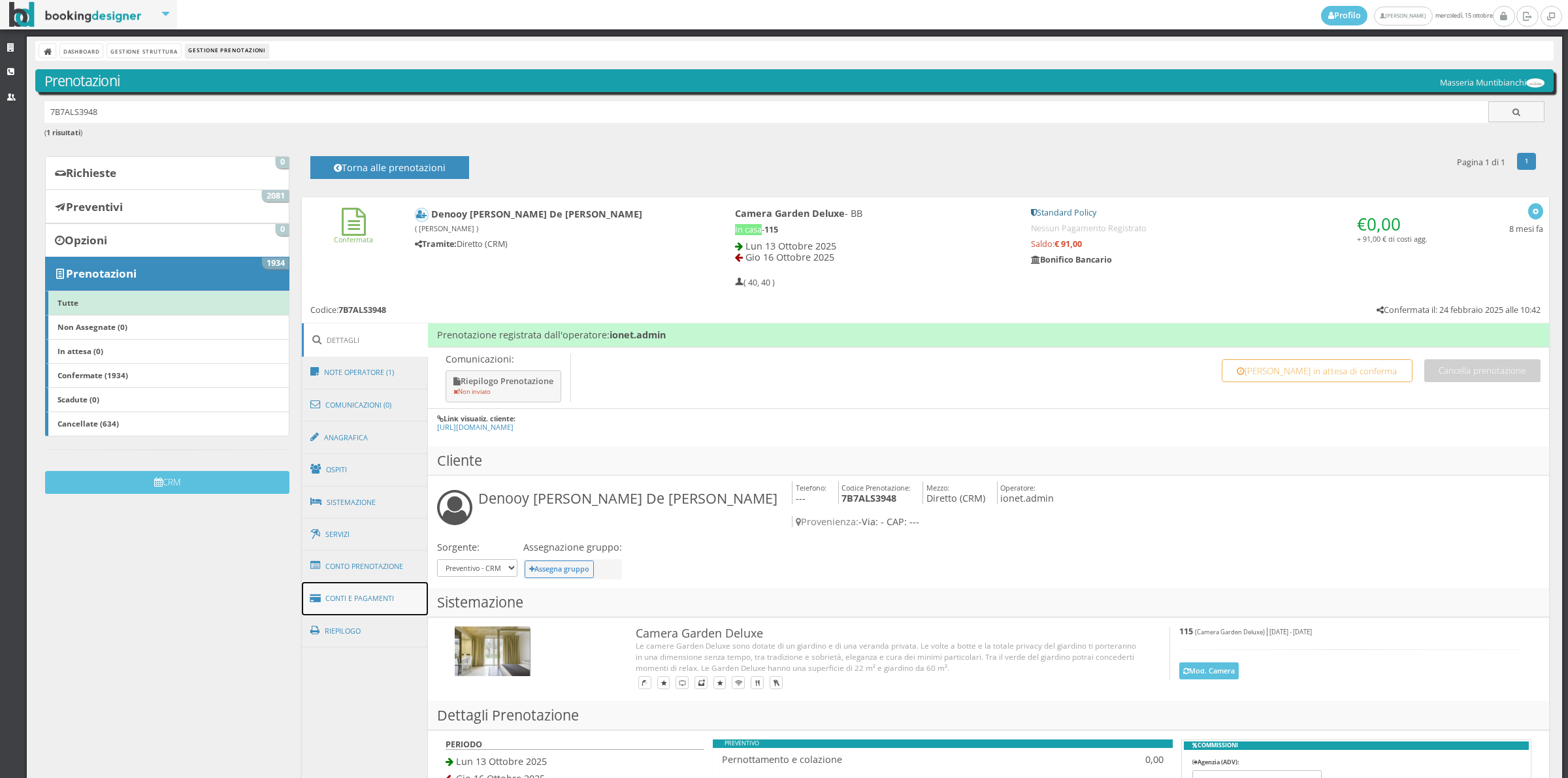
click at [365, 605] on link "Conti e Pagamenti" at bounding box center [365, 598] width 126 height 33
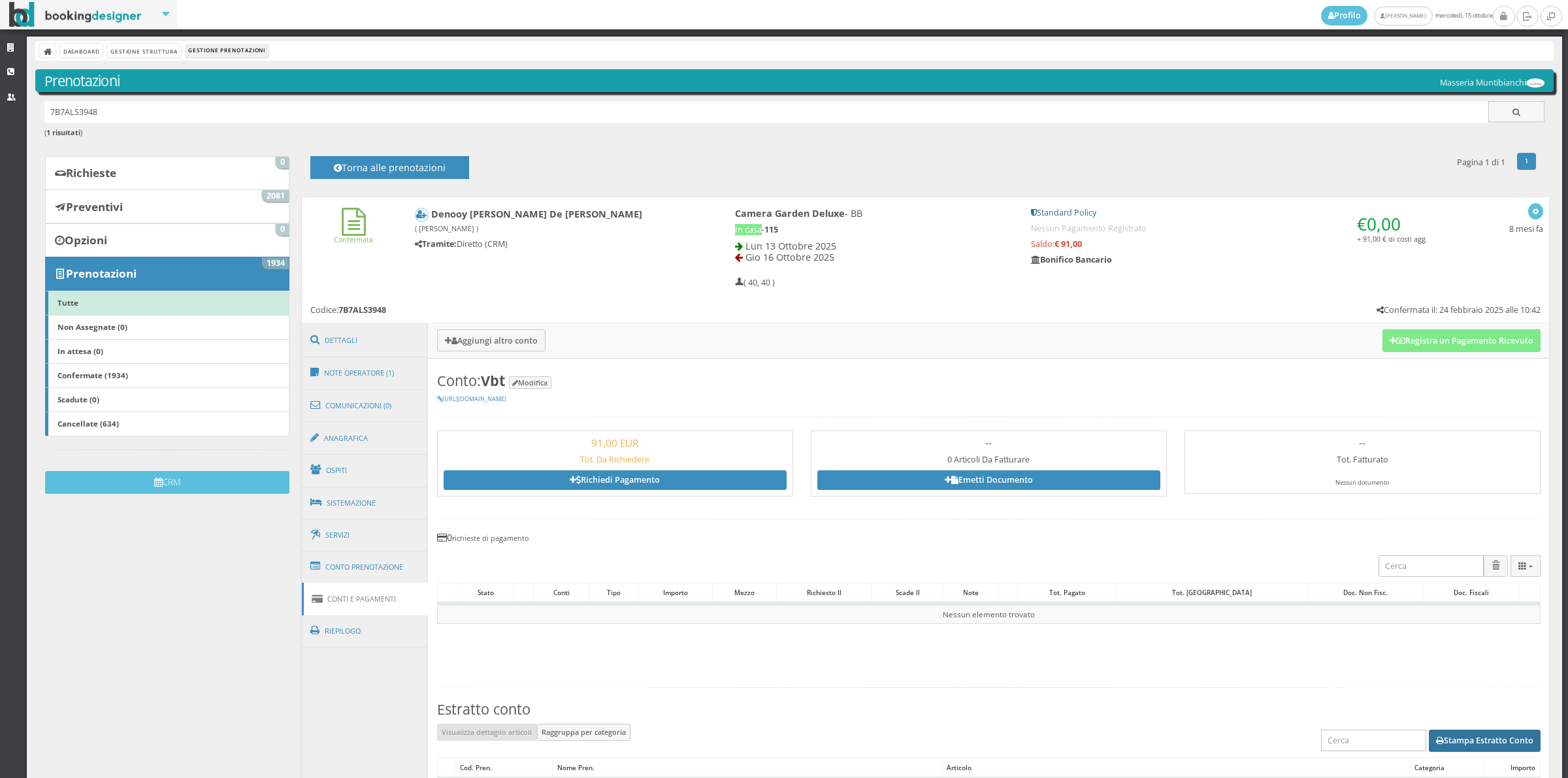
click at [1481, 736] on button "Stampa Estratto Conto" at bounding box center [1484, 741] width 112 height 23
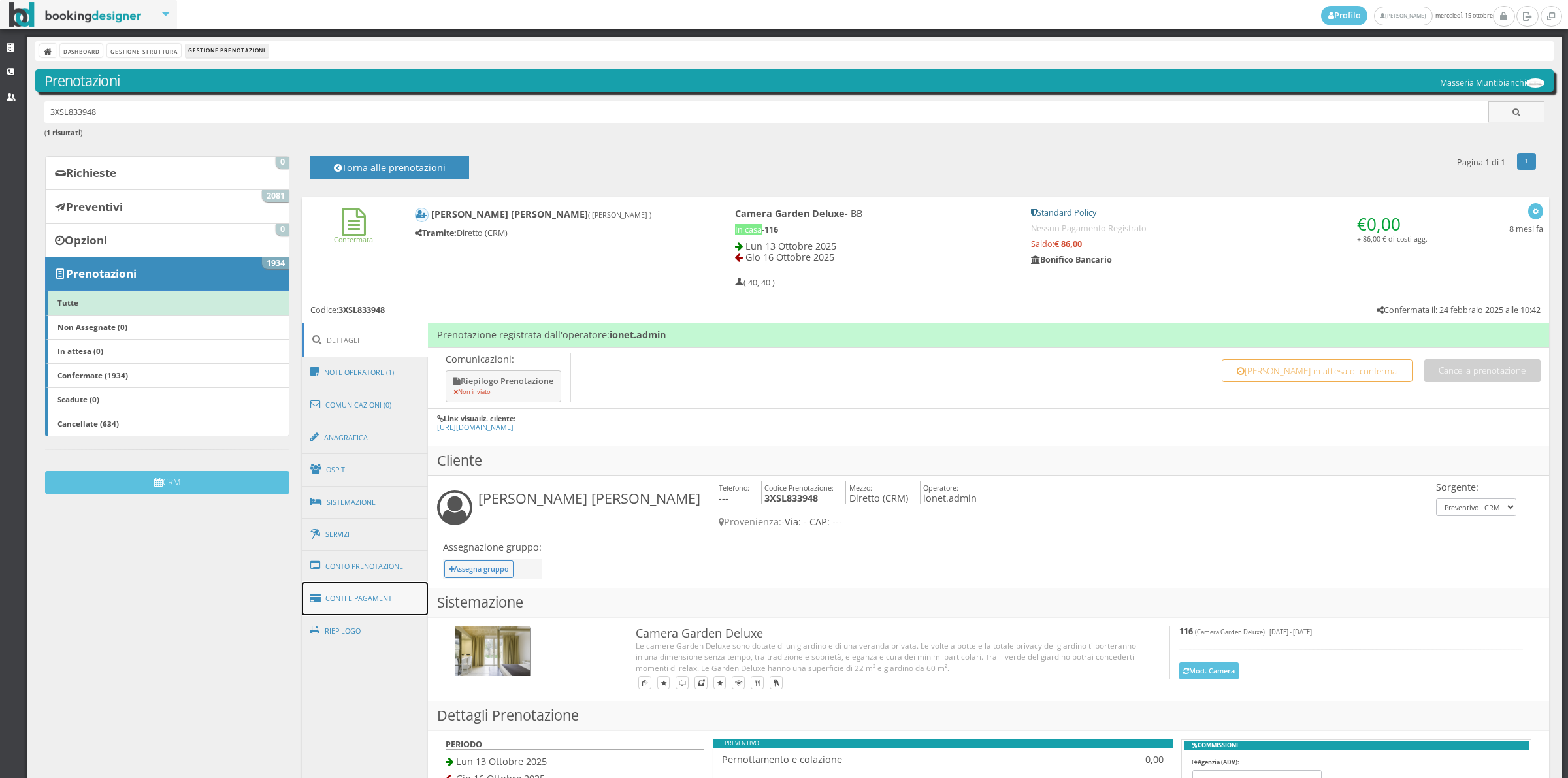
click at [387, 591] on link "Conti e Pagamenti" at bounding box center [365, 598] width 126 height 33
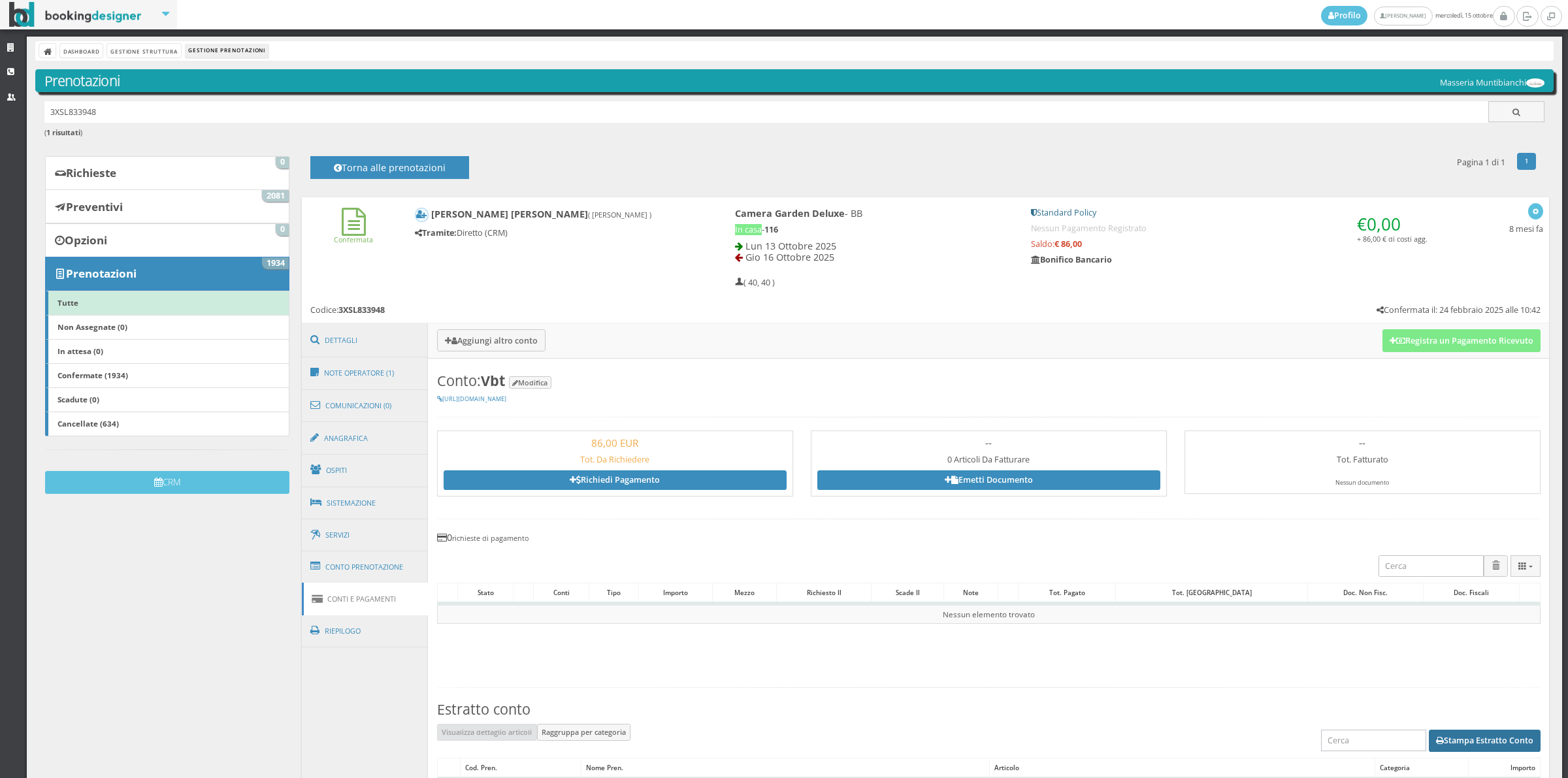
click at [1484, 744] on button "Stampa Estratto Conto" at bounding box center [1484, 741] width 112 height 23
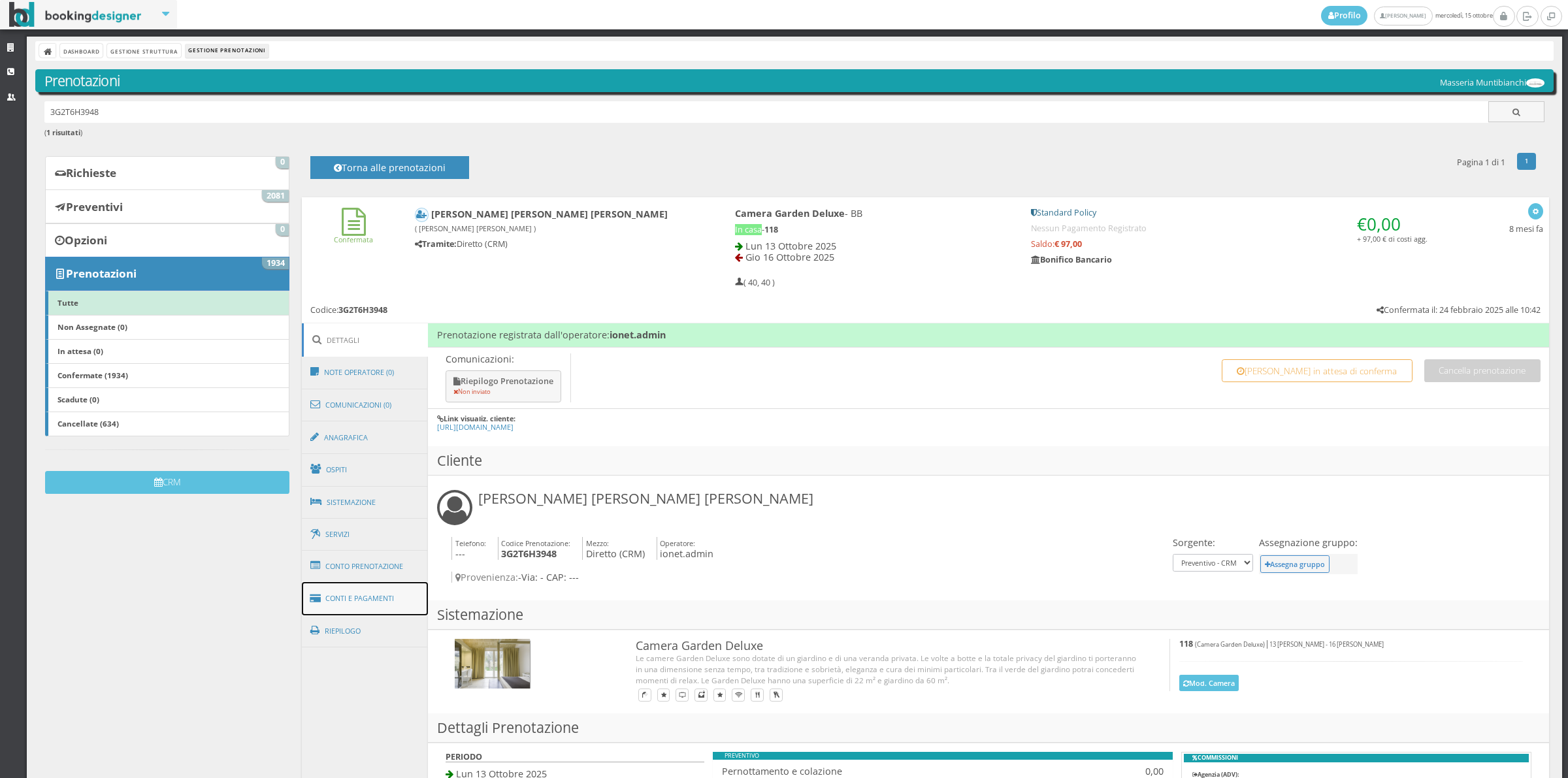
click at [355, 602] on link "Conti e Pagamenti" at bounding box center [365, 598] width 126 height 33
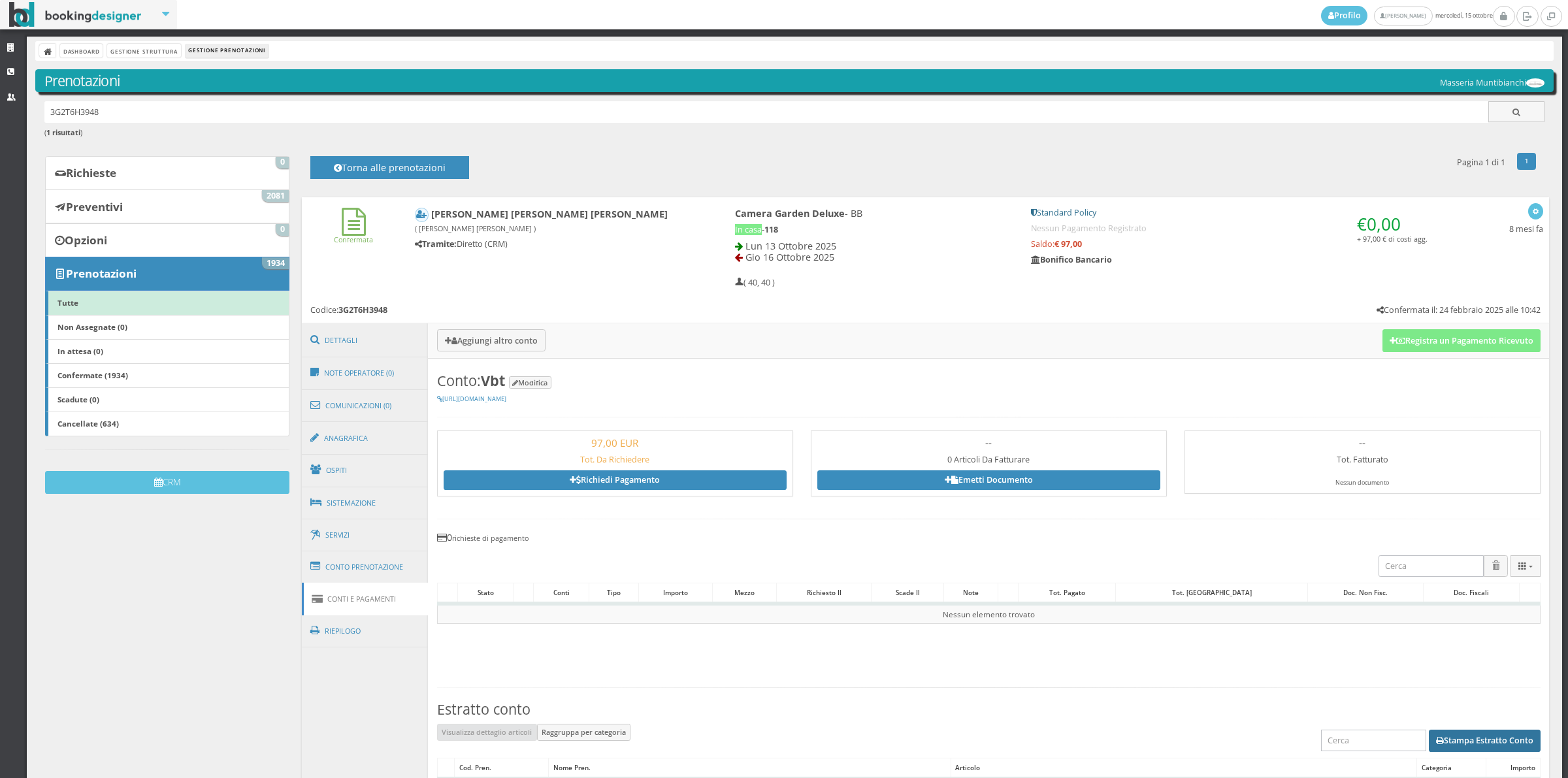
click at [1478, 749] on button "Stampa Estratto Conto" at bounding box center [1484, 741] width 112 height 23
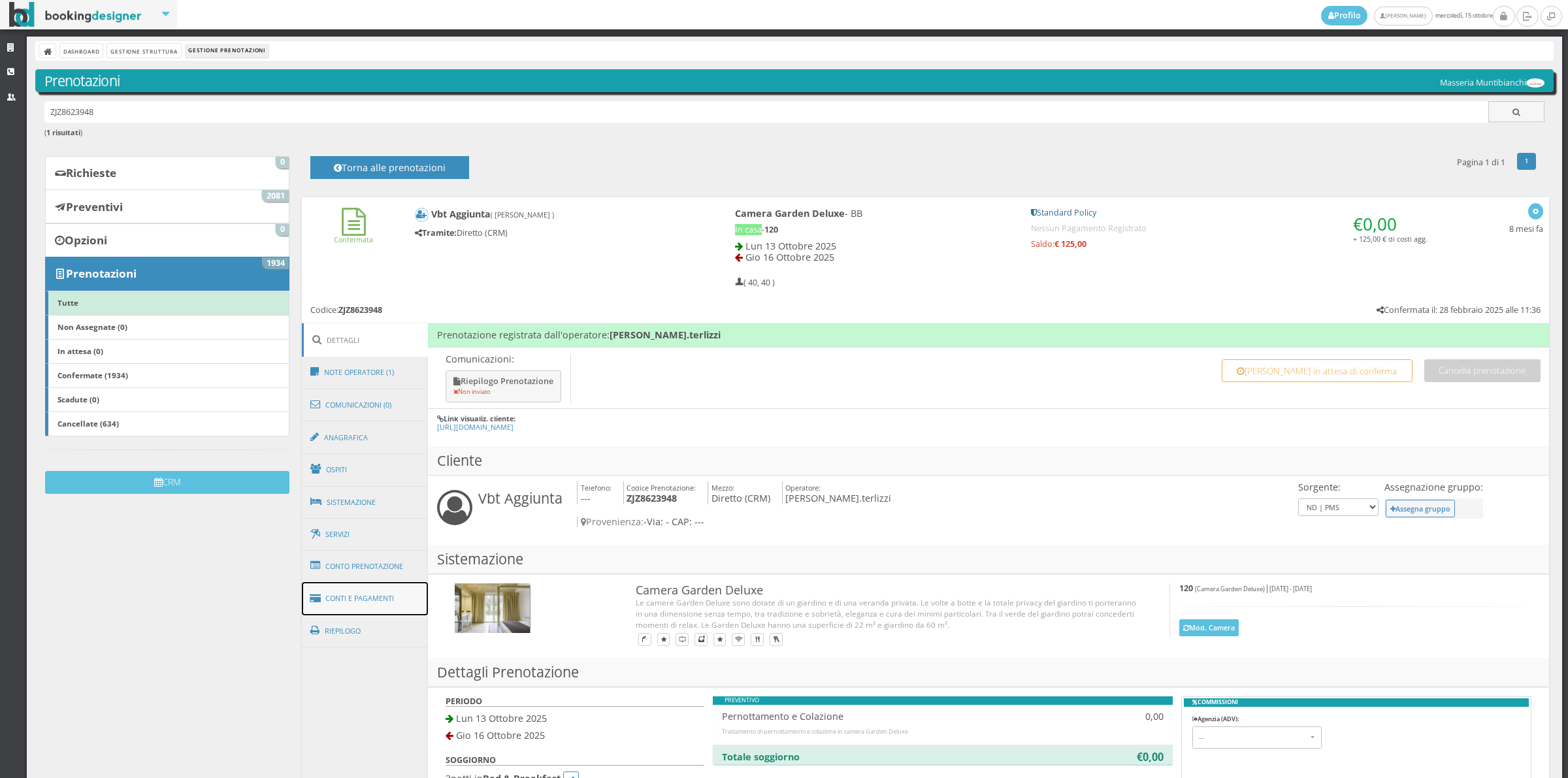
click at [386, 605] on link "Conti e Pagamenti" at bounding box center [365, 598] width 126 height 33
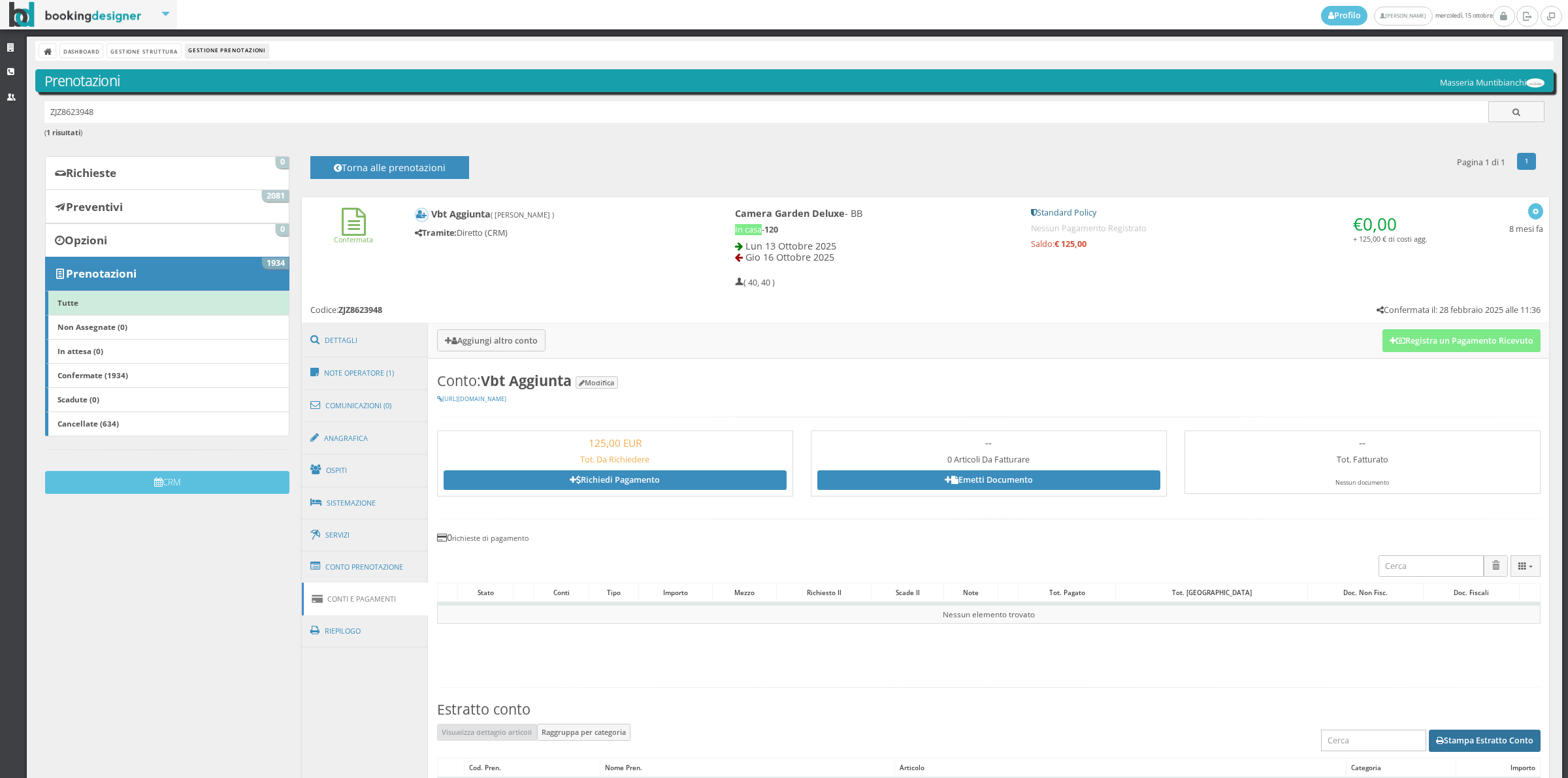
click at [1470, 740] on button "Stampa Estratto Conto" at bounding box center [1484, 741] width 112 height 23
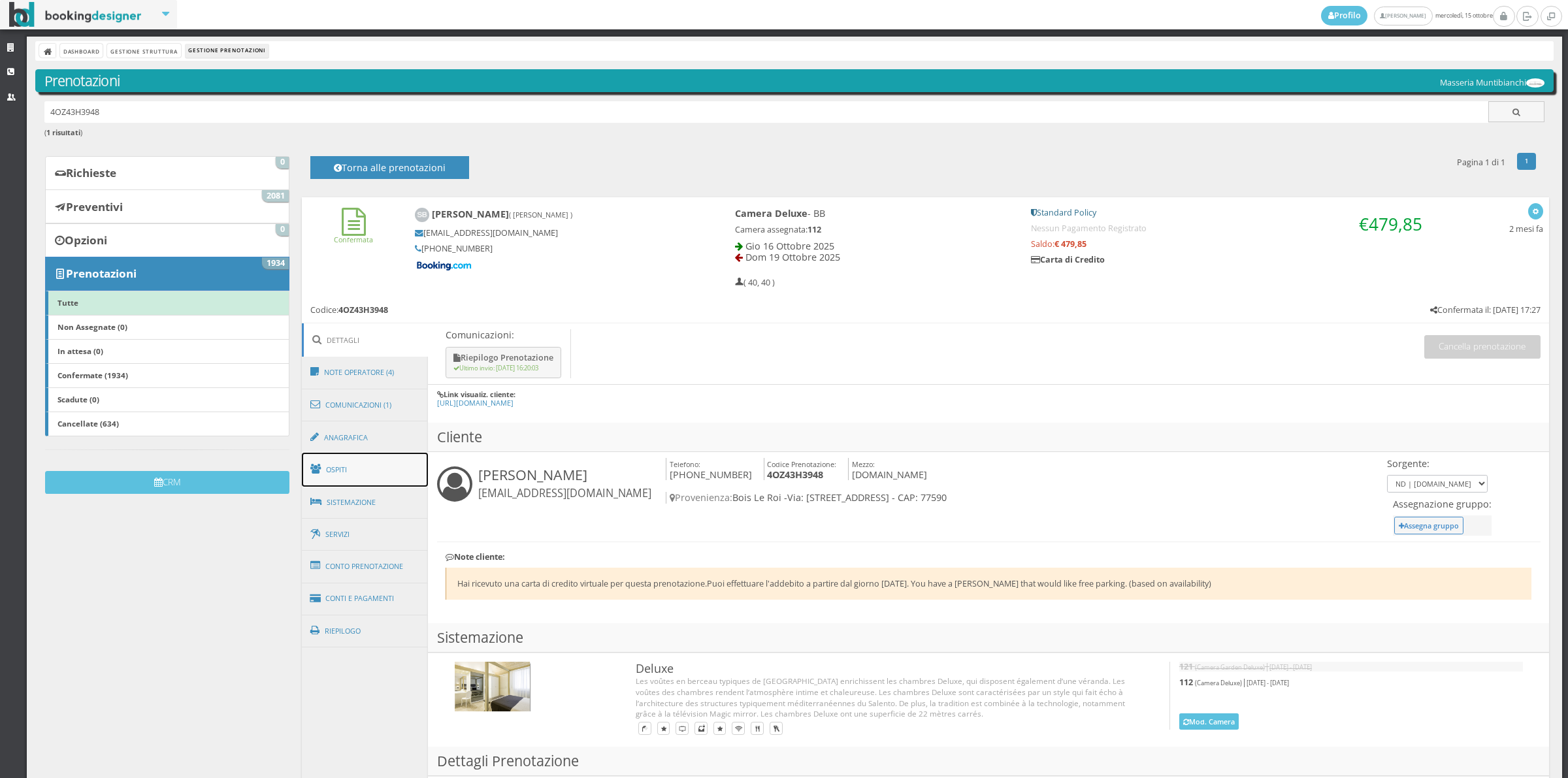
click at [379, 473] on link "Ospiti" at bounding box center [365, 470] width 126 height 34
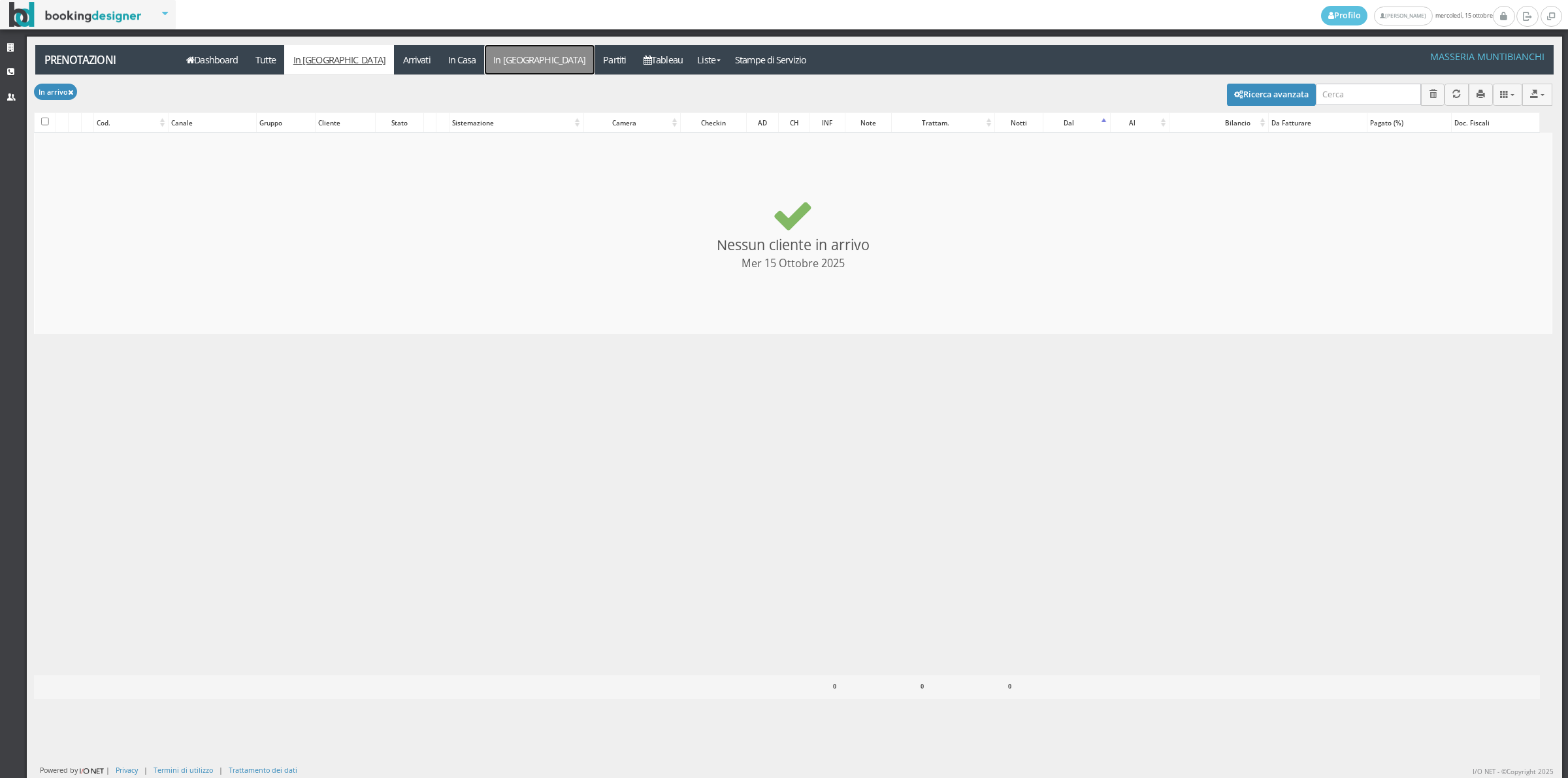
click at [485, 60] on link "In [GEOGRAPHIC_DATA]" at bounding box center [539, 60] width 109 height 30
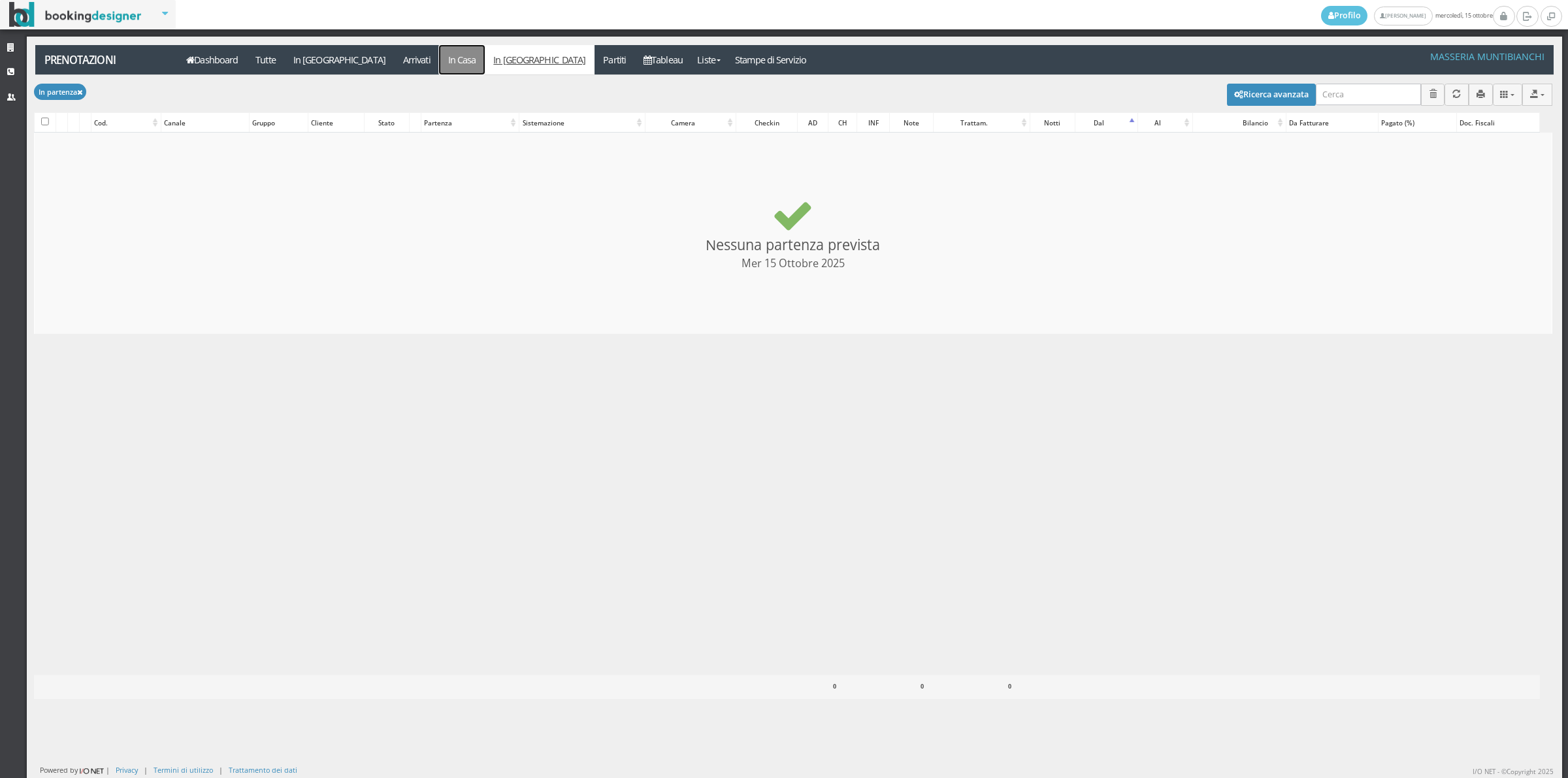
click at [439, 56] on link "In Casa" at bounding box center [462, 60] width 46 height 30
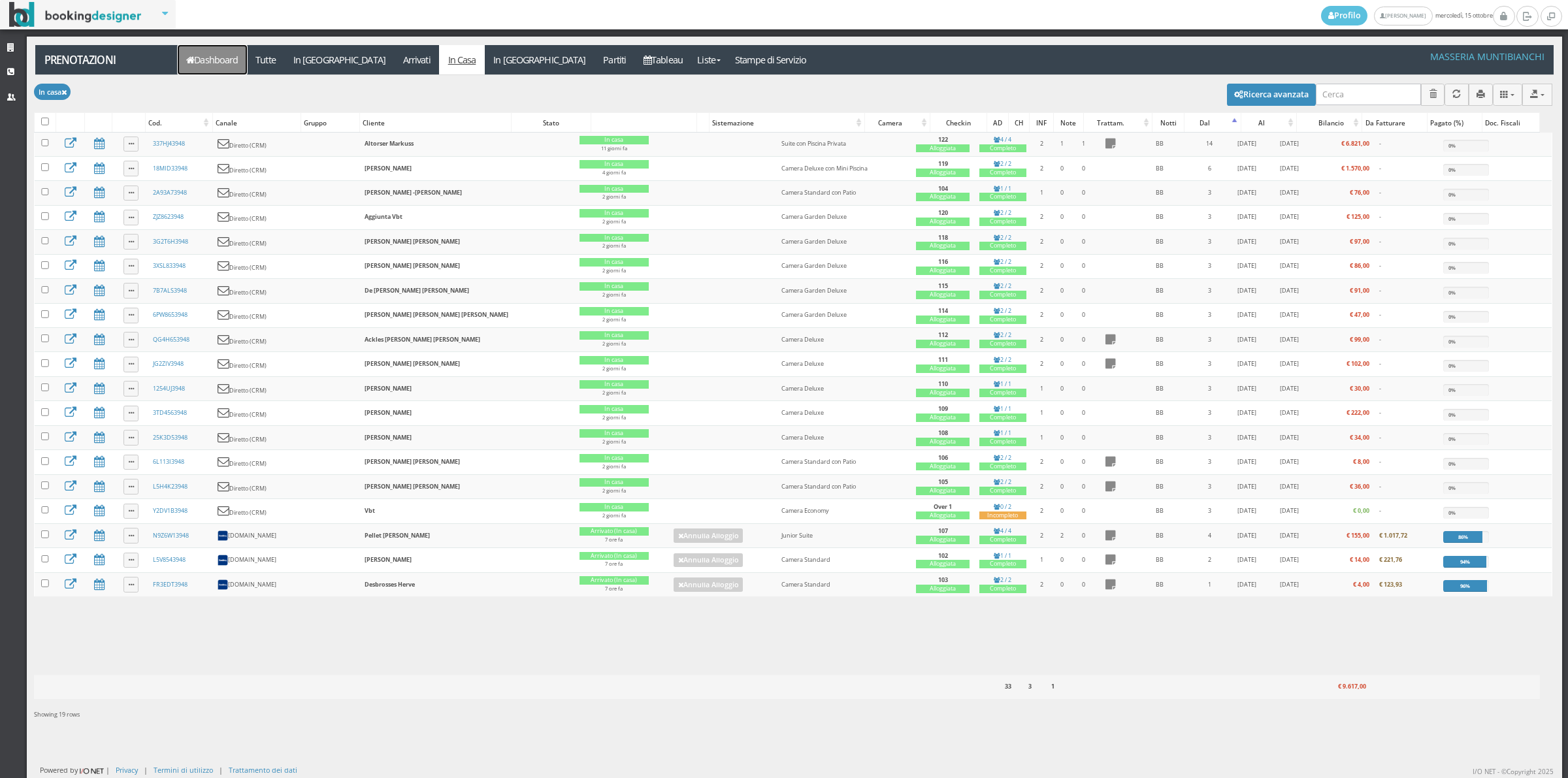
click at [208, 61] on link "Dashboard" at bounding box center [212, 60] width 70 height 30
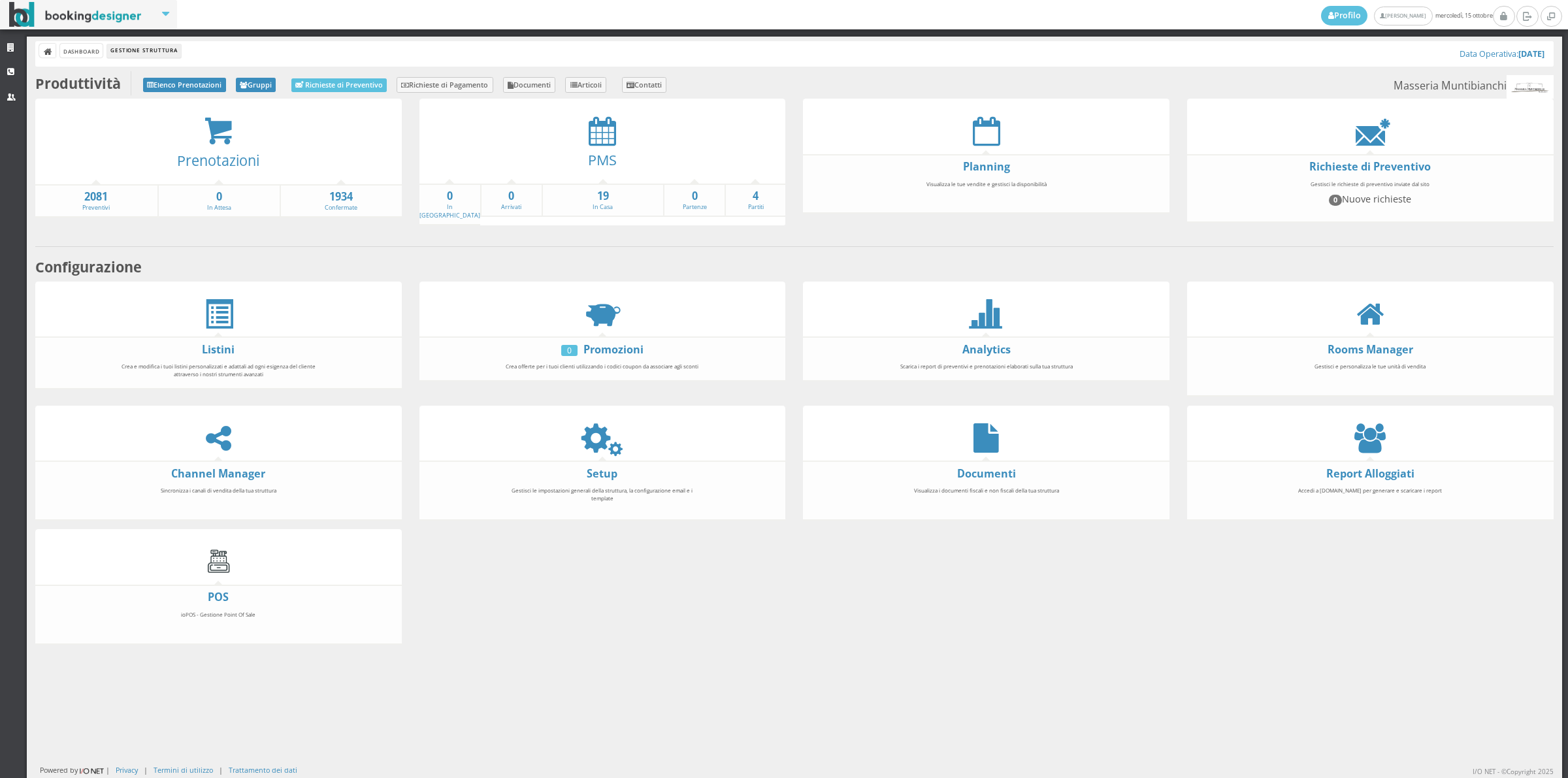
click at [612, 445] on div at bounding box center [602, 438] width 367 height 30
click at [593, 428] on icon at bounding box center [602, 438] width 30 height 30
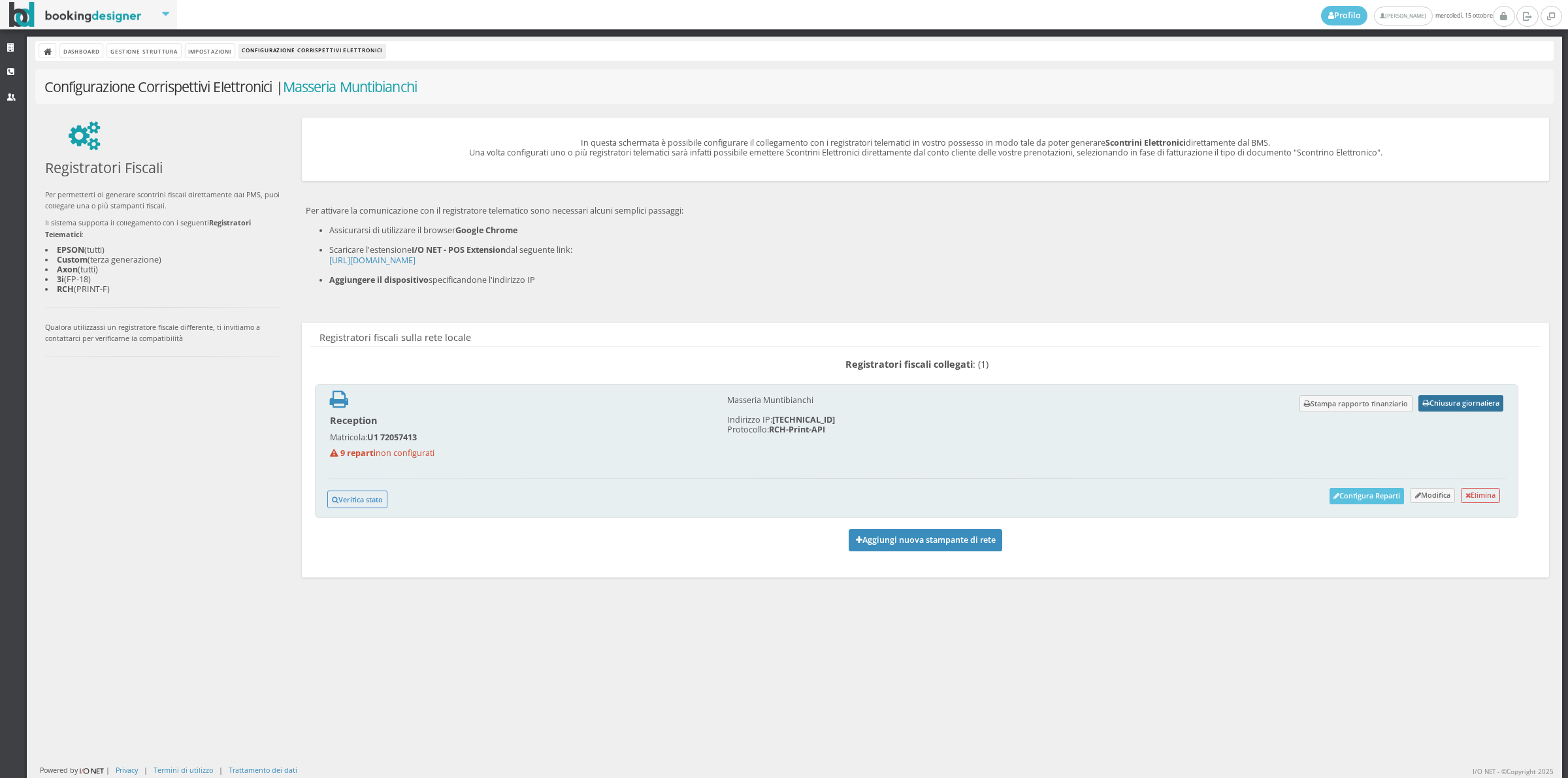
click at [1437, 400] on button "Chiusura giornaliera" at bounding box center [1461, 403] width 85 height 16
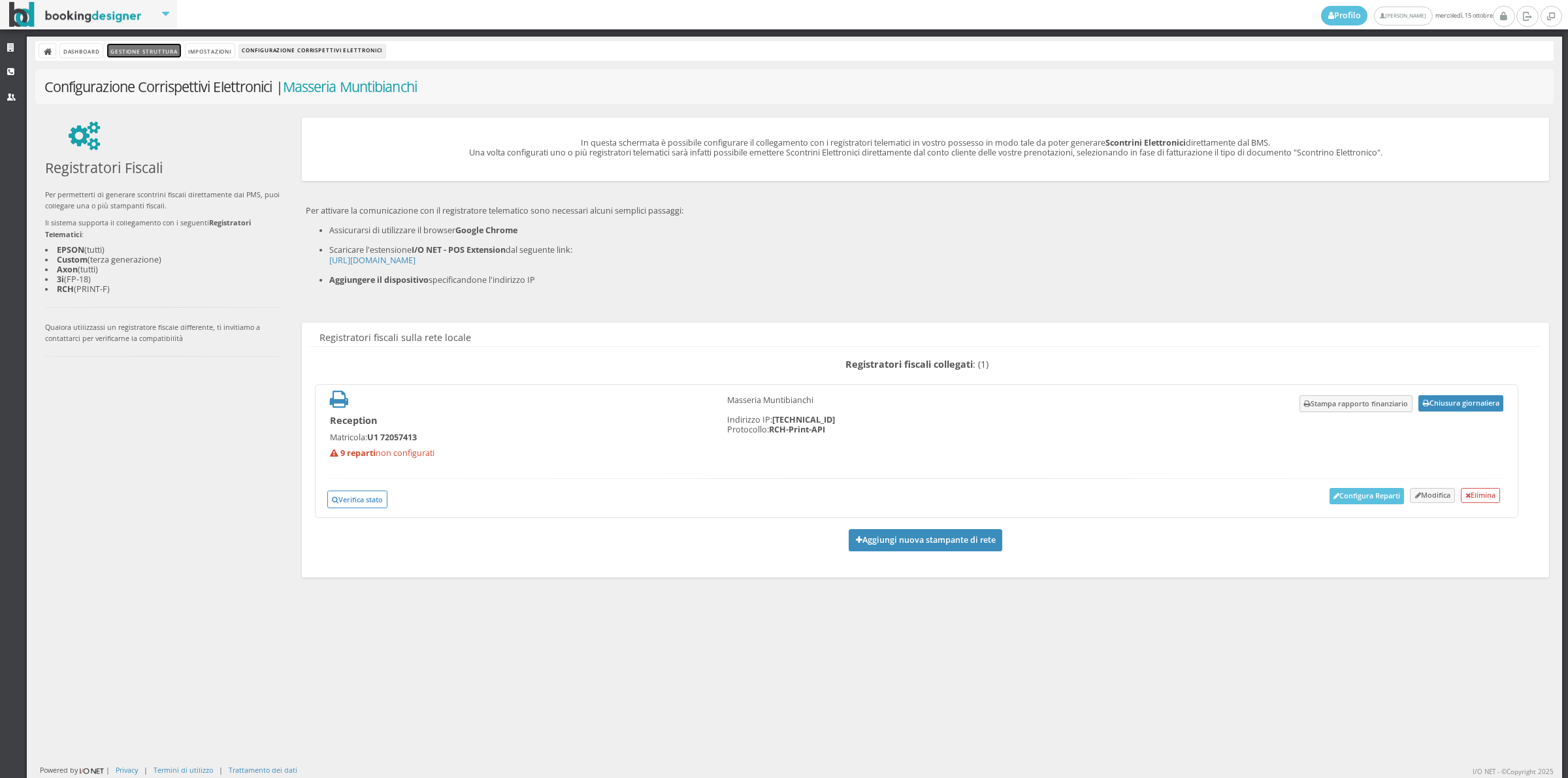
click at [133, 48] on link "Gestione Struttura" at bounding box center [144, 50] width 73 height 14
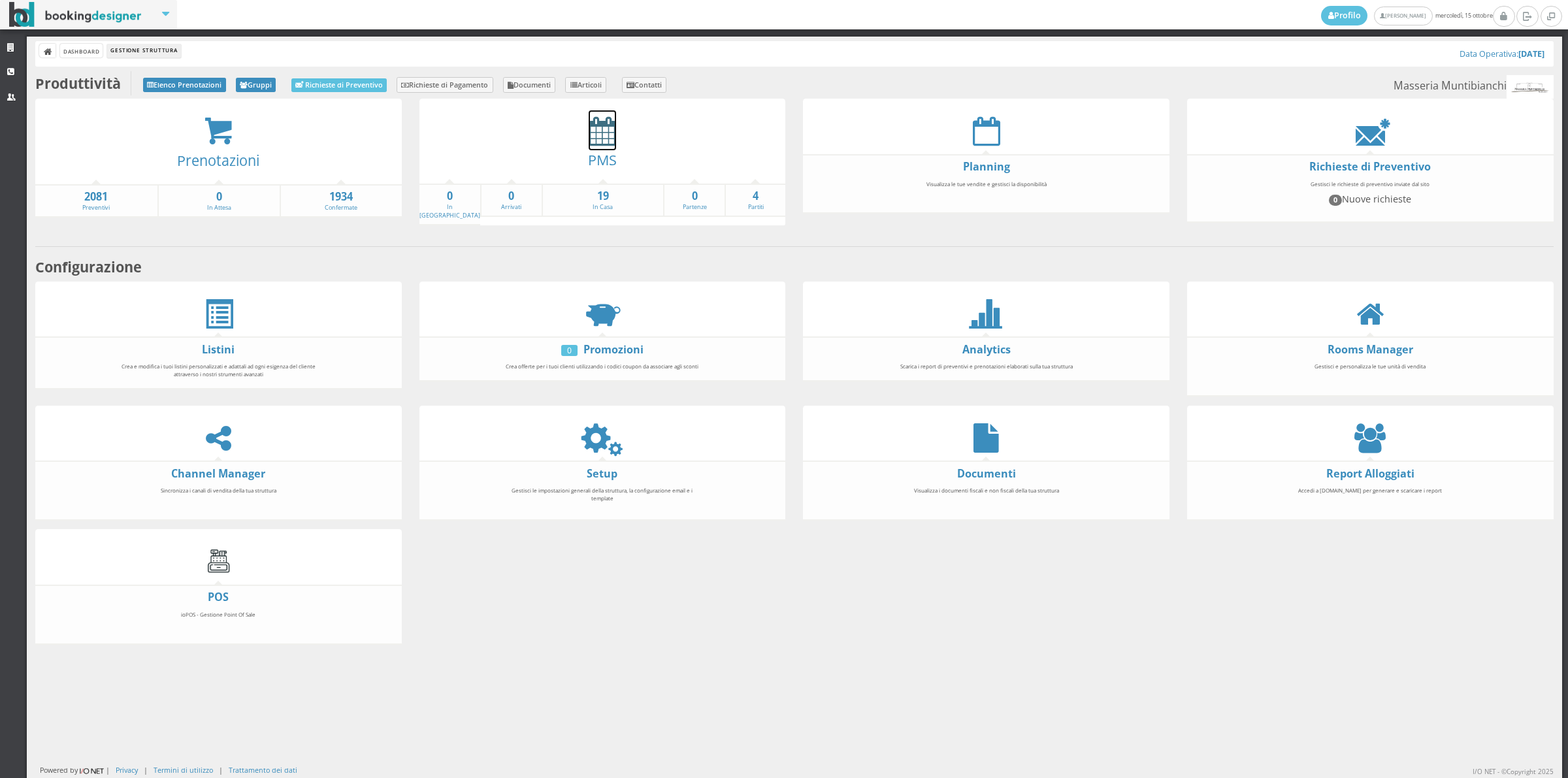
click at [602, 133] on icon at bounding box center [602, 131] width 27 height 30
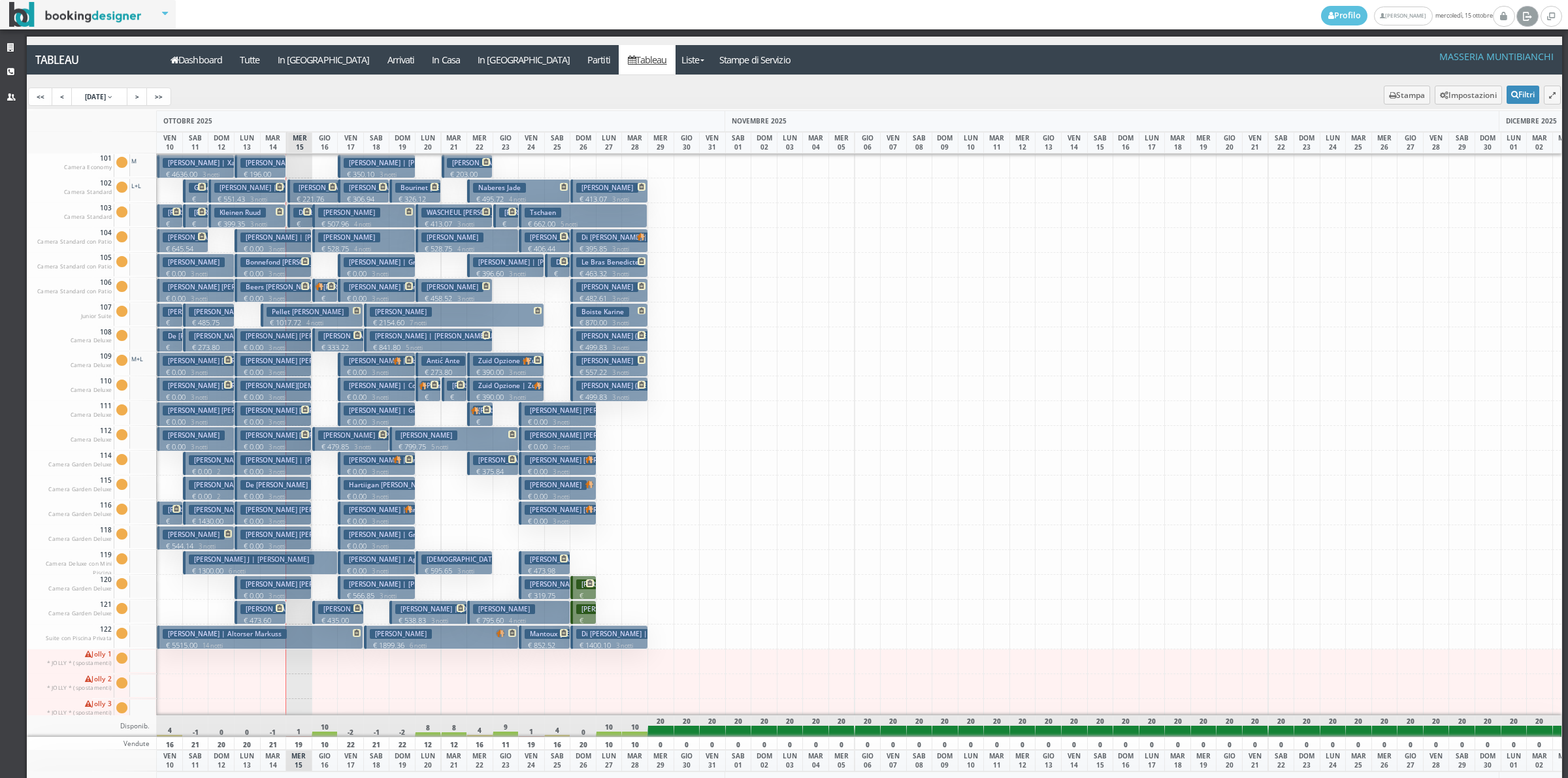
click at [1526, 21] on icon at bounding box center [1526, 15] width 10 height 13
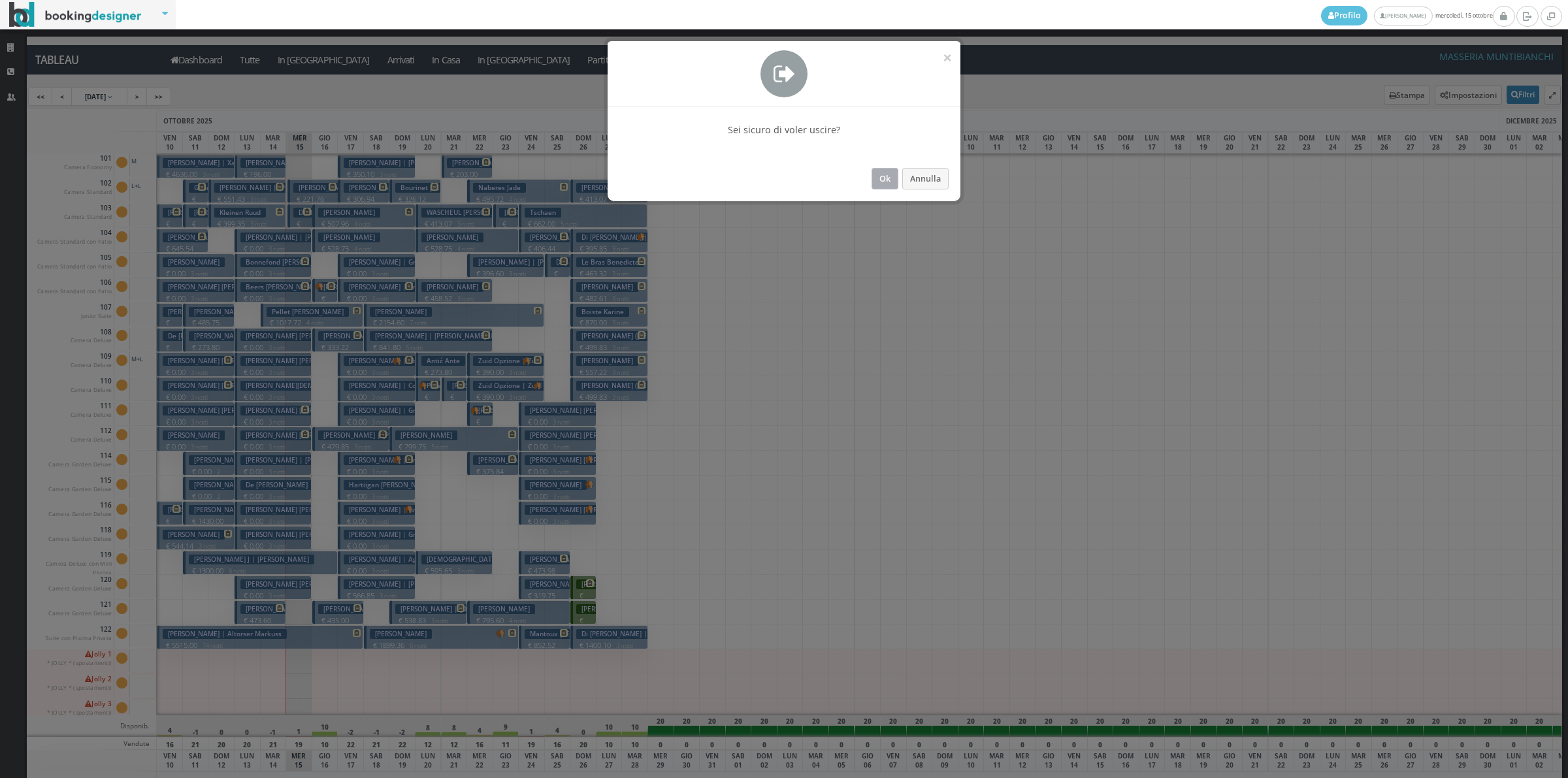
click at [891, 173] on button "Ok" at bounding box center [885, 179] width 27 height 22
